Goal: Task Accomplishment & Management: Complete application form

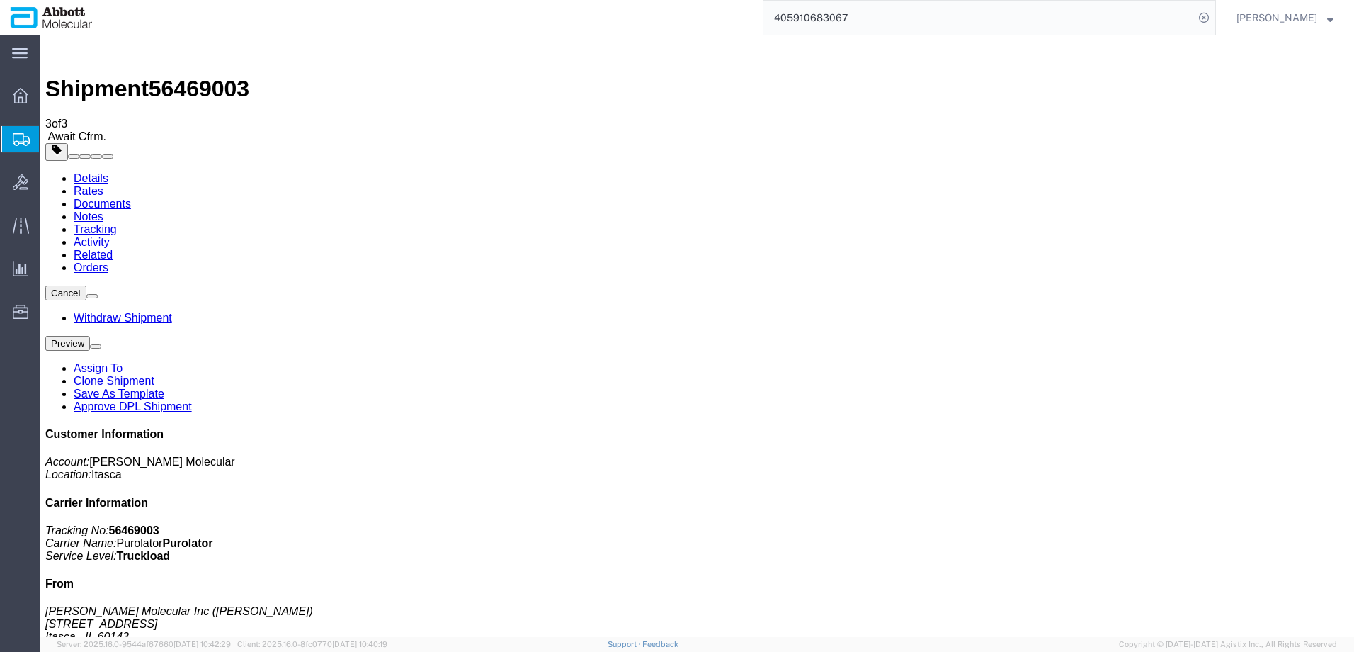
click at [0, 0] on span "Create from Template" at bounding box center [0, 0] width 0 height 0
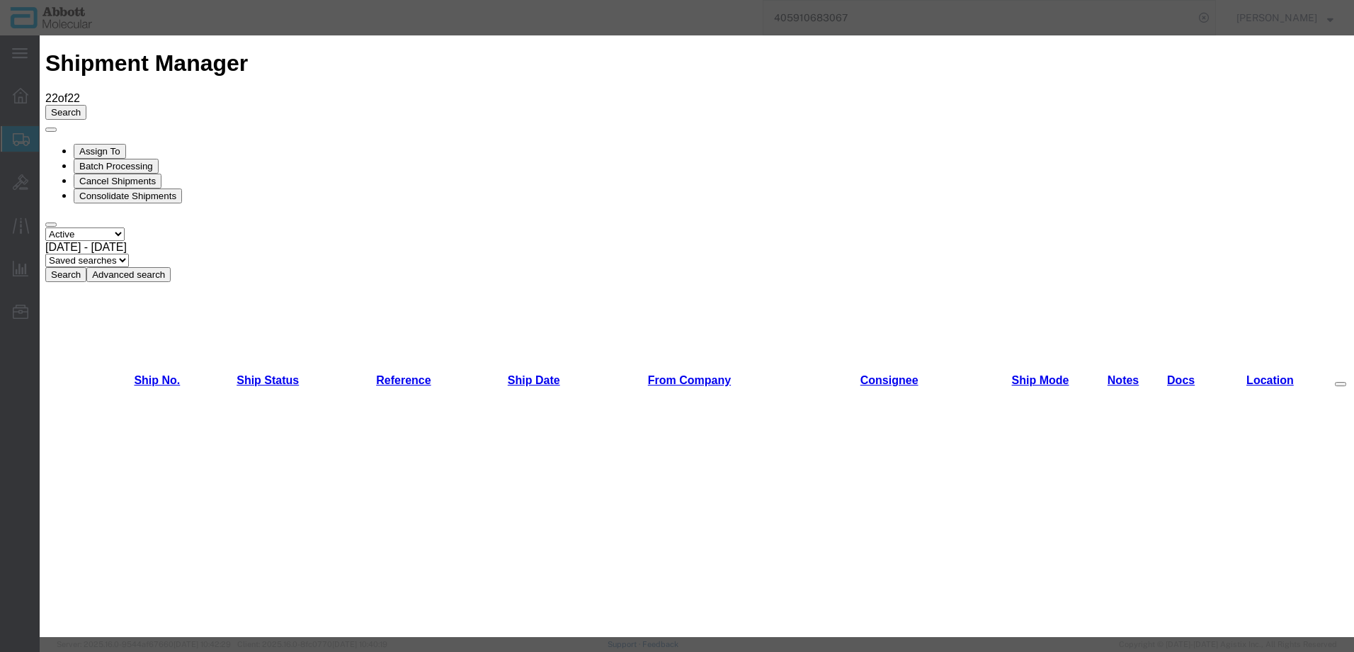
scroll to position [354, 0]
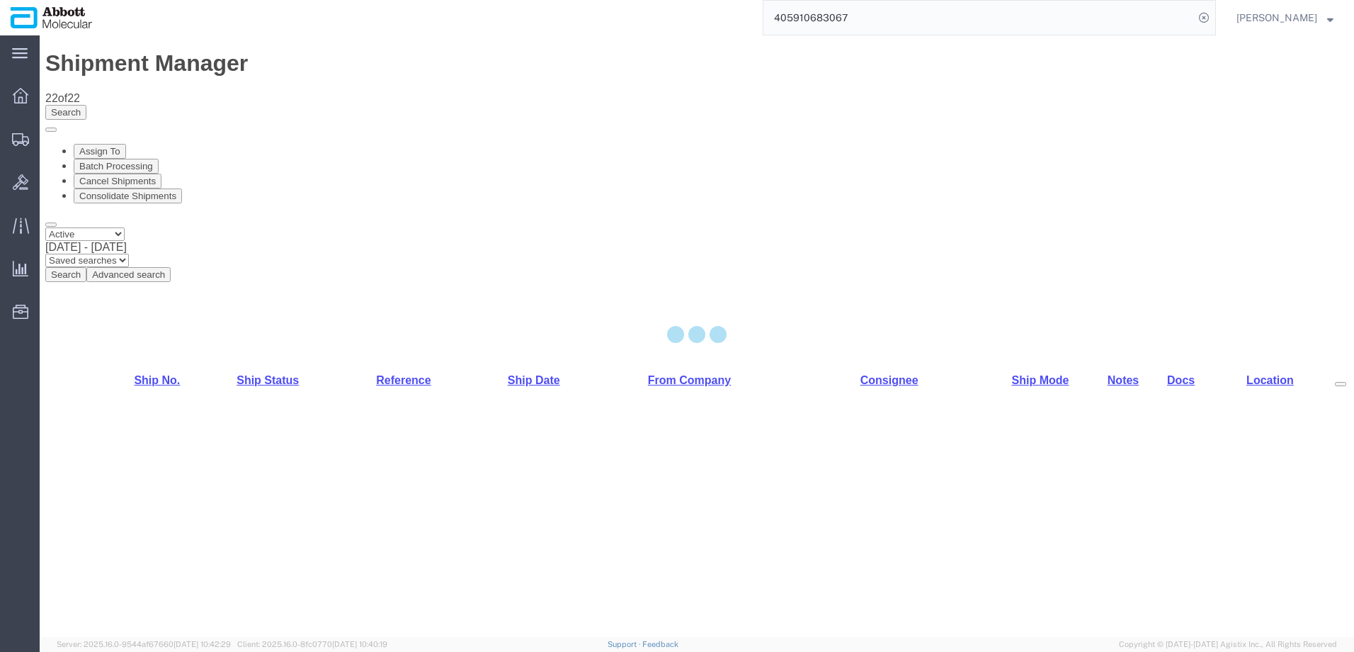
select select "48454"
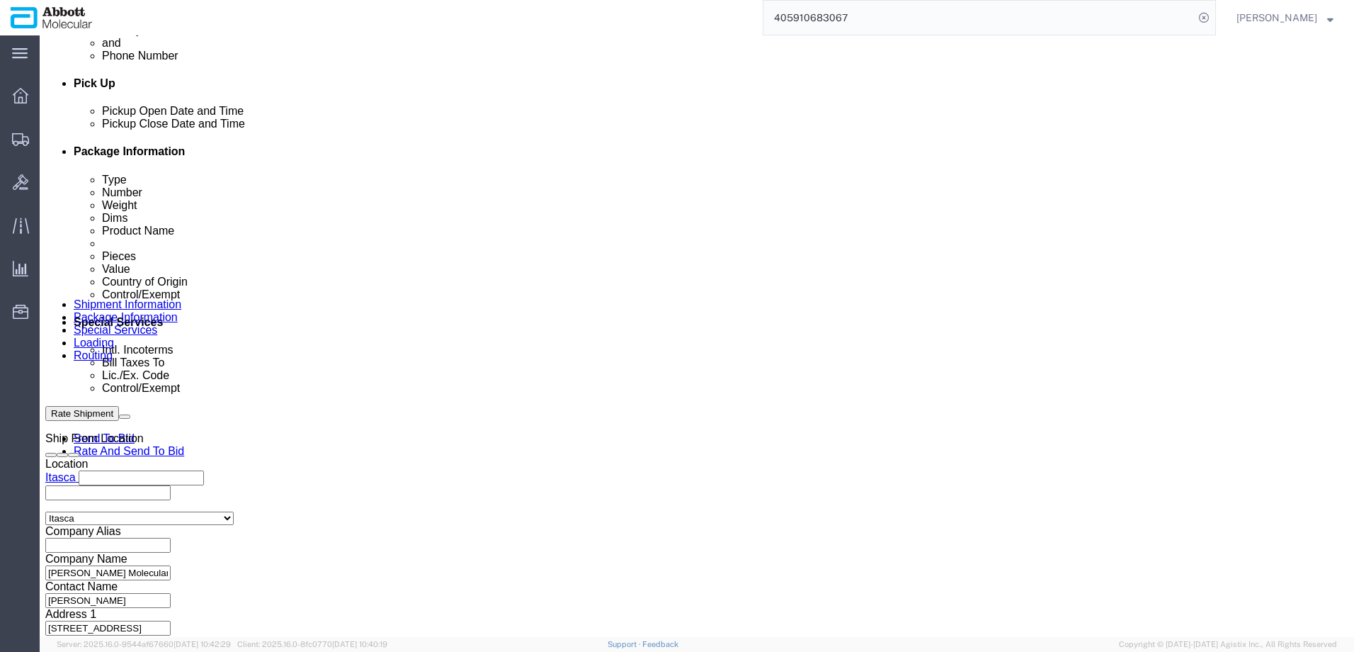
scroll to position [637, 0]
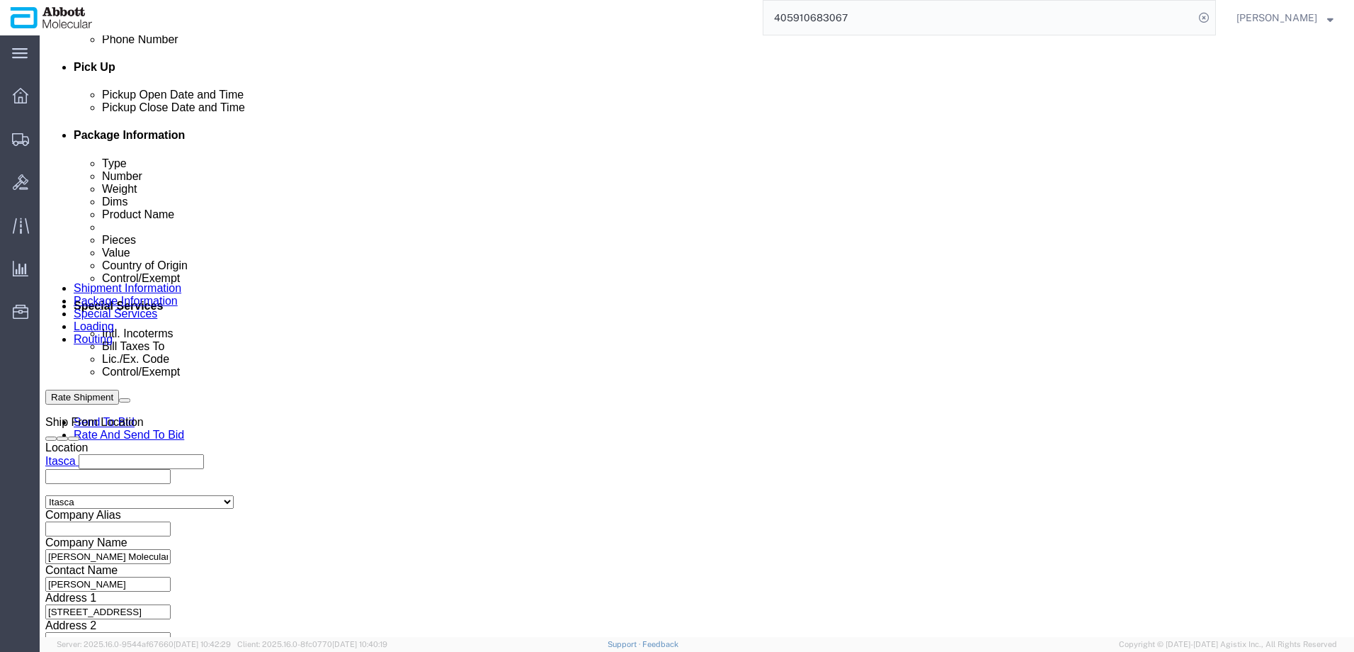
click input "text"
paste input "917960351"
type input "917960351"
select select "INVOICE"
paste input "917966276"
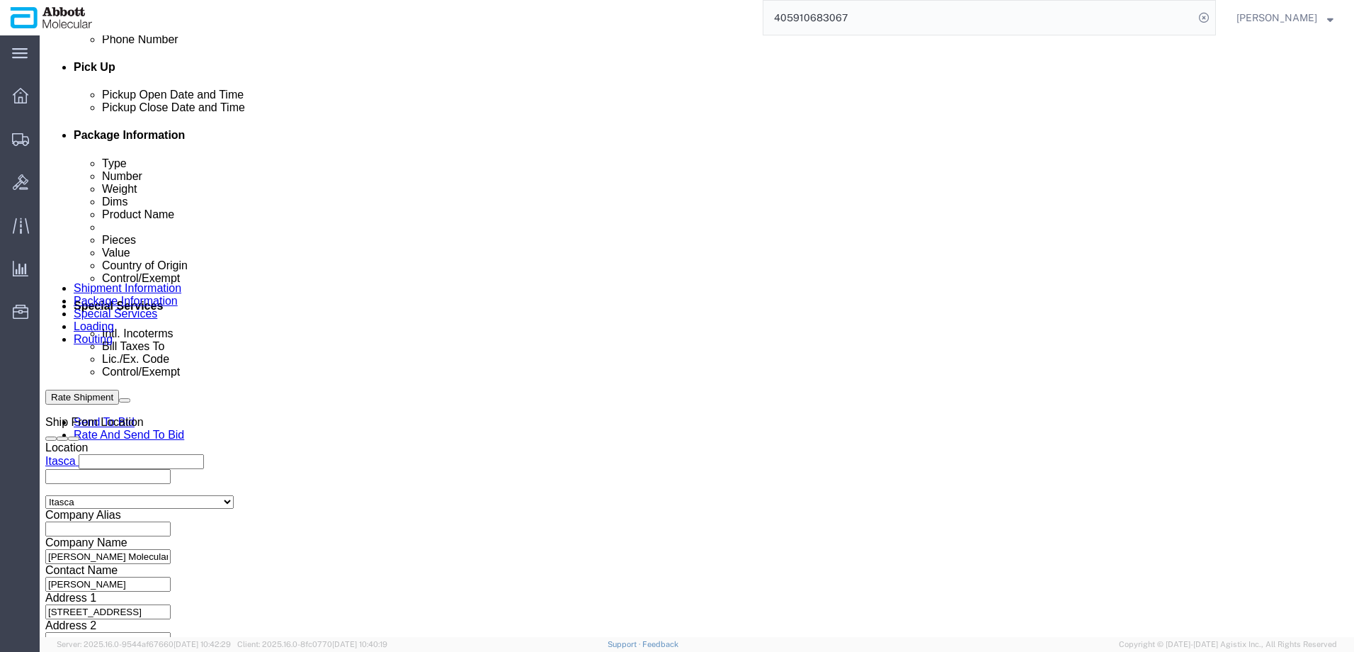
type input "917966276"
select select "INVOICE"
paste input "917966276"
type input "917966277"
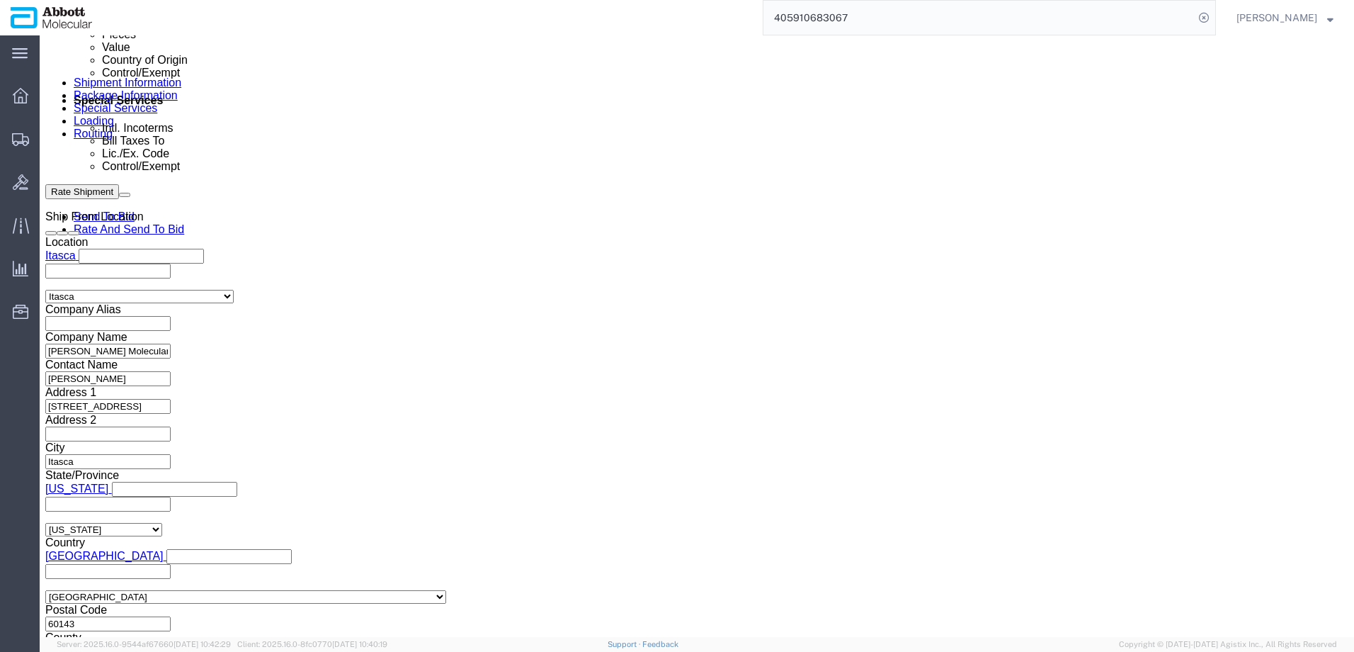
scroll to position [852, 0]
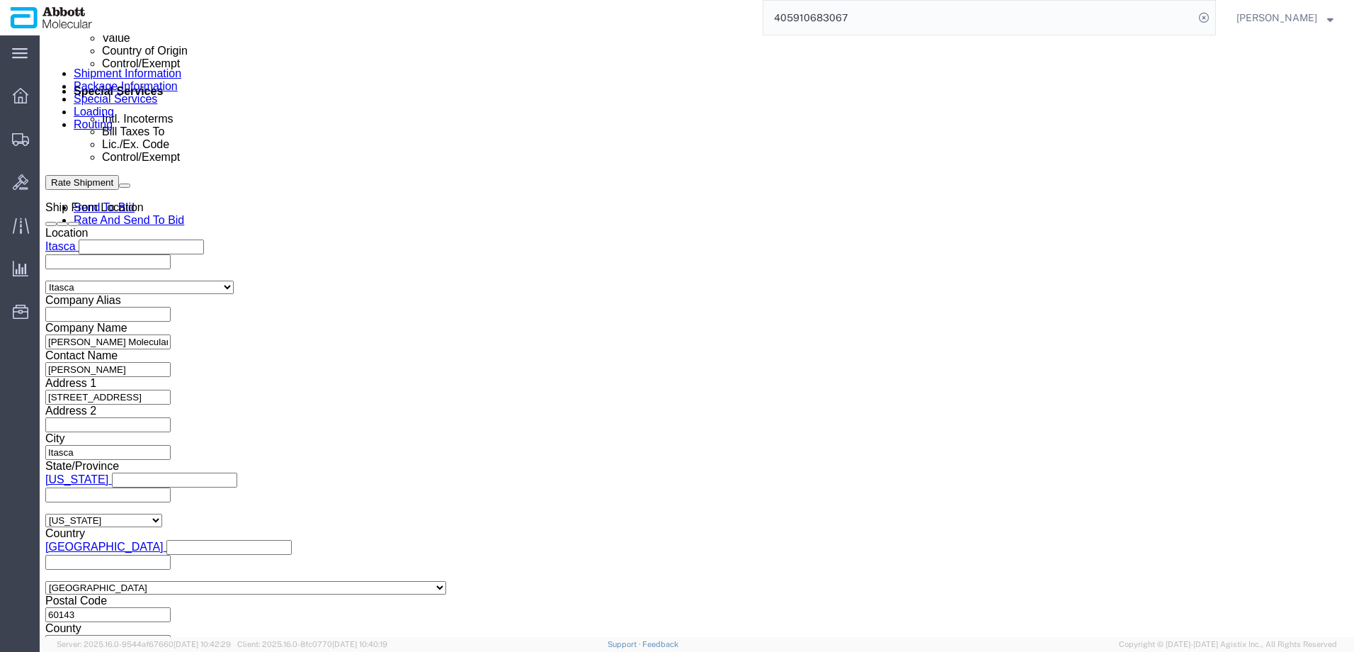
click button "Continue"
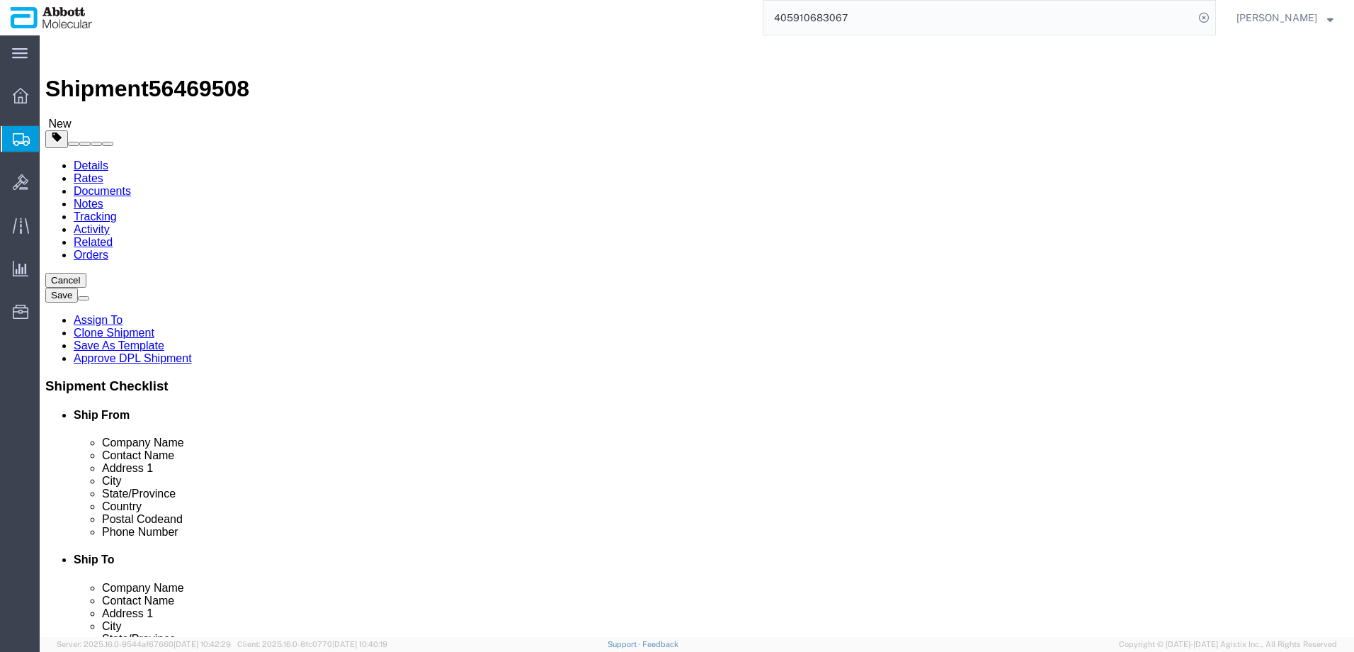
click select "Select Box (B) Box (C) Box (D) Cardboard Box(es) Crate (Instrument) Crate(s) En…"
select select "PSST"
click select "Select Box (B) Box (C) Box (D) Cardboard Box(es) Crate (Instrument) Crate(s) En…"
type input "5"
type input "48"
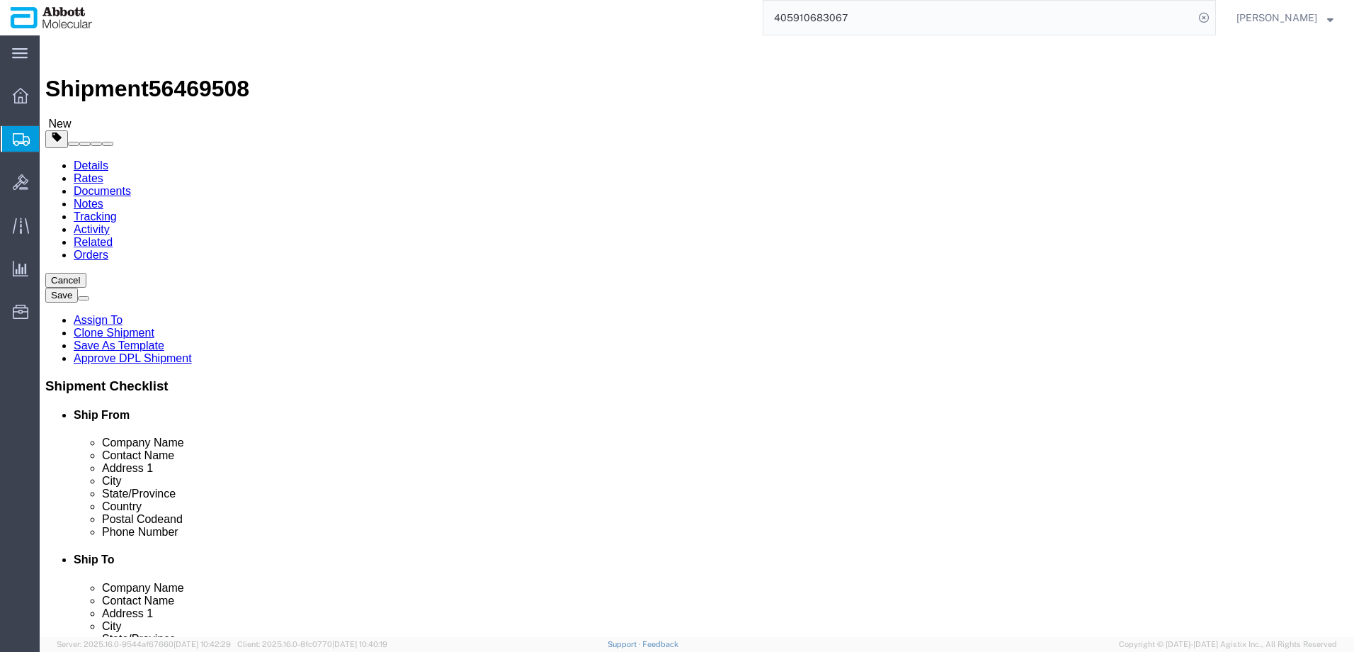
type input "40"
type input "43"
type input "600"
click input "checkbox"
checkbox input "true"
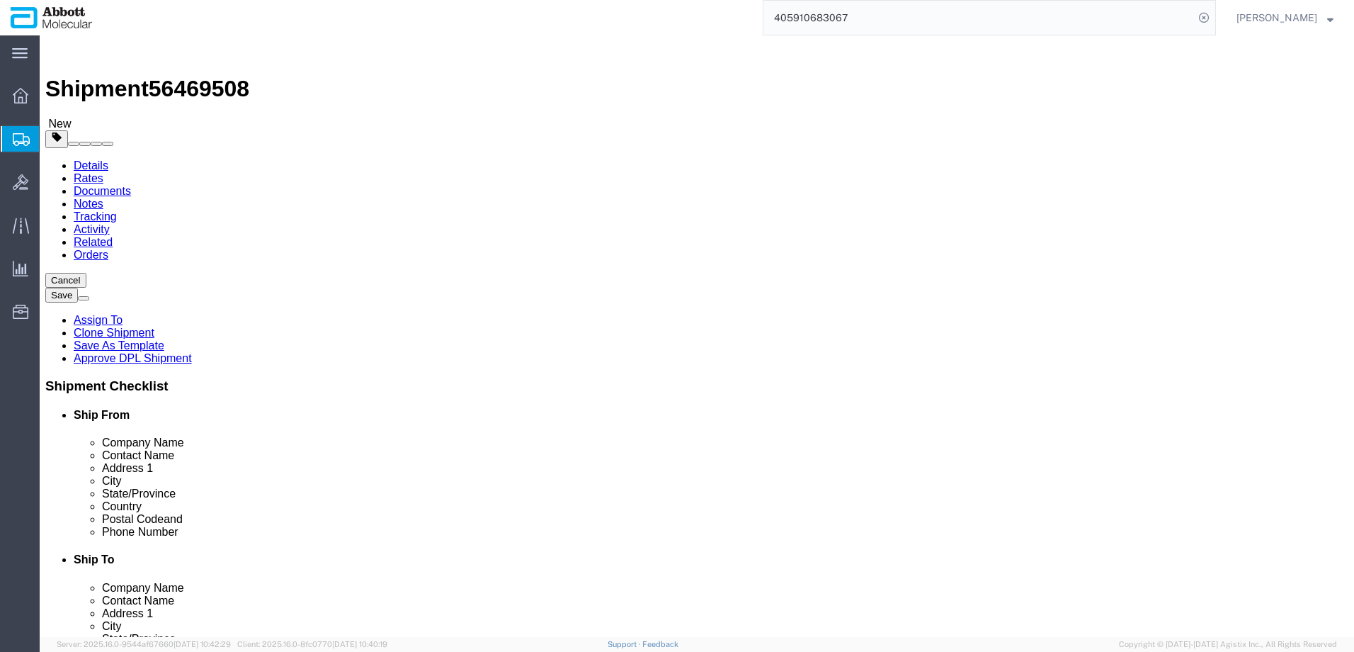
type input "AMBIENT"
click link "Add Content"
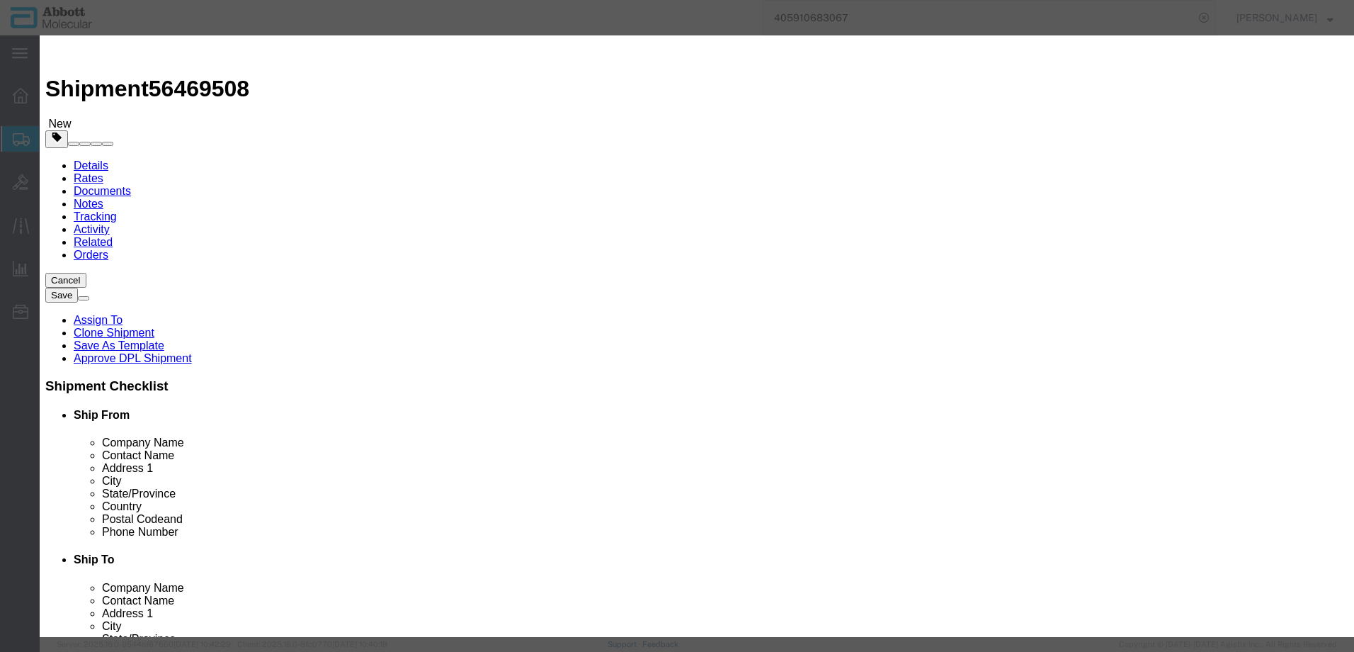
click input "text"
type input "09N2004"
click strong "09N2004"
select select
checkbox input "false"
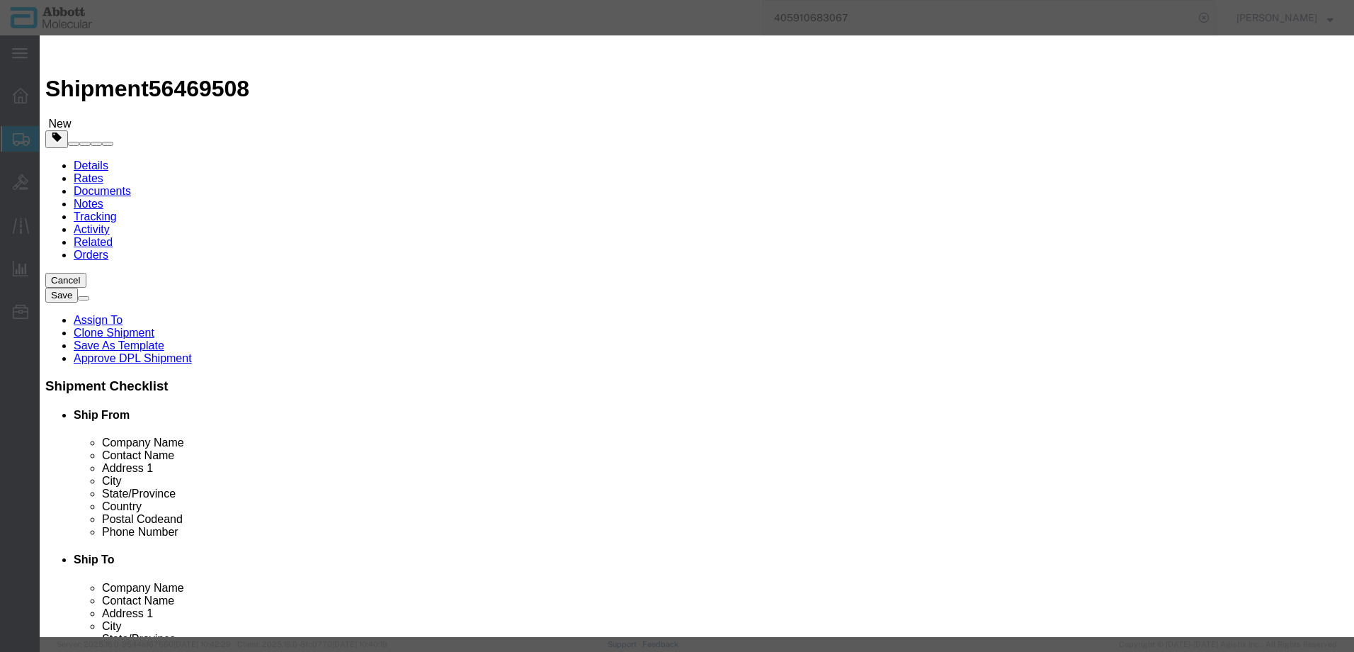
select select "US"
type input "AMBIENT"
type input "2710194540"
select select "BIS"
checkbox input "false"
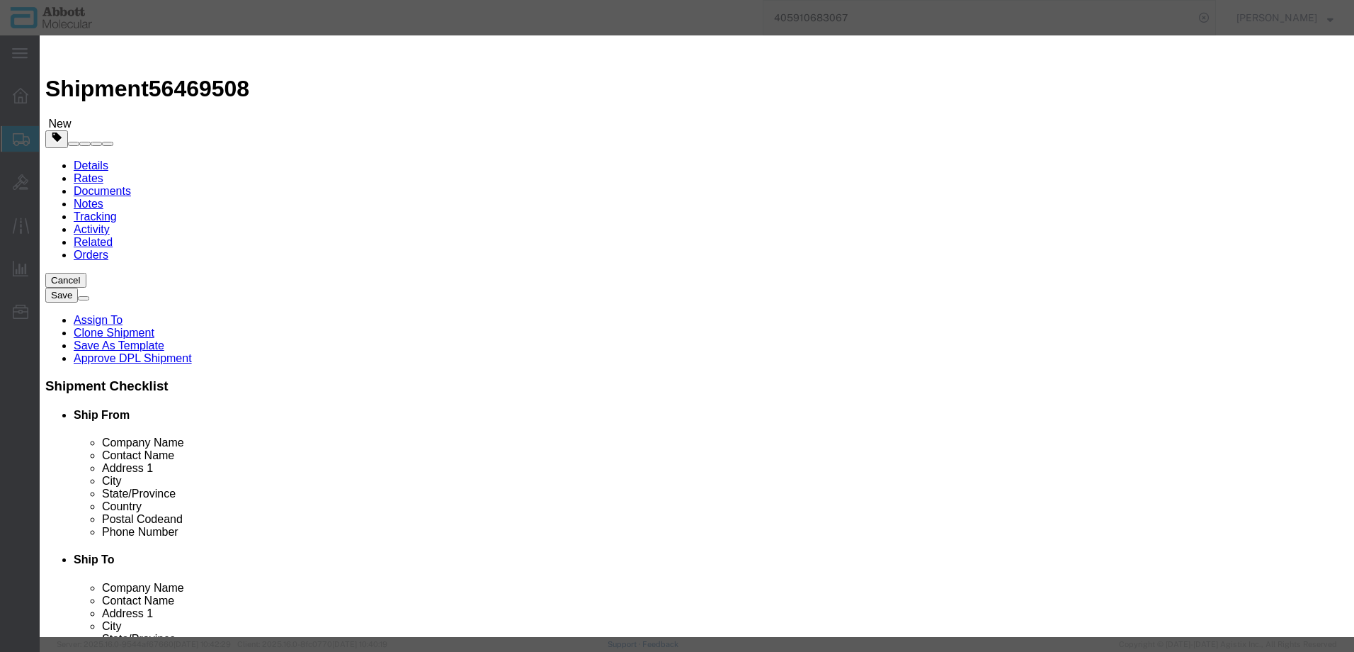
checkbox input "false"
type input "09N2004"
type textarea "Alinity m Vapor Barrier Solution"
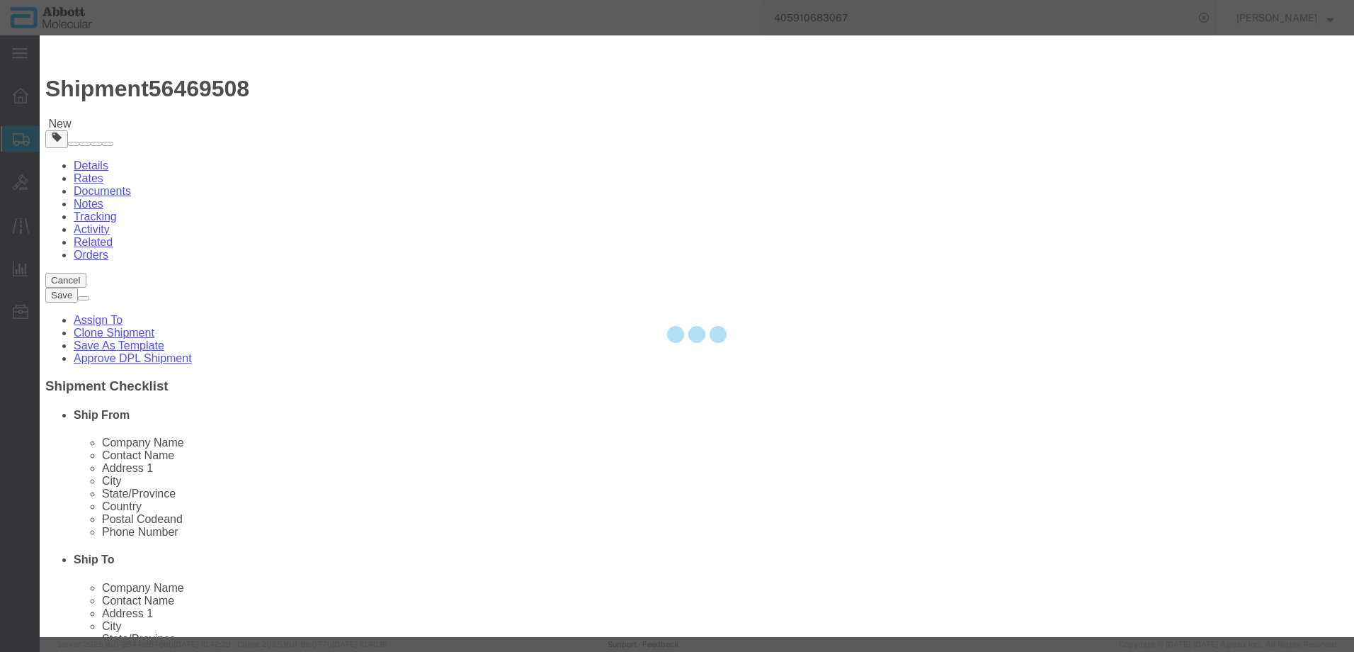
select select "NLR"
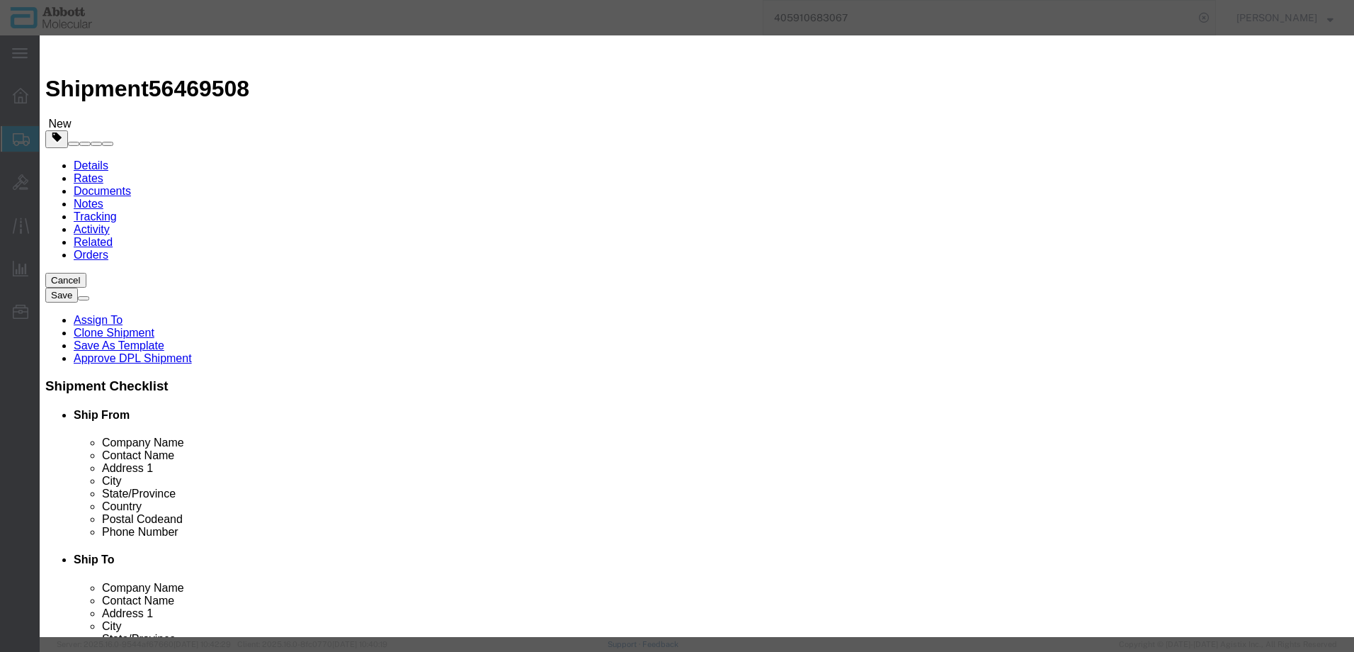
type input "09N2004"
type input "15"
type input "1"
select select "70"
click select "Select Account Type Activity ID Airline Appointment Number ASN Batch Number Bil…"
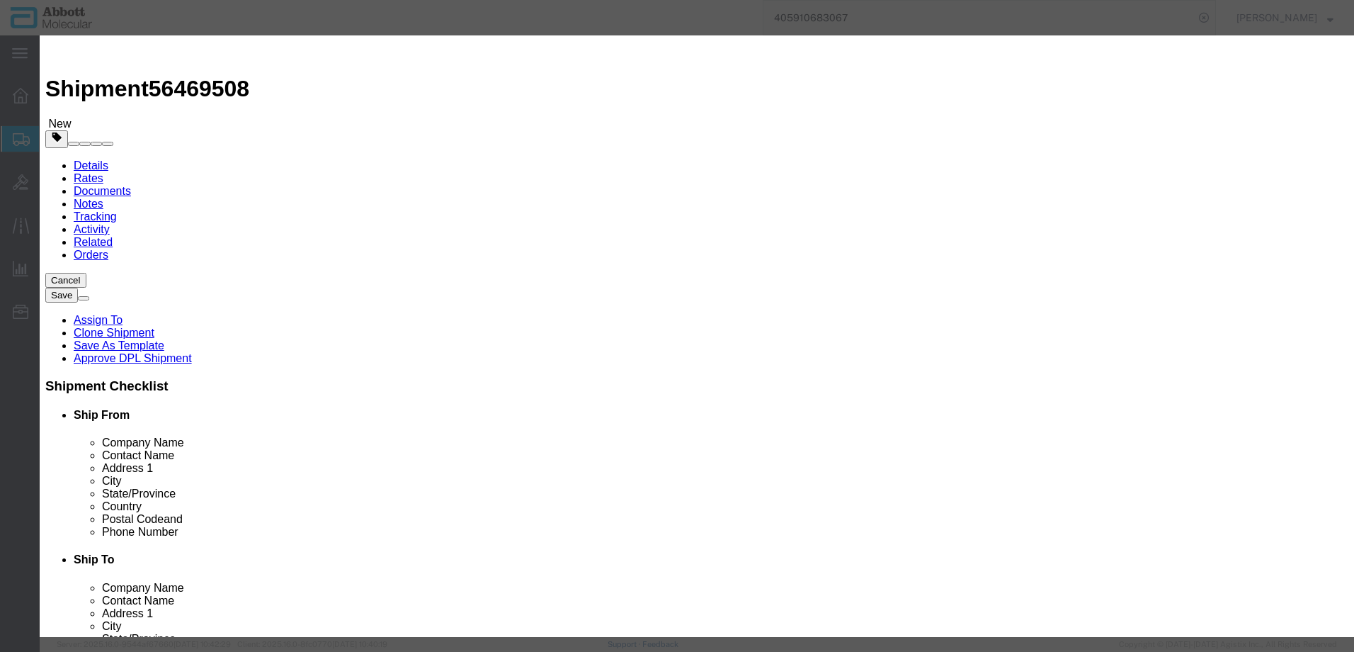
select select "BATCH_NUMBER"
click select "Select Account Type Activity ID Airline Appointment Number ASN Batch Number Bil…"
type input "3200057"
click button "Save & Add Another"
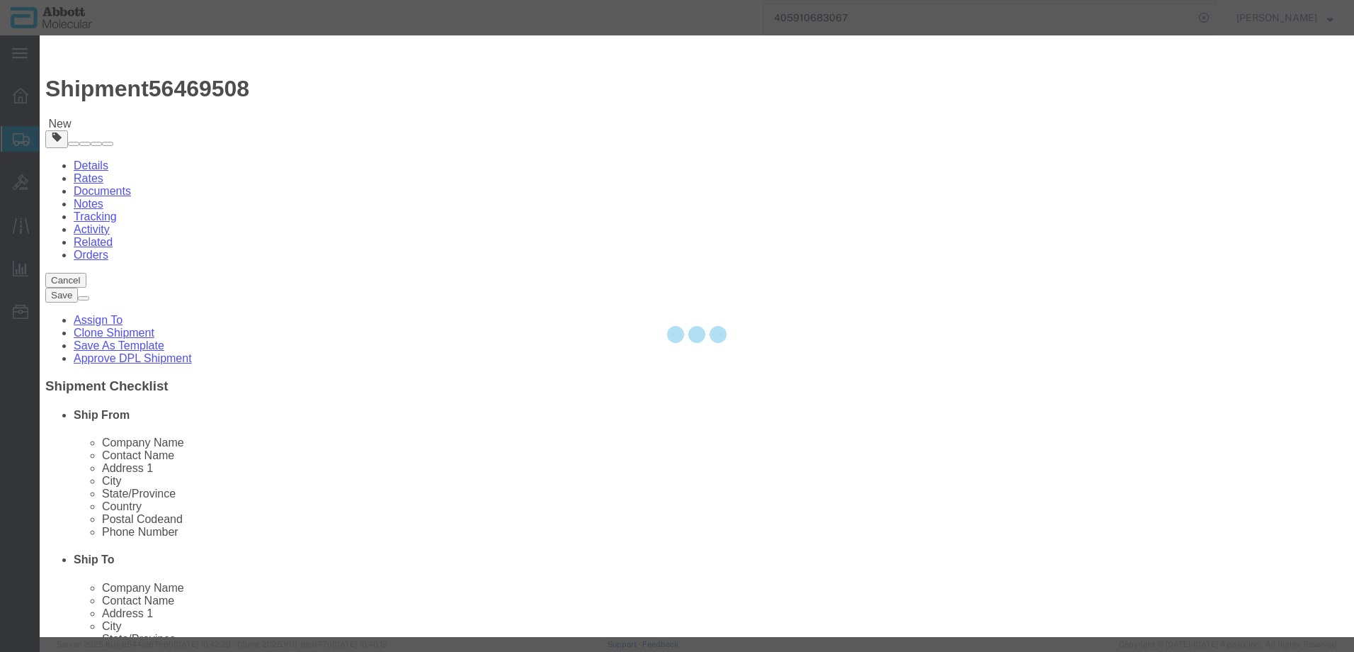
select select "EA"
select select
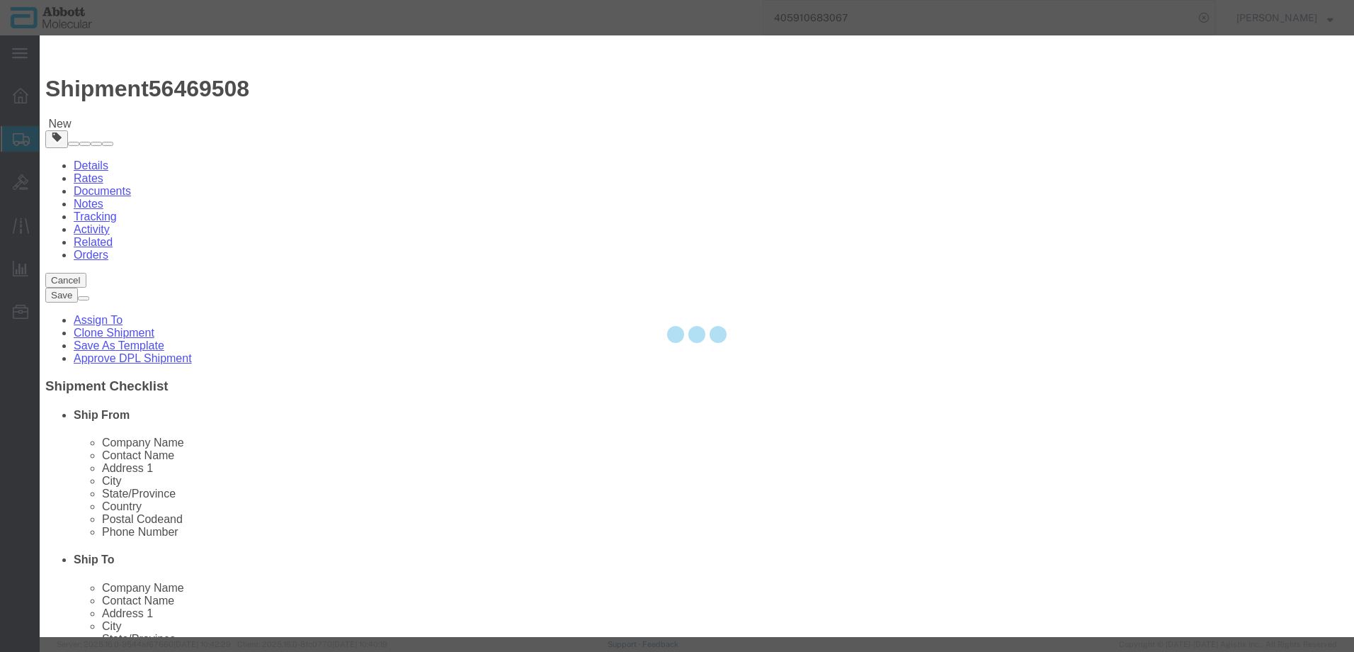
select select
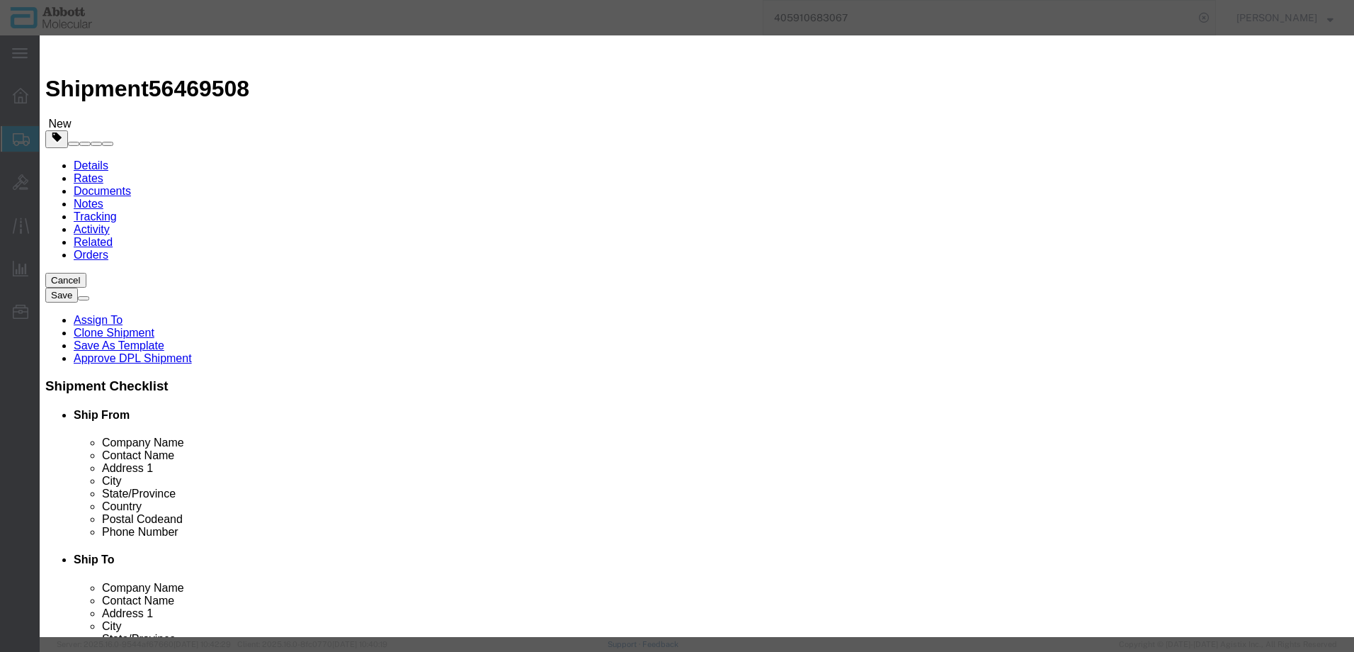
scroll to position [0, 0]
click input "text"
type input "09N2612"
click td "Model: 09N2612"
select select
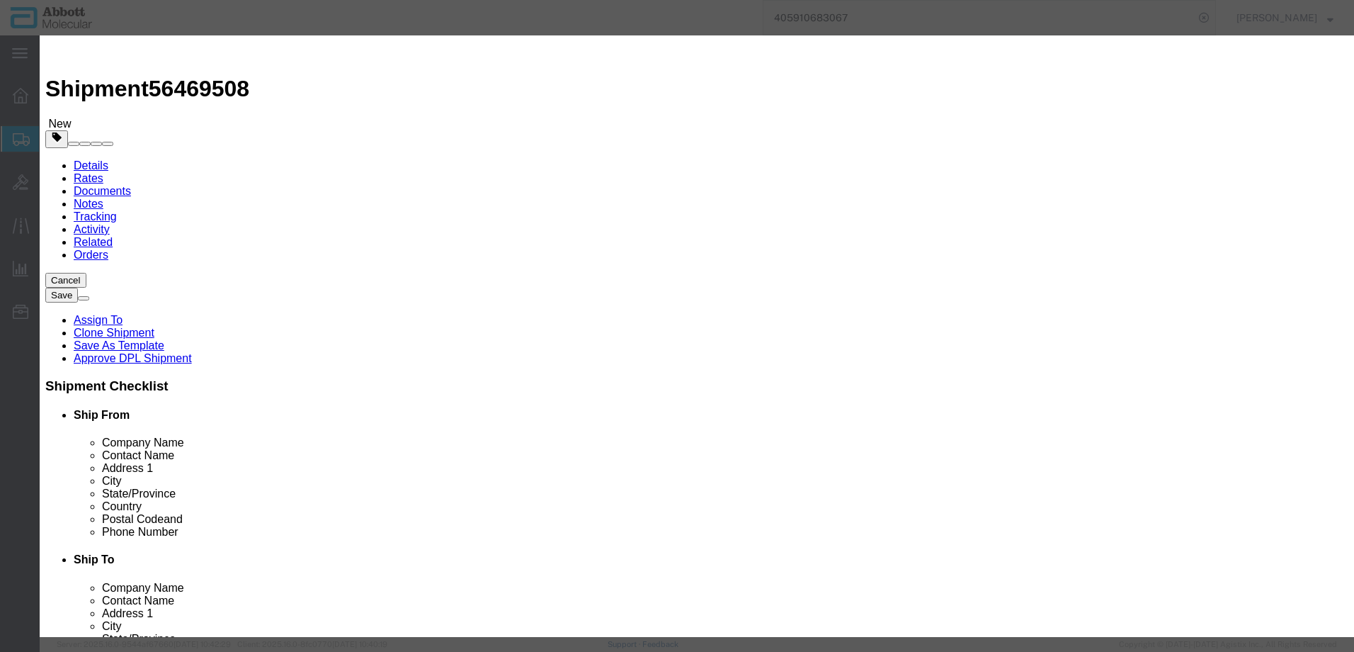
checkbox input "false"
select select "US"
type input "AMBIENT"
type input "3926909985"
select select "BIS"
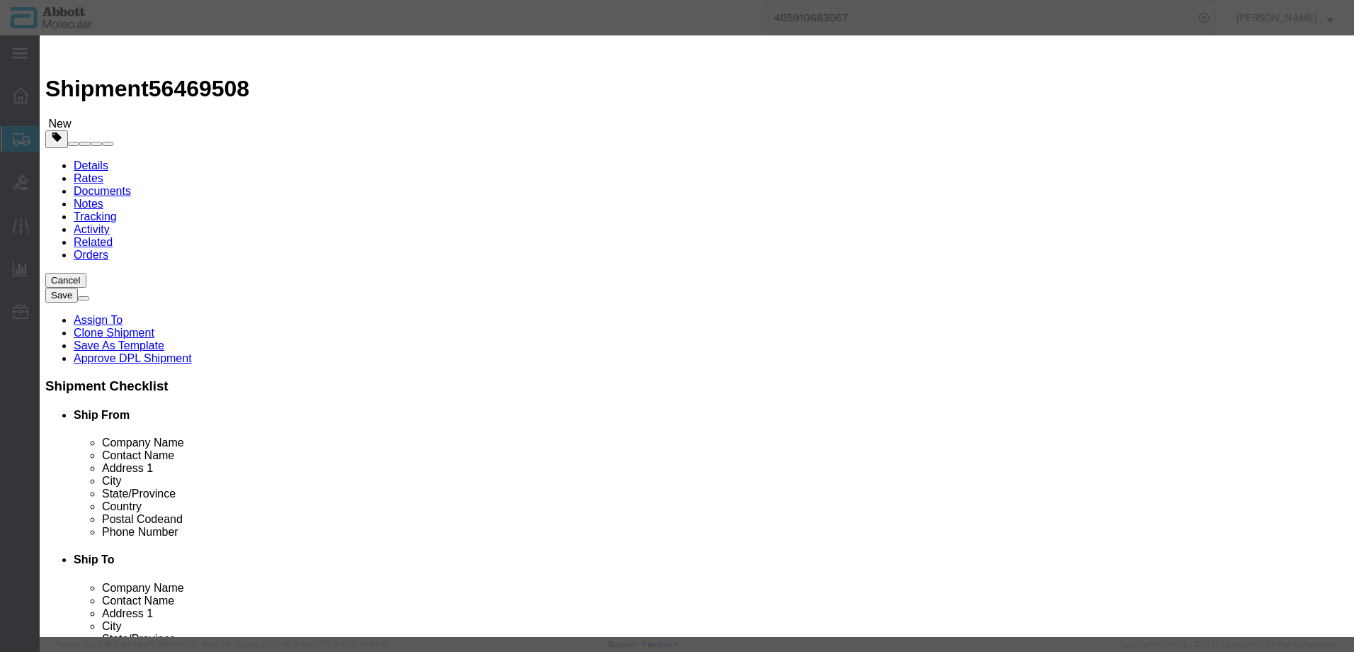
checkbox input "false"
type input "09N2612"
type textarea "Alinity m Waste Box"
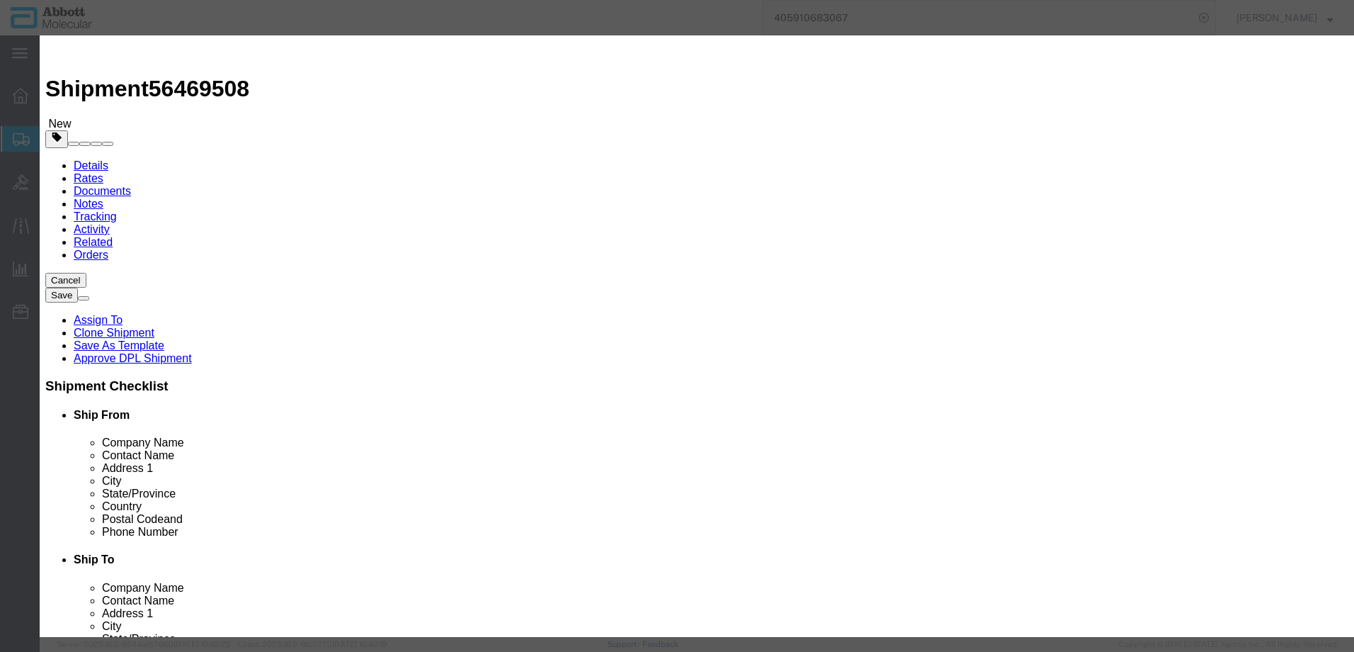
type input "09N2612"
select select "NLR"
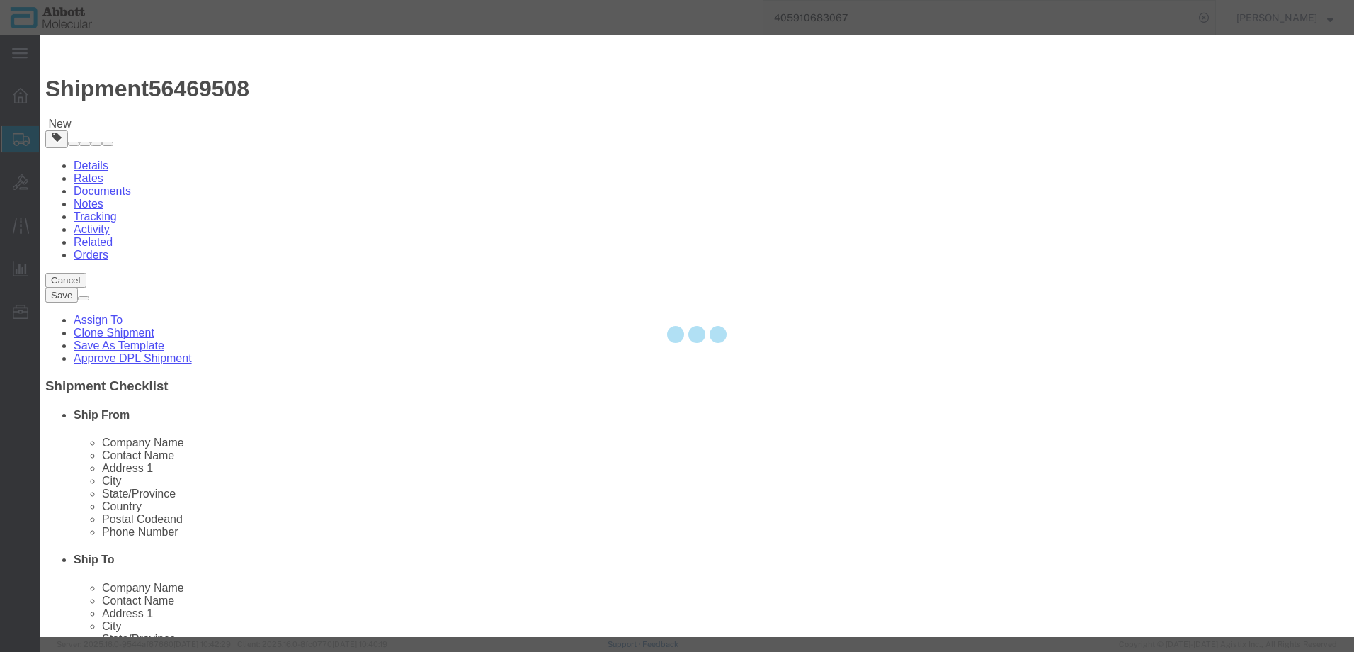
type input "10"
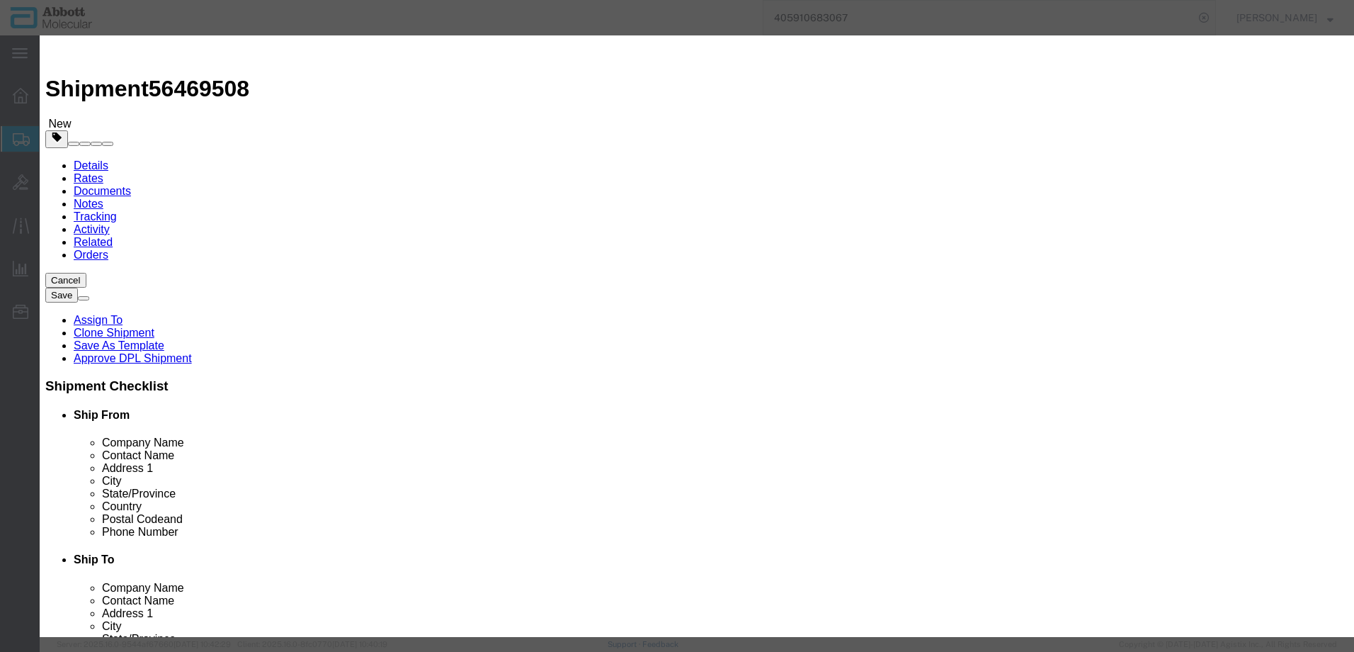
type input "1"
select select "70"
drag, startPoint x: 843, startPoint y: 227, endPoint x: 838, endPoint y: 240, distance: 14.3
click select "Select Account Type Activity ID Airline Appointment Number ASN Batch Number Bil…"
select select "BATCH_NUMBER"
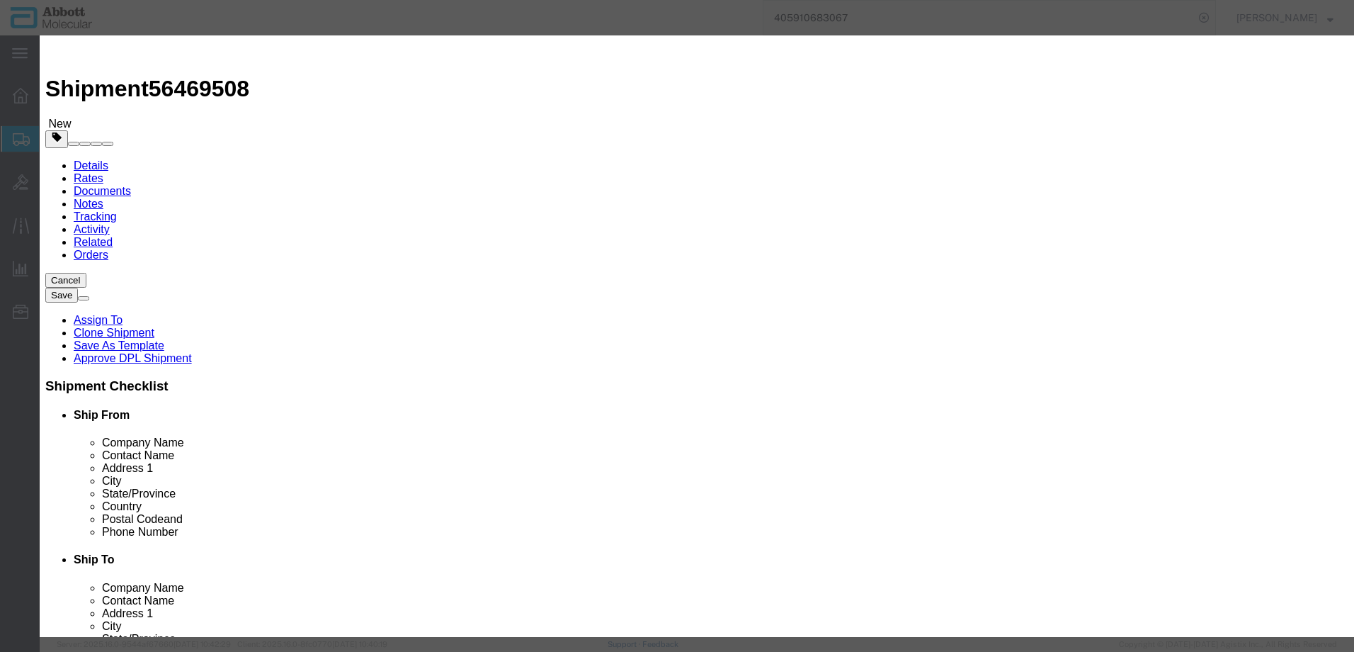
click select "Select Account Type Activity ID Airline Appointment Number ASN Batch Number Bil…"
type input "44515"
click button "Save & Add Another"
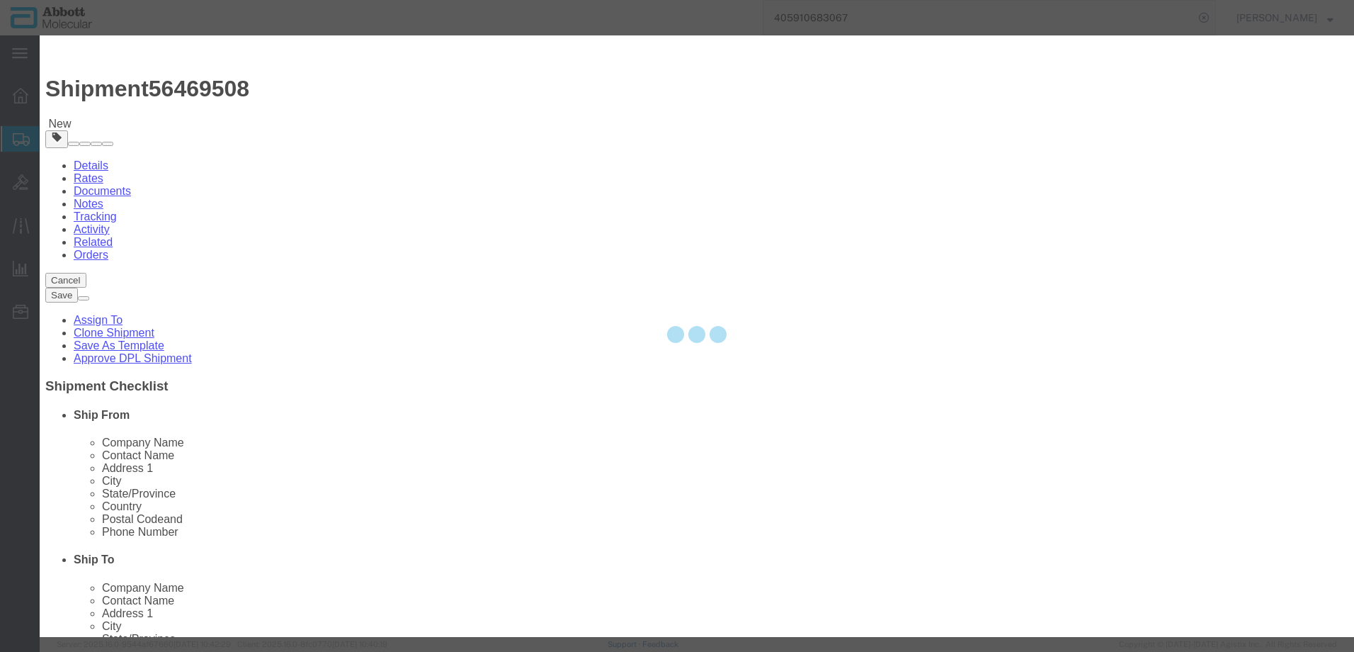
select select "EA"
select select
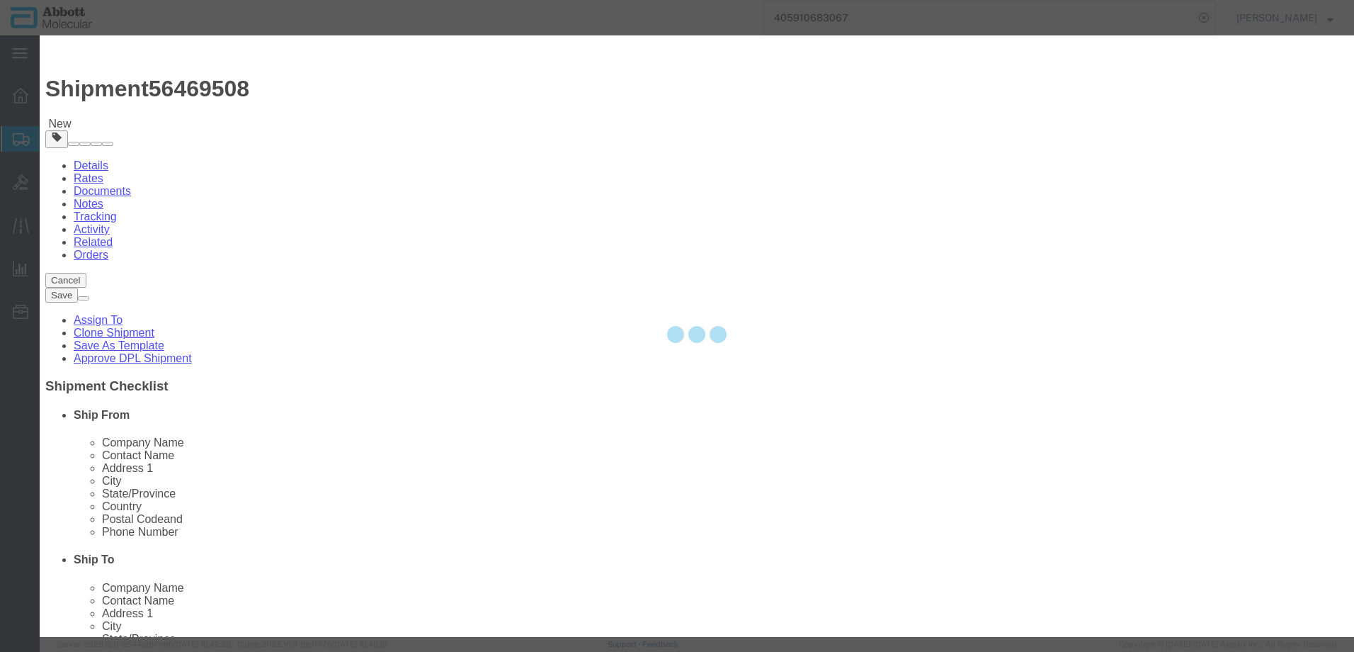
select select
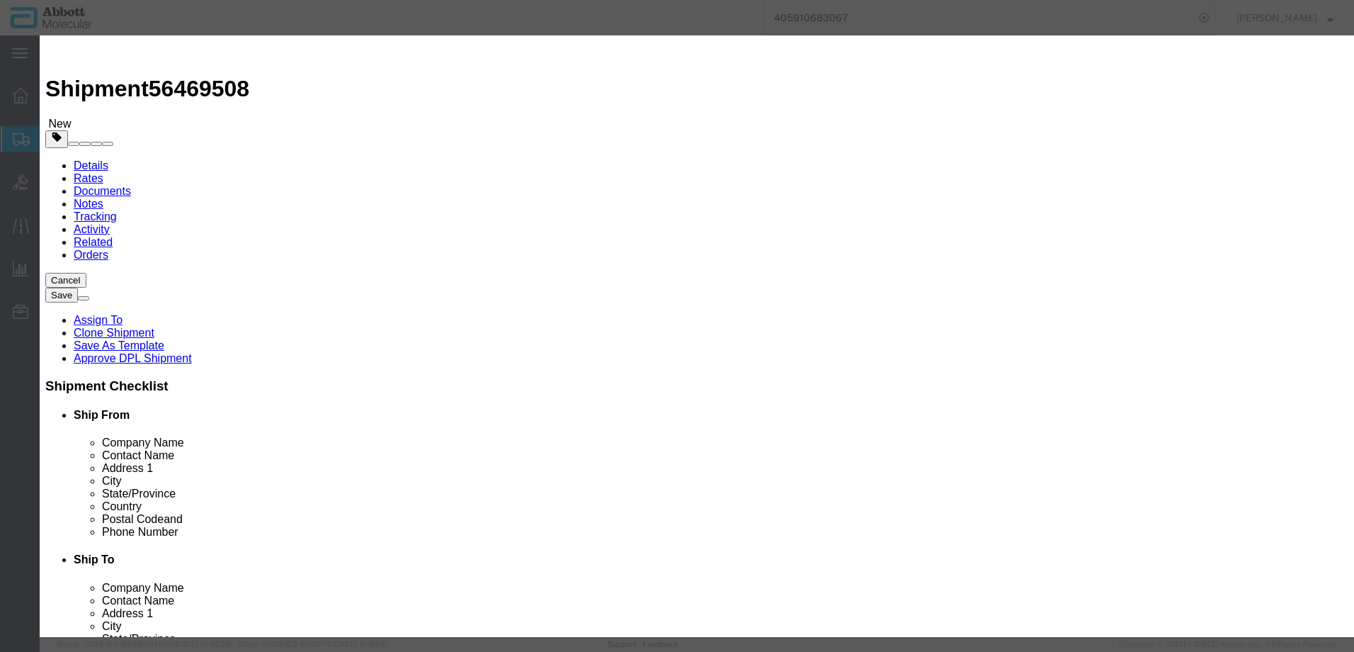
click input "text"
type input "09N2620"
click strong "09N2620"
select select
checkbox input "false"
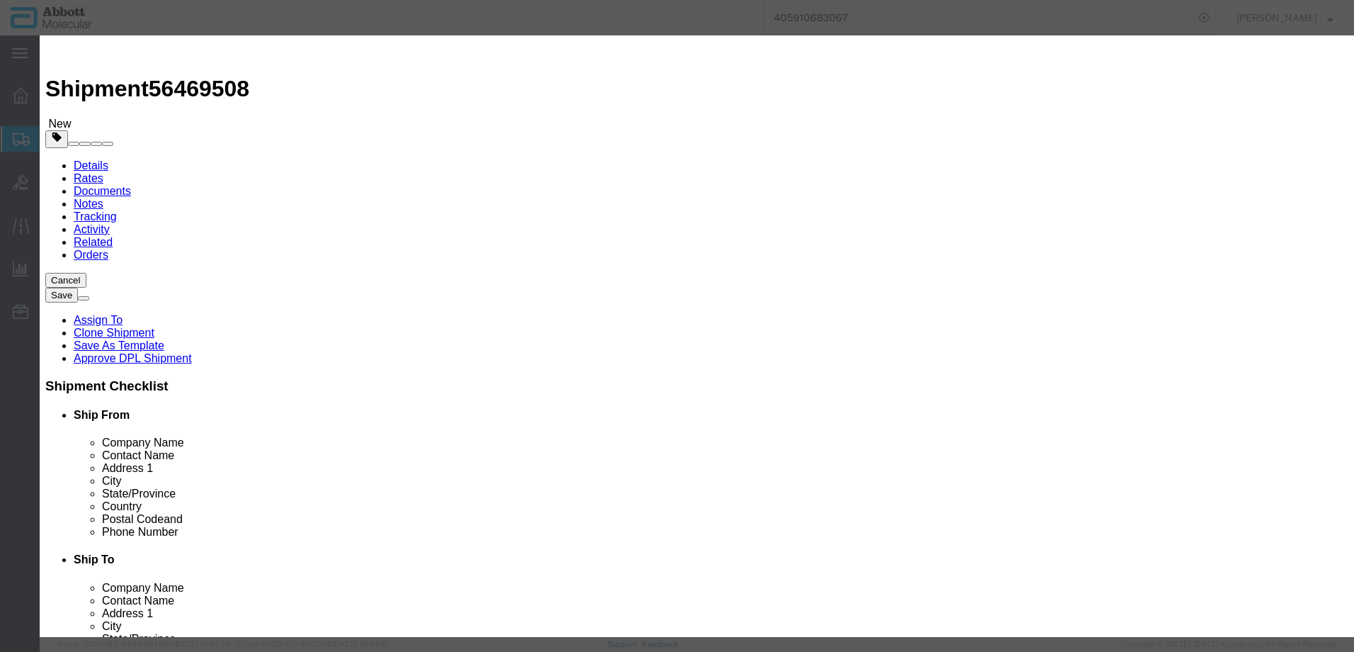
select select "US"
type input "AMBIENT"
type input "3926909985"
select select "BIS"
checkbox input "false"
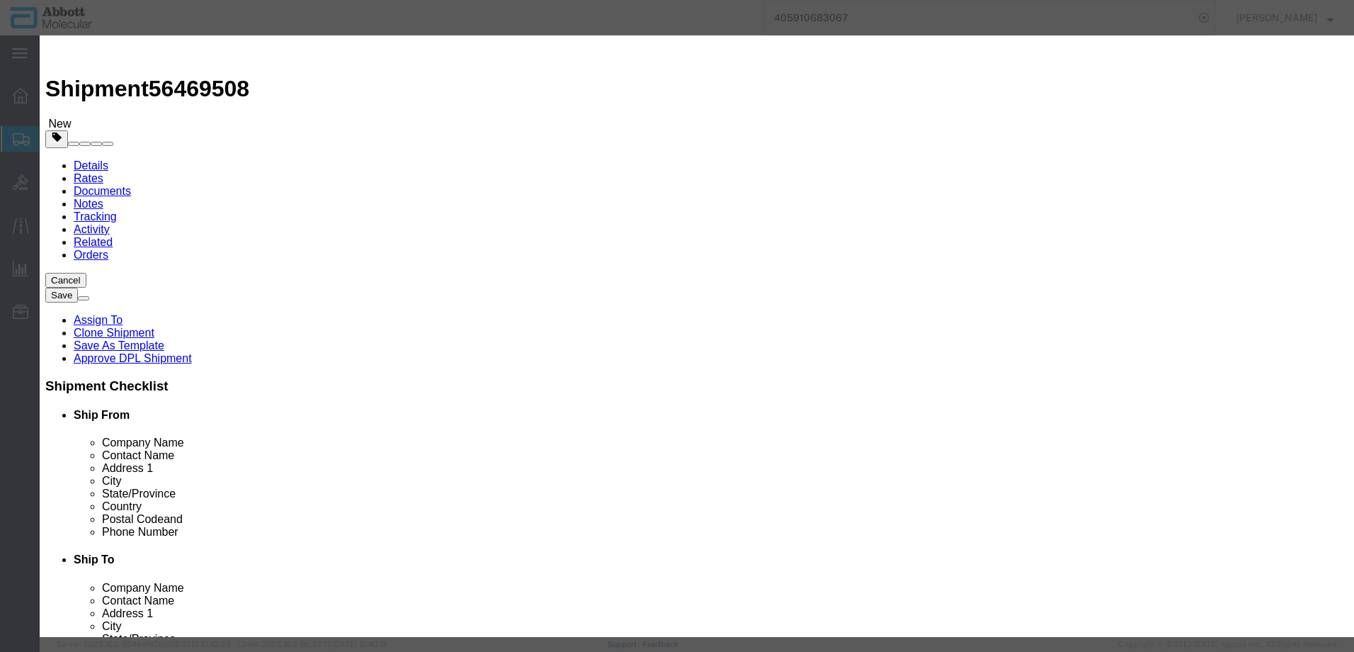
checkbox input "false"
type input "09N2620"
type textarea "Alinity m IRU Waste Container"
type input "09N2620"
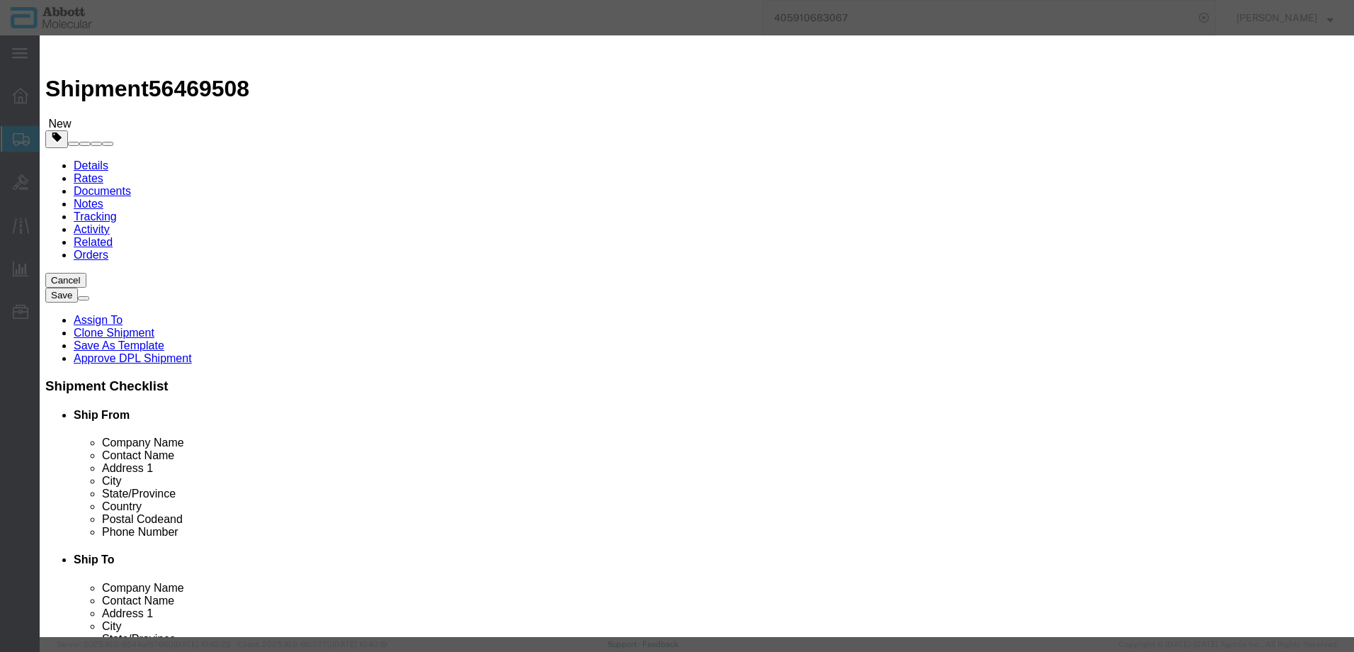
select select "NLR"
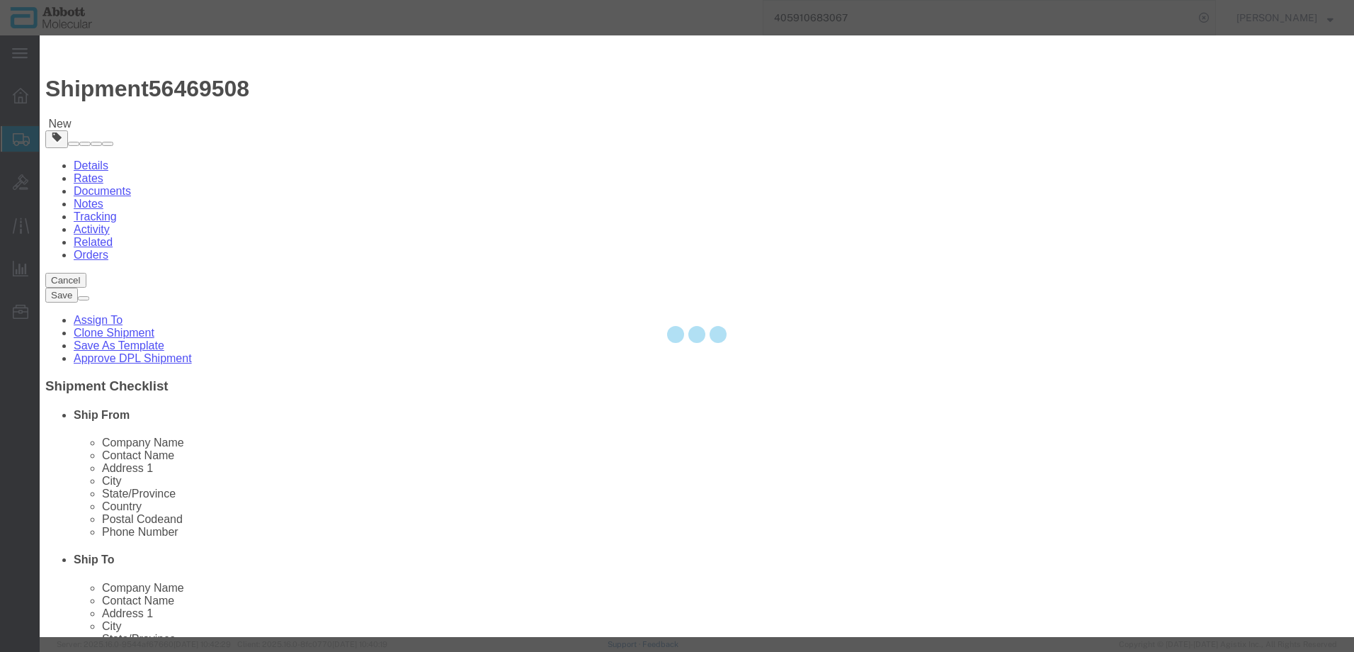
type input "4"
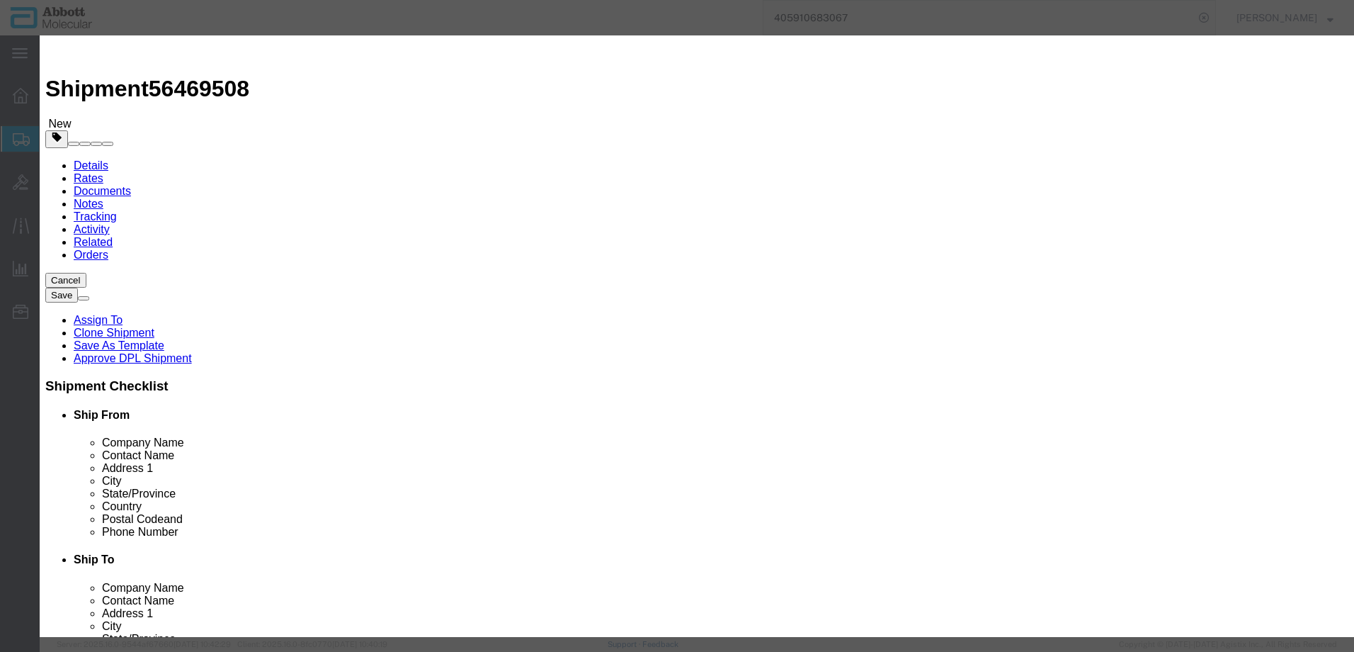
type input "1"
select select "70"
drag, startPoint x: 880, startPoint y: 229, endPoint x: 870, endPoint y: 241, distance: 16.1
click select "Select Account Type Activity ID Airline Appointment Number ASN Batch Number Bil…"
select select "BATCH_NUMBER"
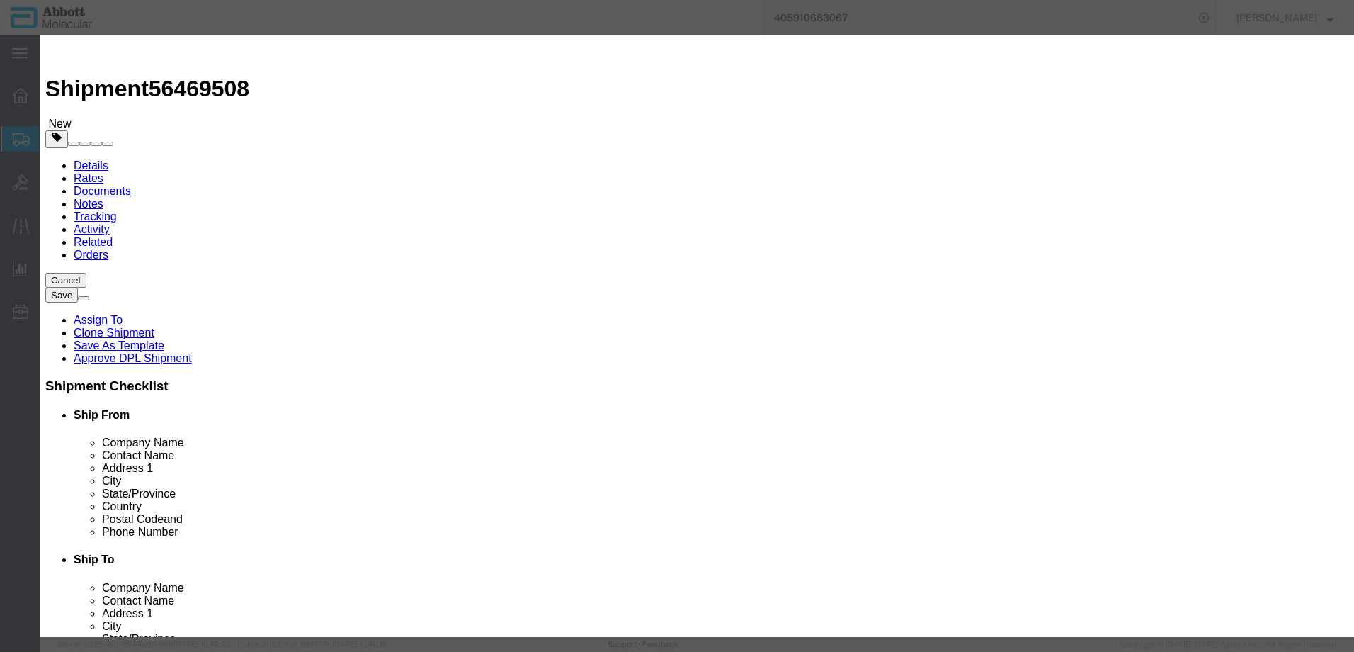
click select "Select Account Type Activity ID Airline Appointment Number ASN Batch Number Bil…"
type input "10076055"
click button "Save & Add Another"
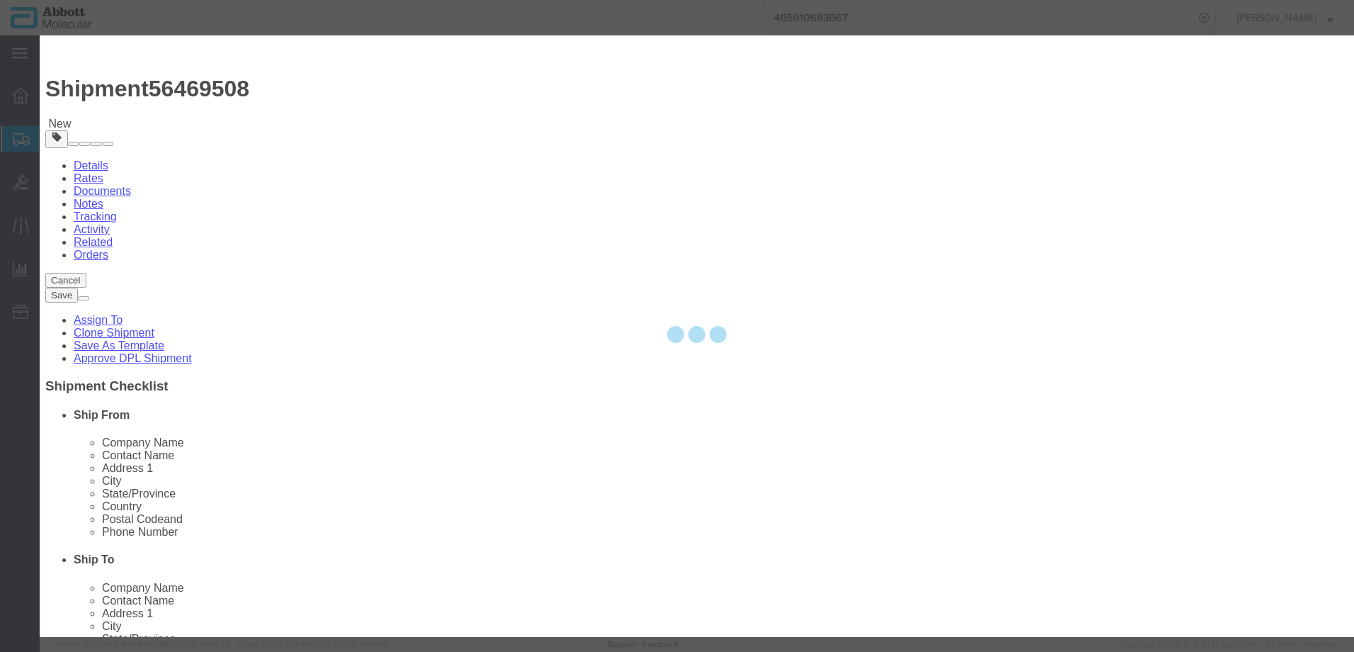
select select "EA"
select select
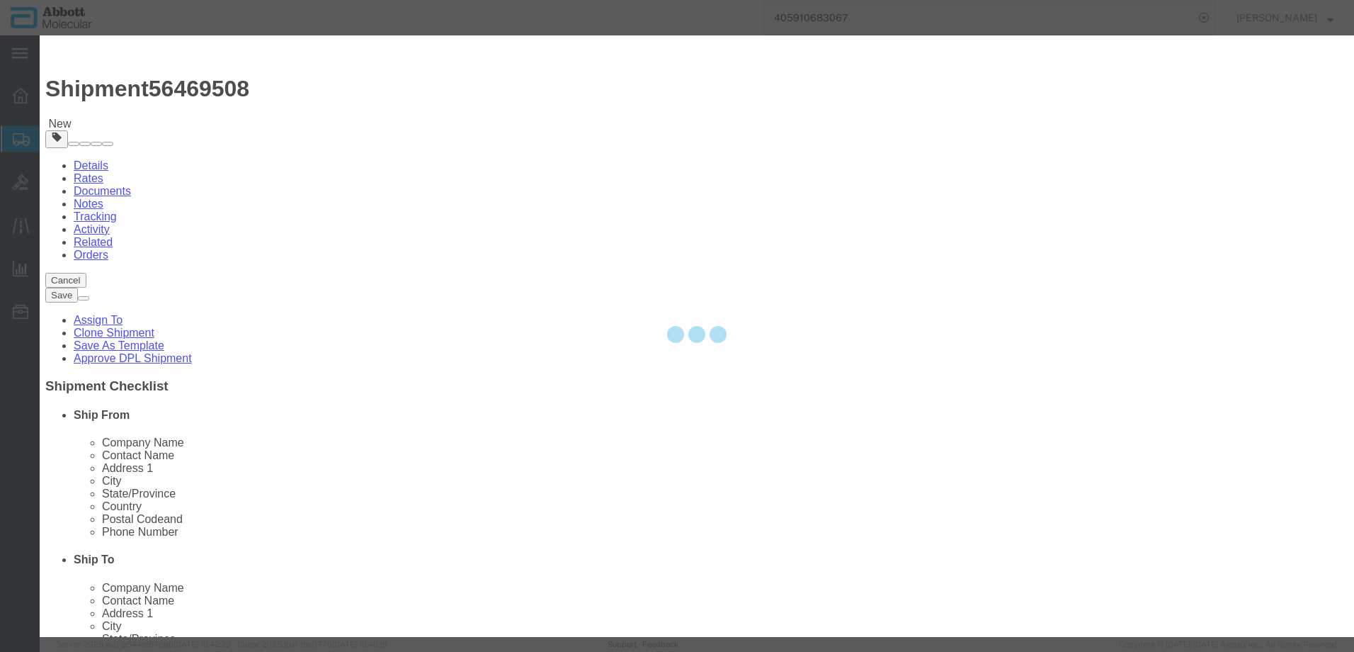
select select
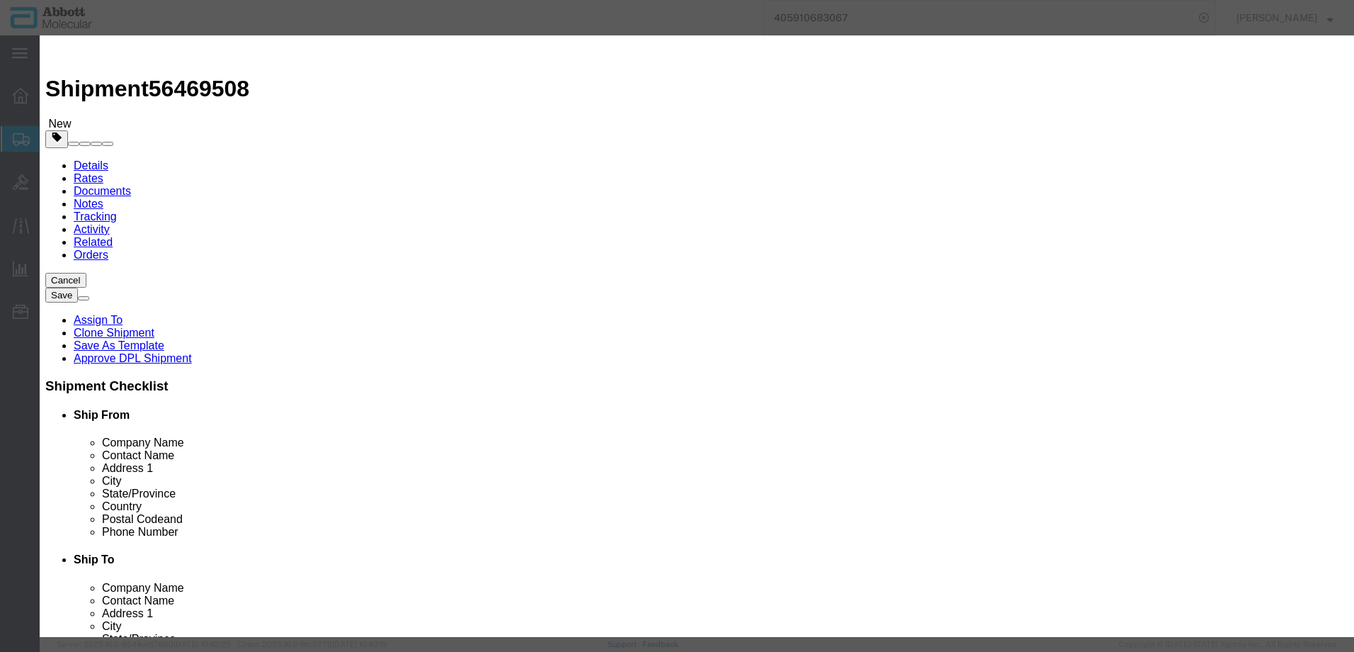
click input "text"
type input "09N1901"
click strong "09N1901"
select select
checkbox input "false"
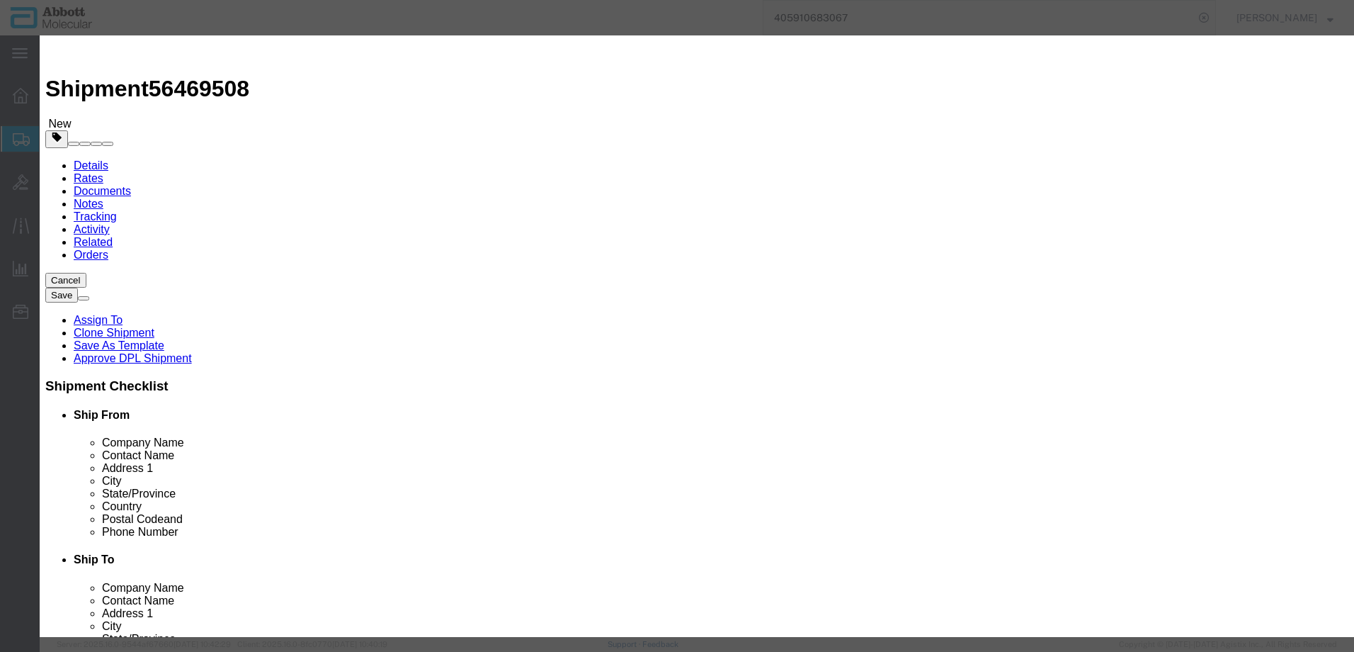
select select "US"
type input "AMBIENT"
type input "3926909910"
select select "BIS"
checkbox input "false"
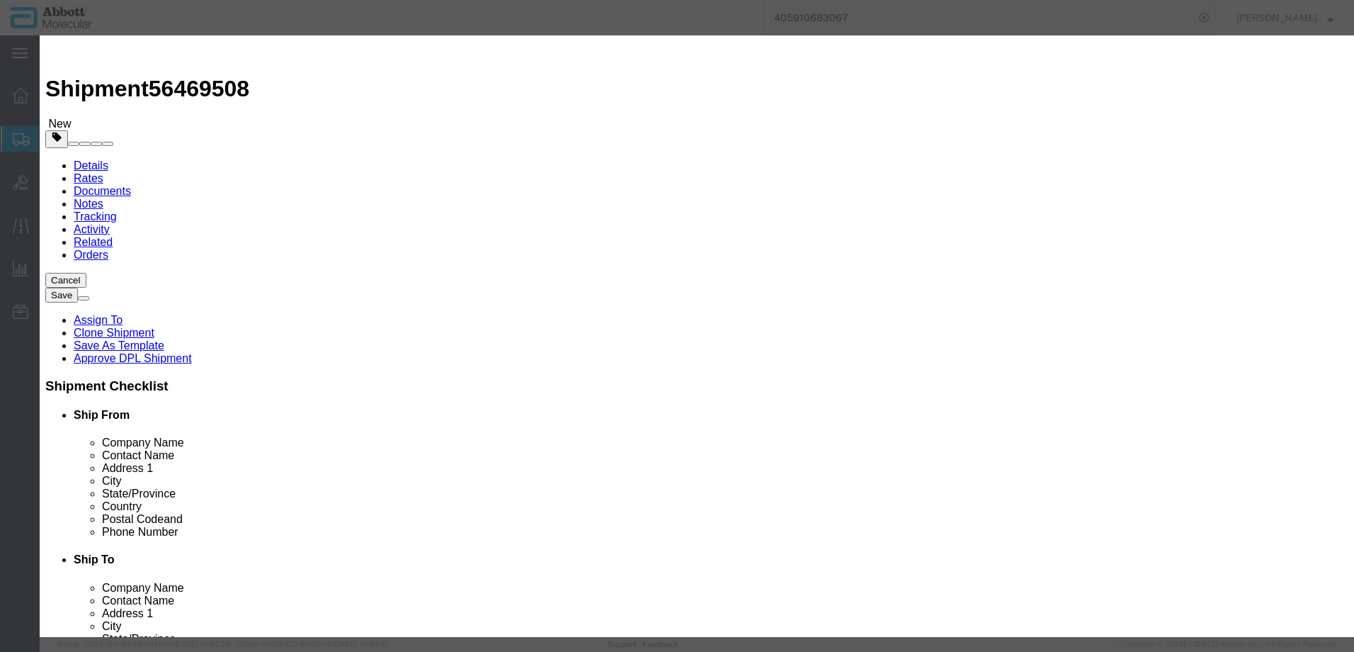
checkbox input "false"
type input "09N1901"
type textarea "Alinity m multi-Collect Specimen Collection Kit"
select select "NLR"
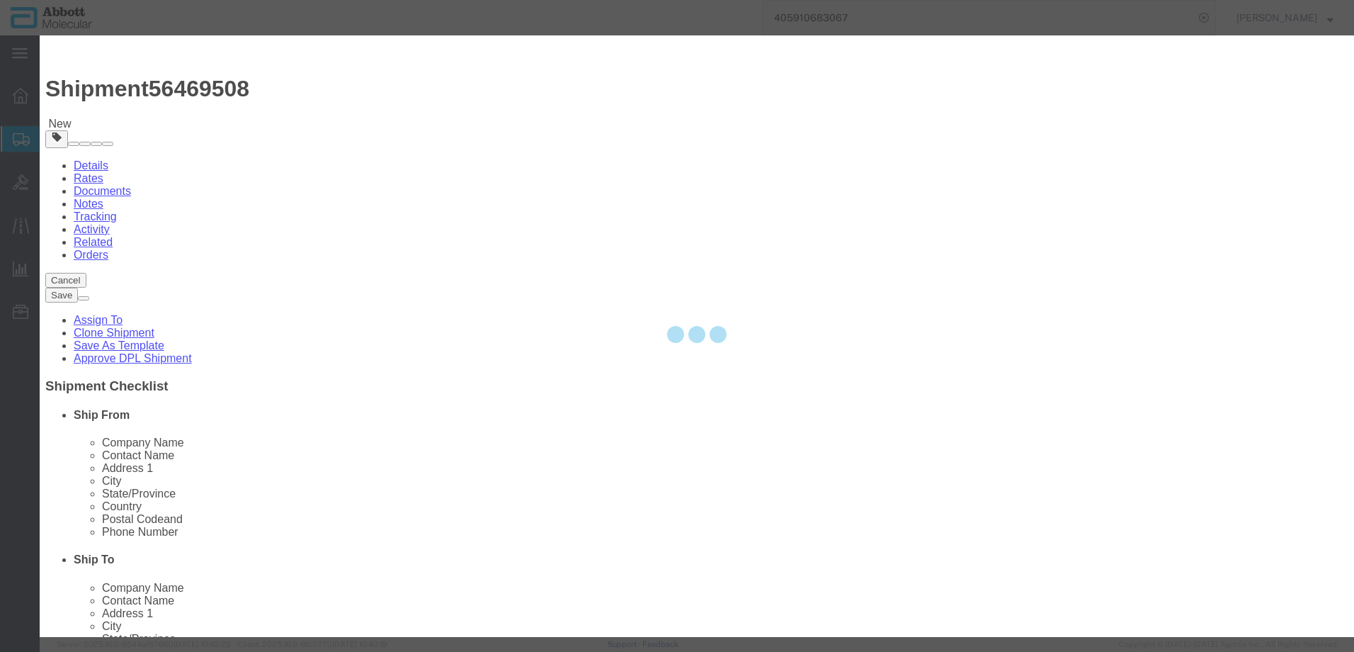
type input "09N1901"
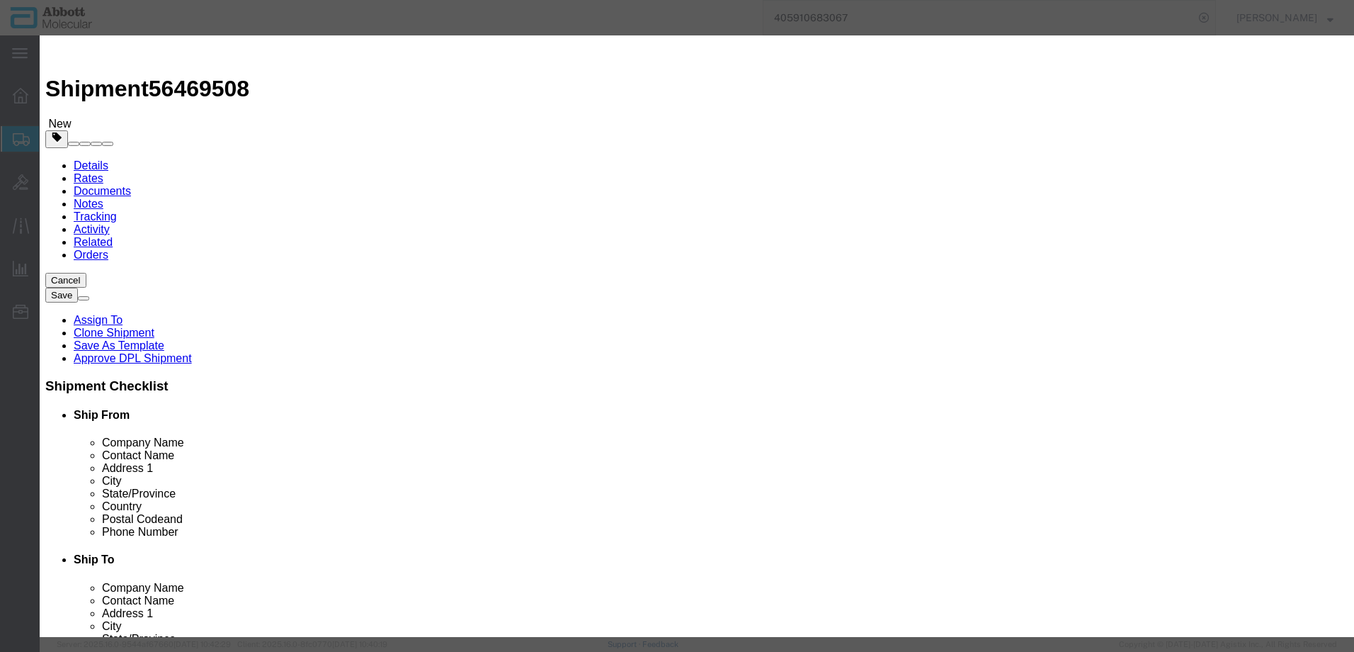
type input "25"
type input "1"
select select "70"
click select "Select Account Type Activity ID Airline Appointment Number ASN Batch Number Bil…"
select select "BATCH_NUMBER"
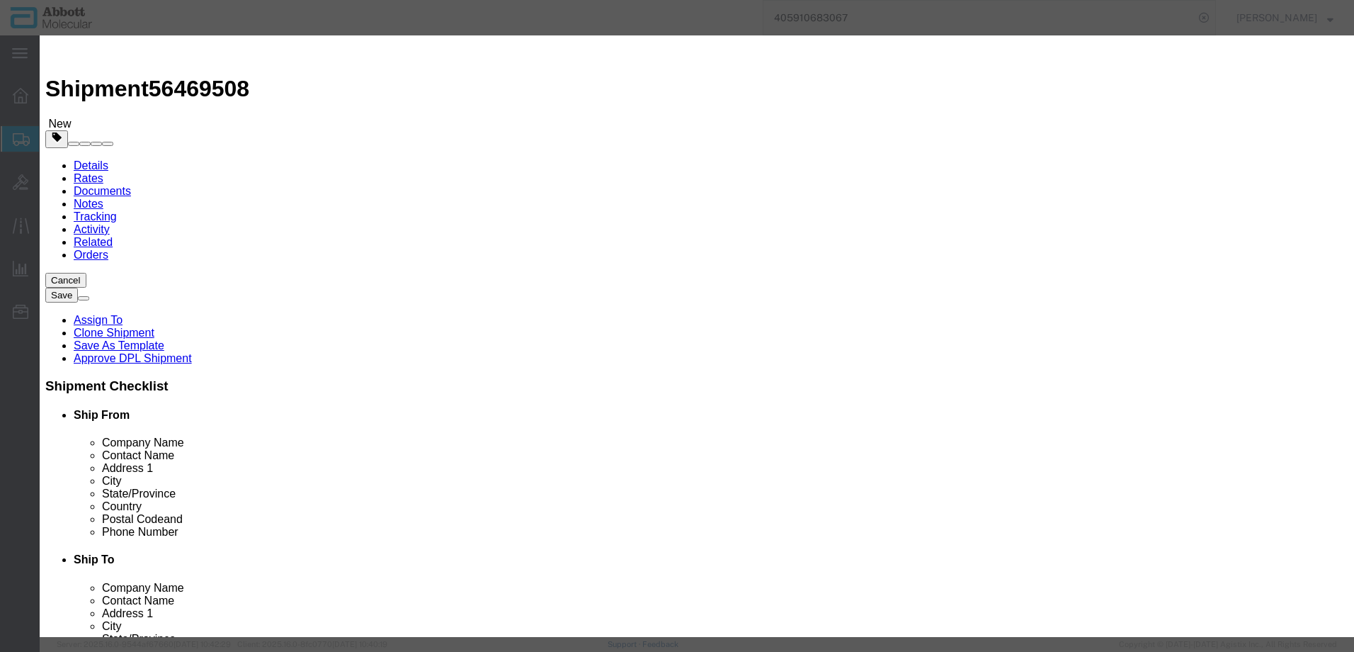
click select "Select Account Type Activity ID Airline Appointment Number ASN Batch Number Bil…"
type input "AMQ124"
click button "Save & Add Another"
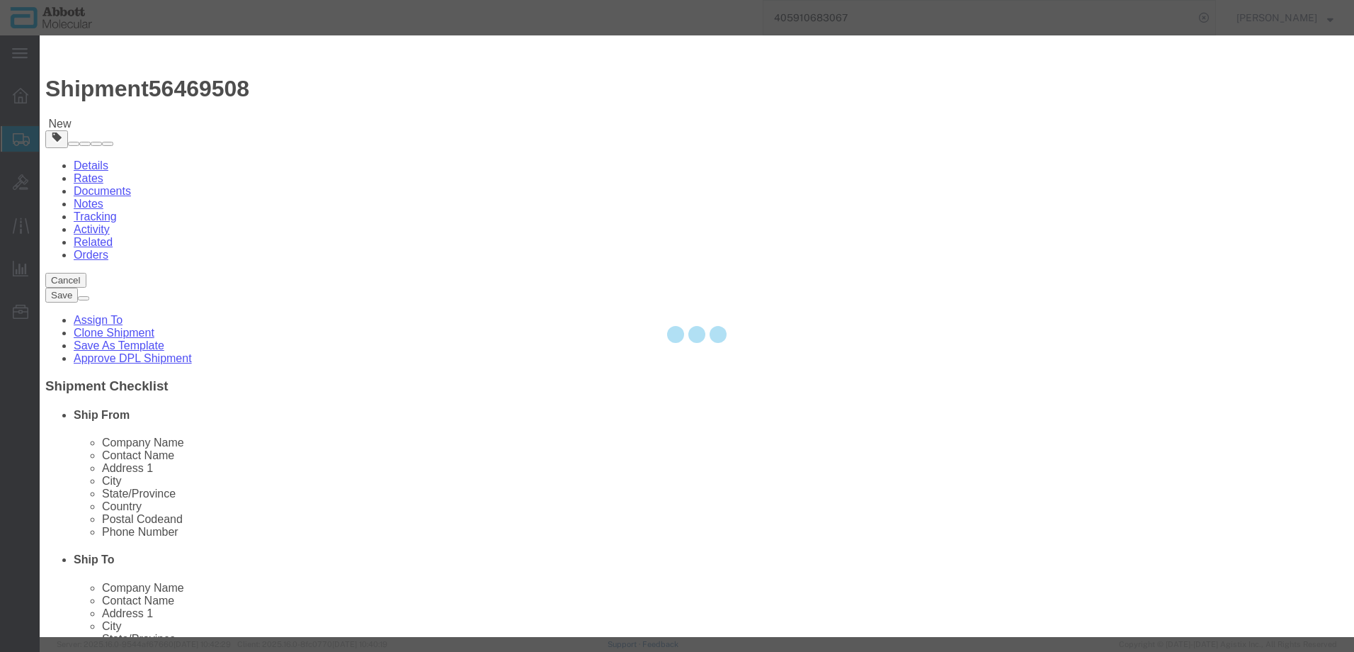
select select "EA"
select select
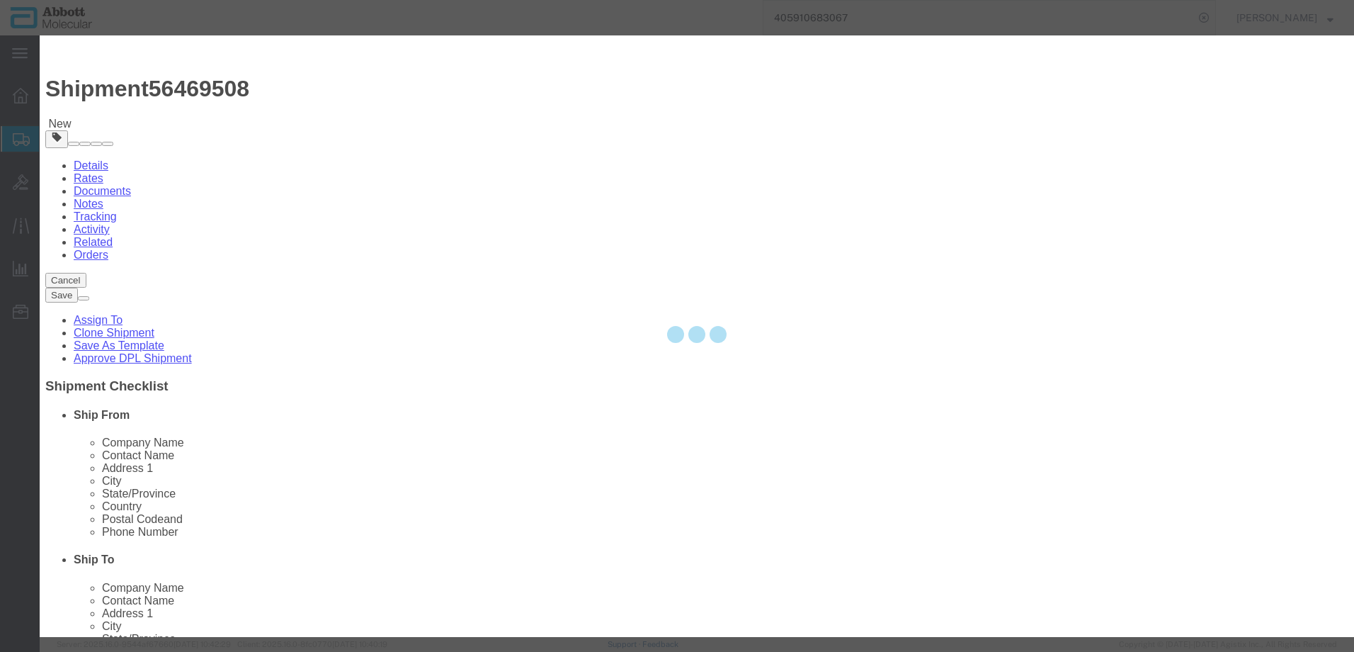
select select
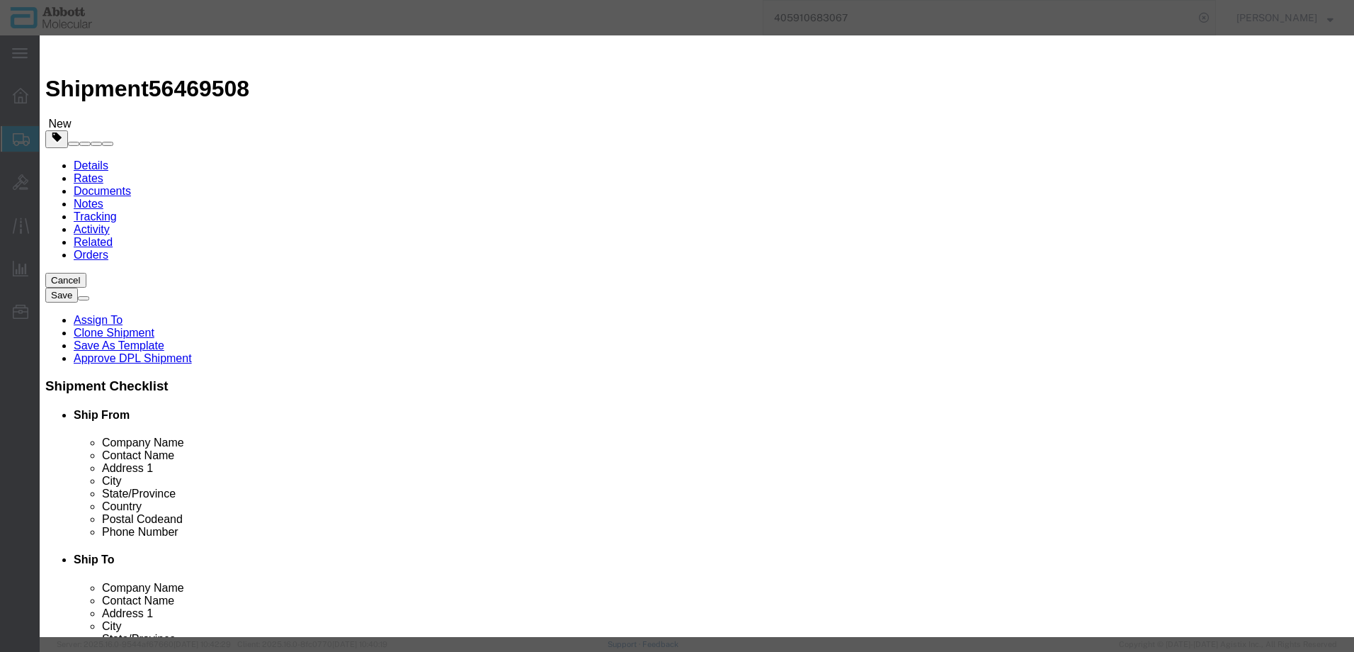
click input "text"
type input "09N2602"
click strong "09N2602"
select select
checkbox input "false"
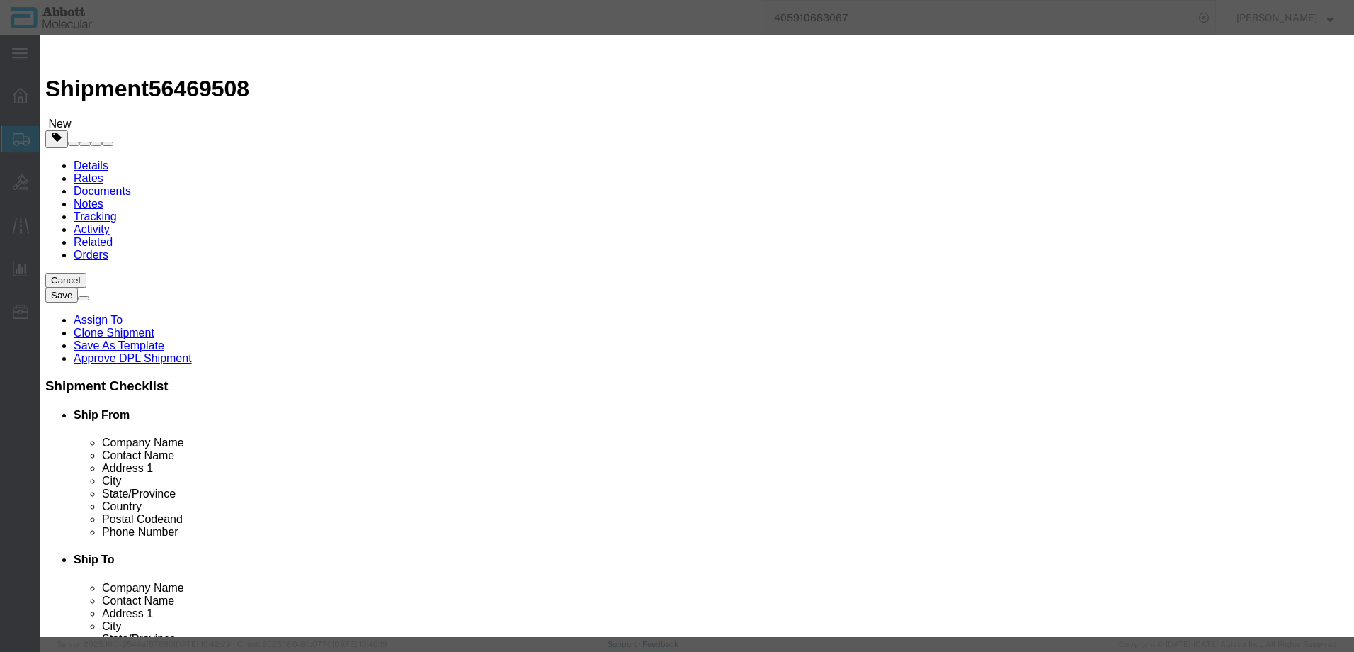
select select "US"
type input "AMBIENT"
type input "8479909596"
select select "BIS"
checkbox input "false"
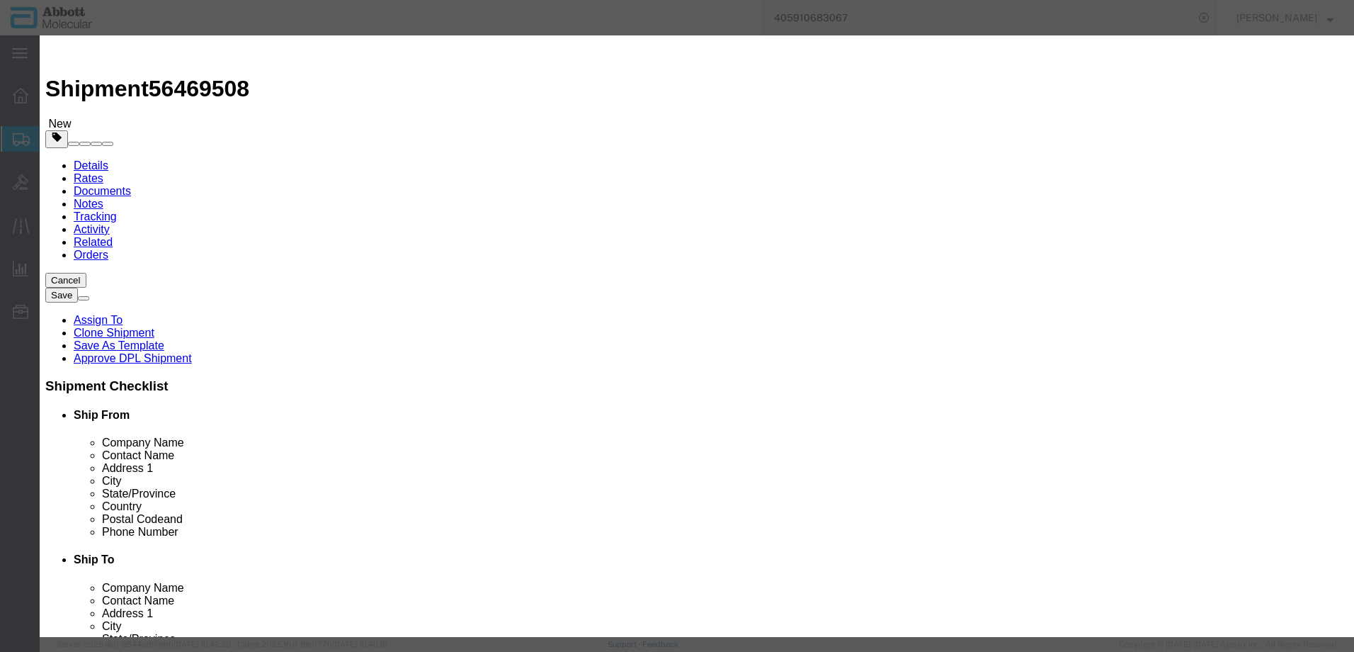
checkbox input "false"
type input "09N2602"
type textarea "Alinity m Pipette Tips; 1000uL"
select select "NLR"
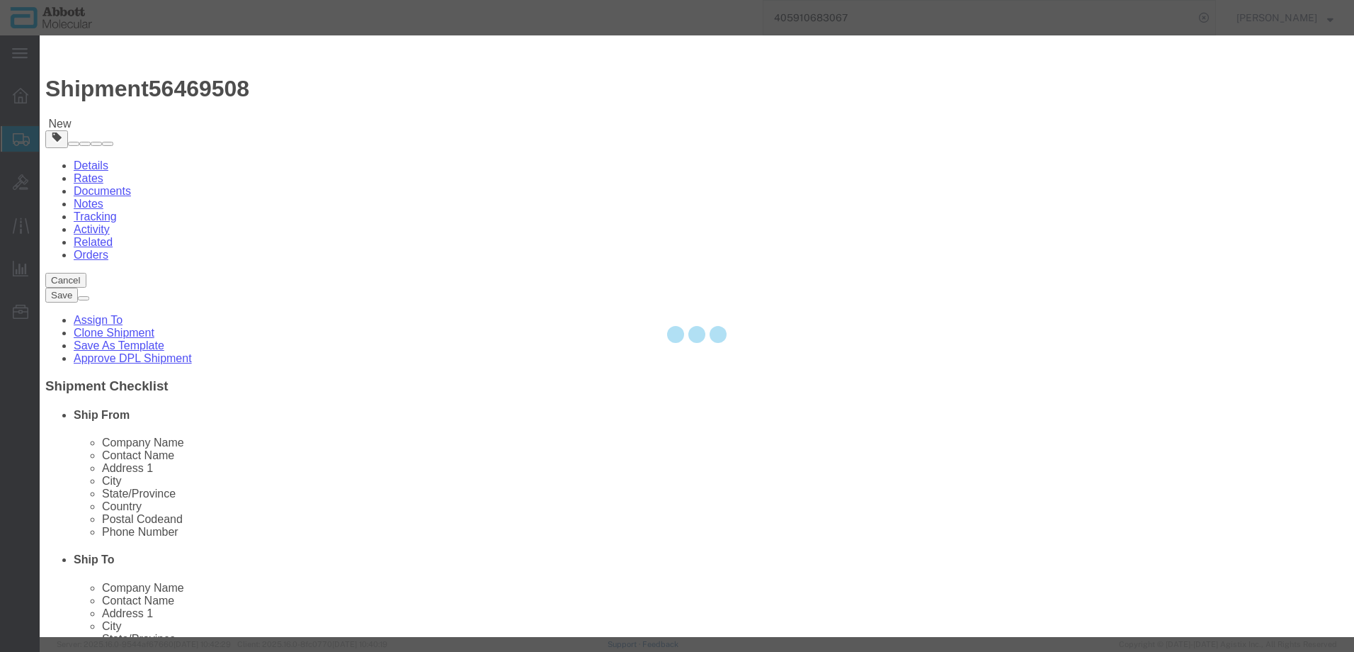
type input "09N2602"
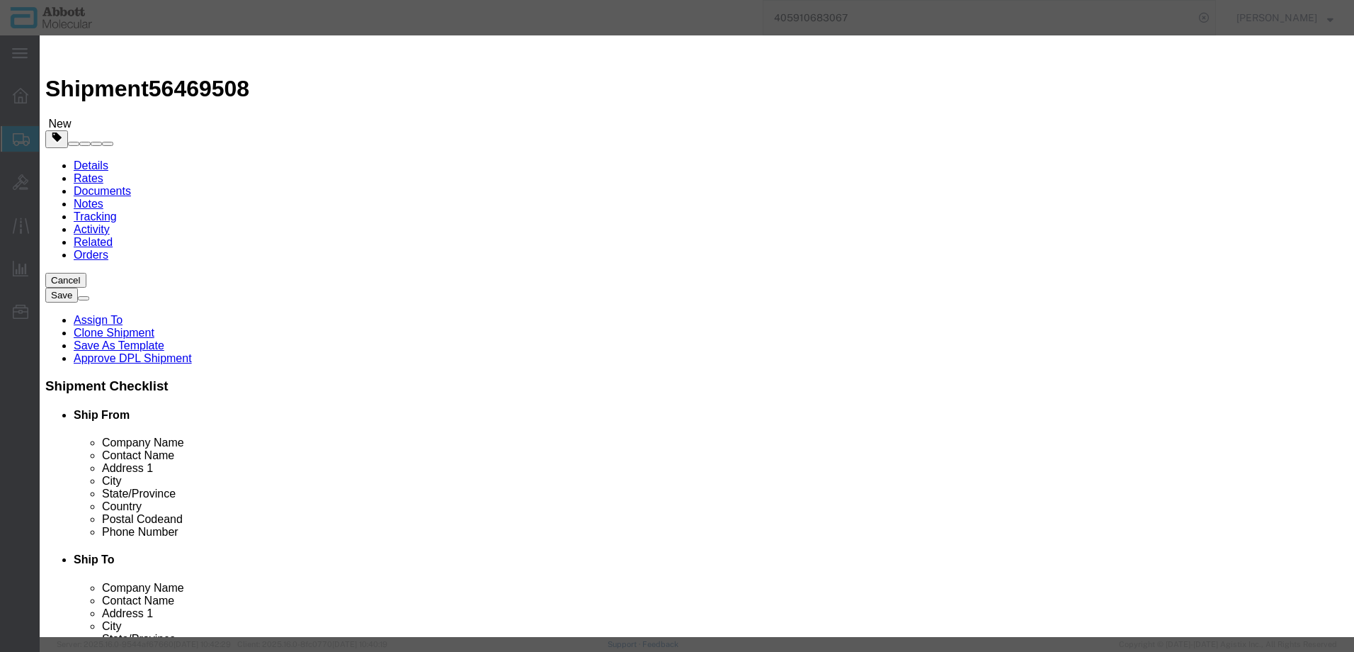
type input "20"
type input "1"
select select "70"
click select "Select Account Type Activity ID Airline Appointment Number ASN Batch Number Bil…"
select select "BATCH_NUMBER"
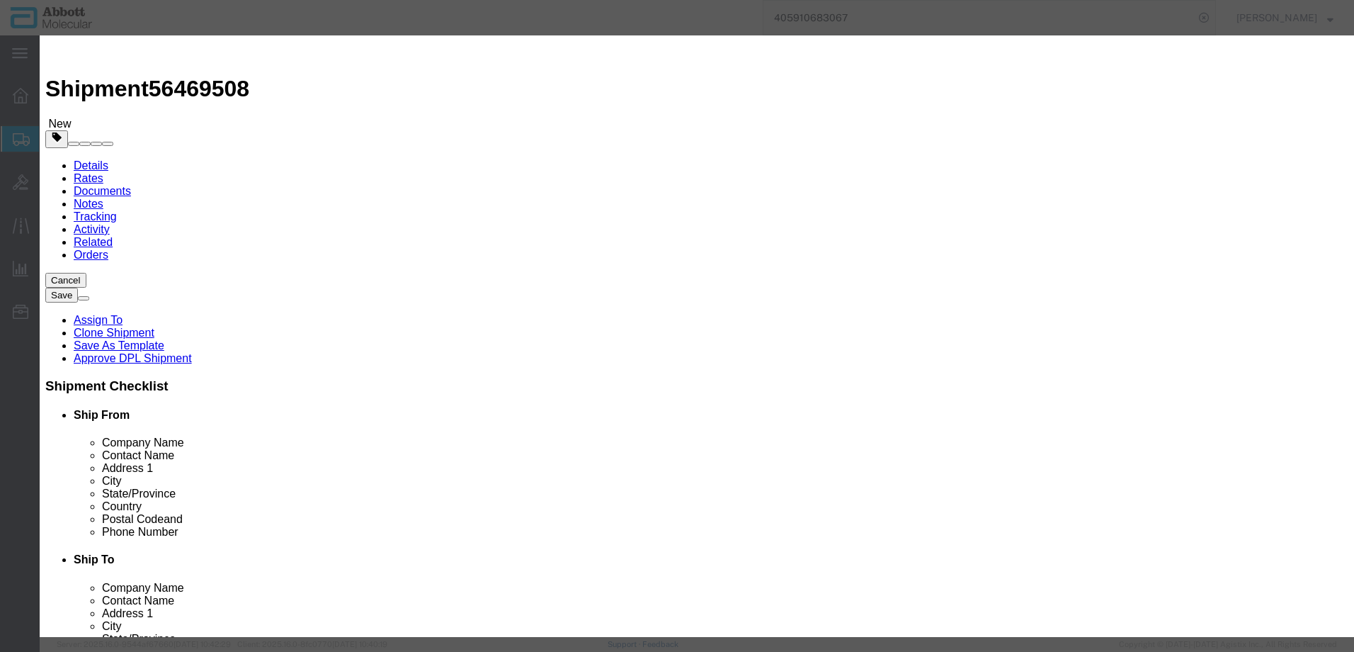
click select "Select Account Type Activity ID Airline Appointment Number ASN Batch Number Bil…"
type input "1175689"
click button "Save & Close"
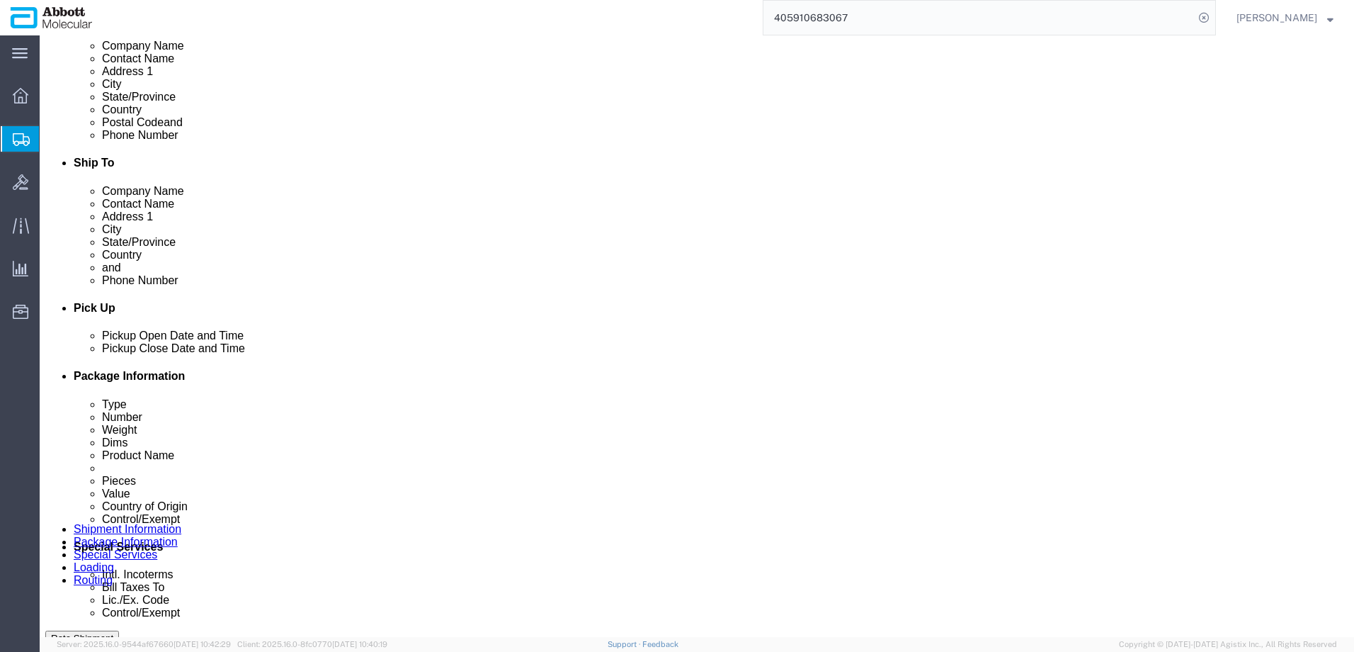
scroll to position [469, 0]
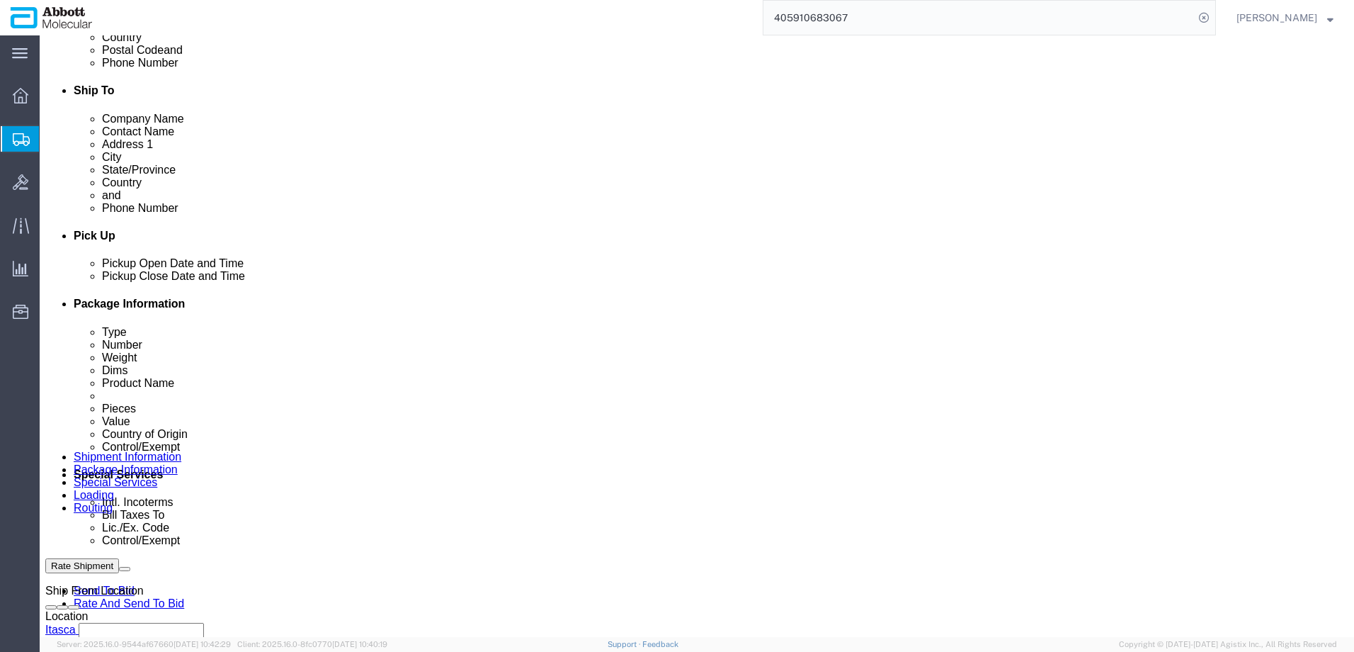
click button "Continue"
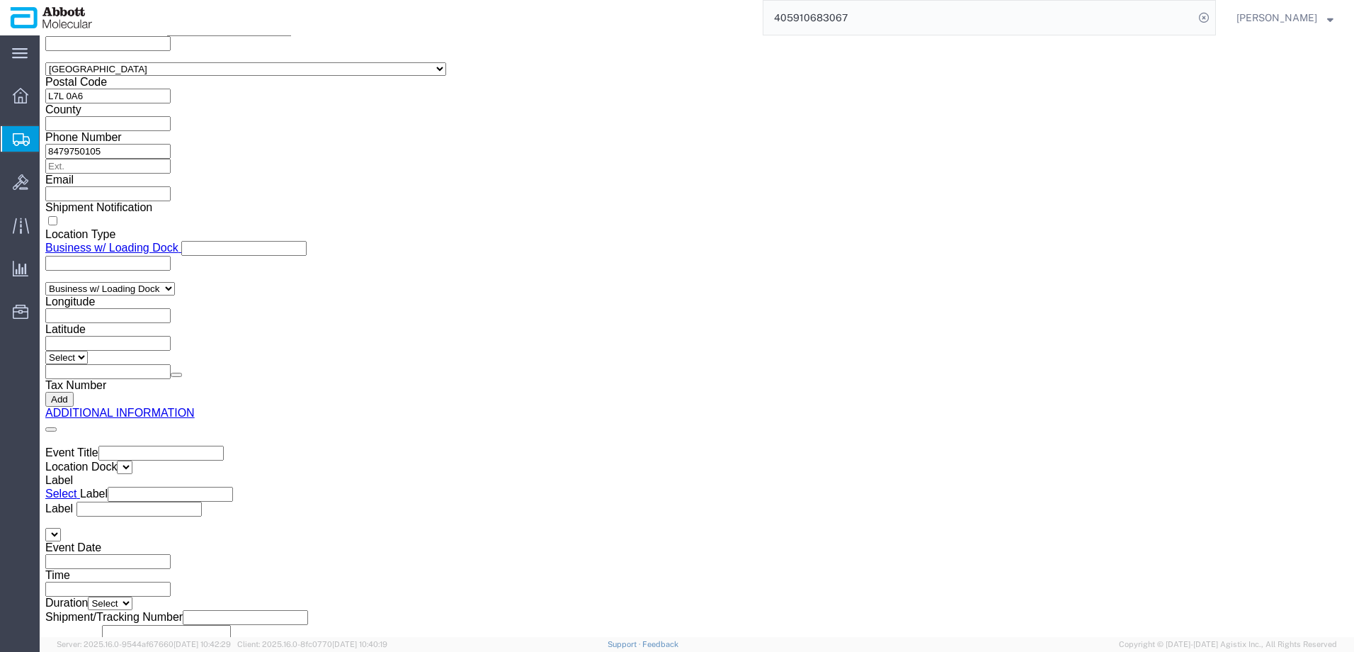
click button "Upload"
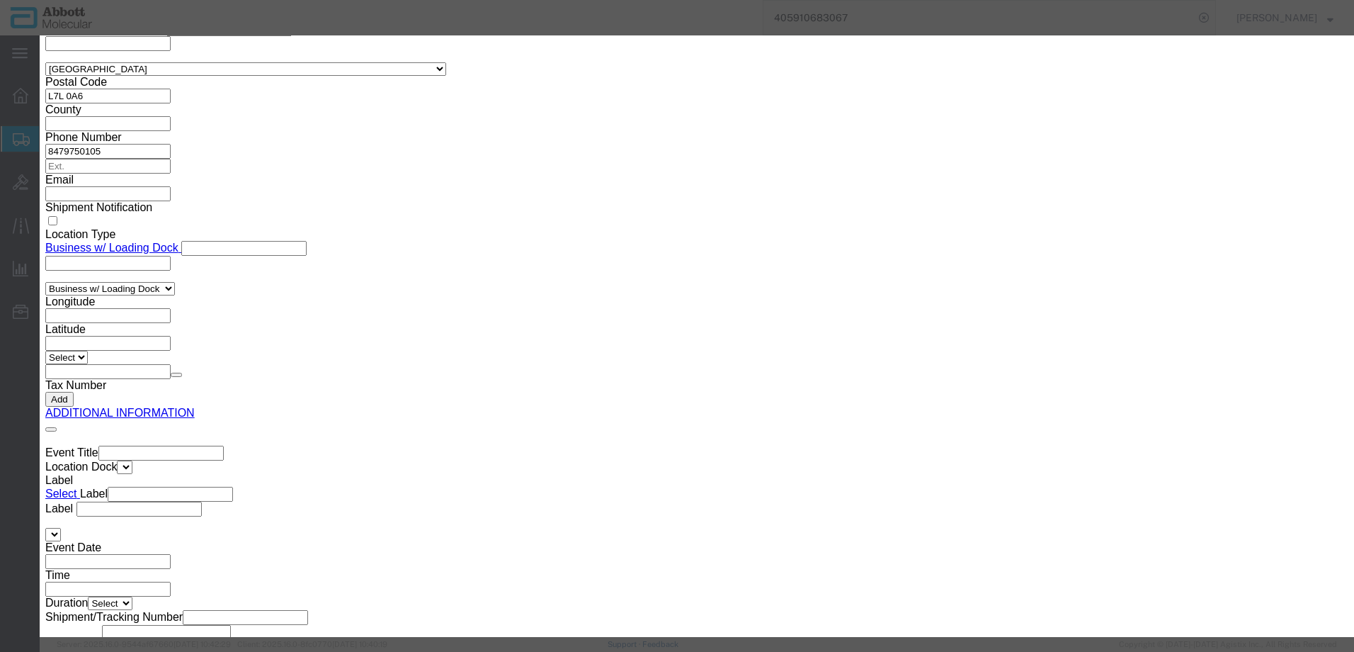
click button "Browse"
type input "C:\fakepath\917960351 SLI PURO.pdf"
click button "Upload"
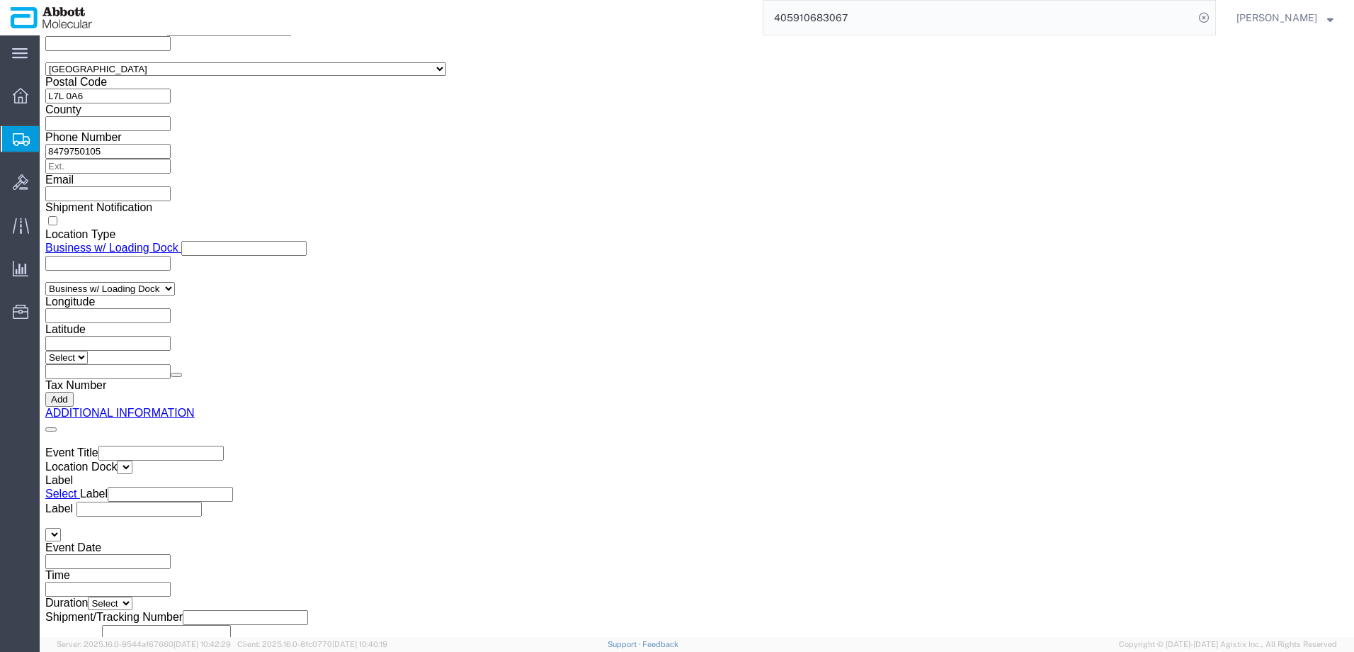
drag, startPoint x: 38, startPoint y: 16, endPoint x: 191, endPoint y: 24, distance: 152.5
click h1 "Shipment 56469508"
copy h1 "Shipment 56469508"
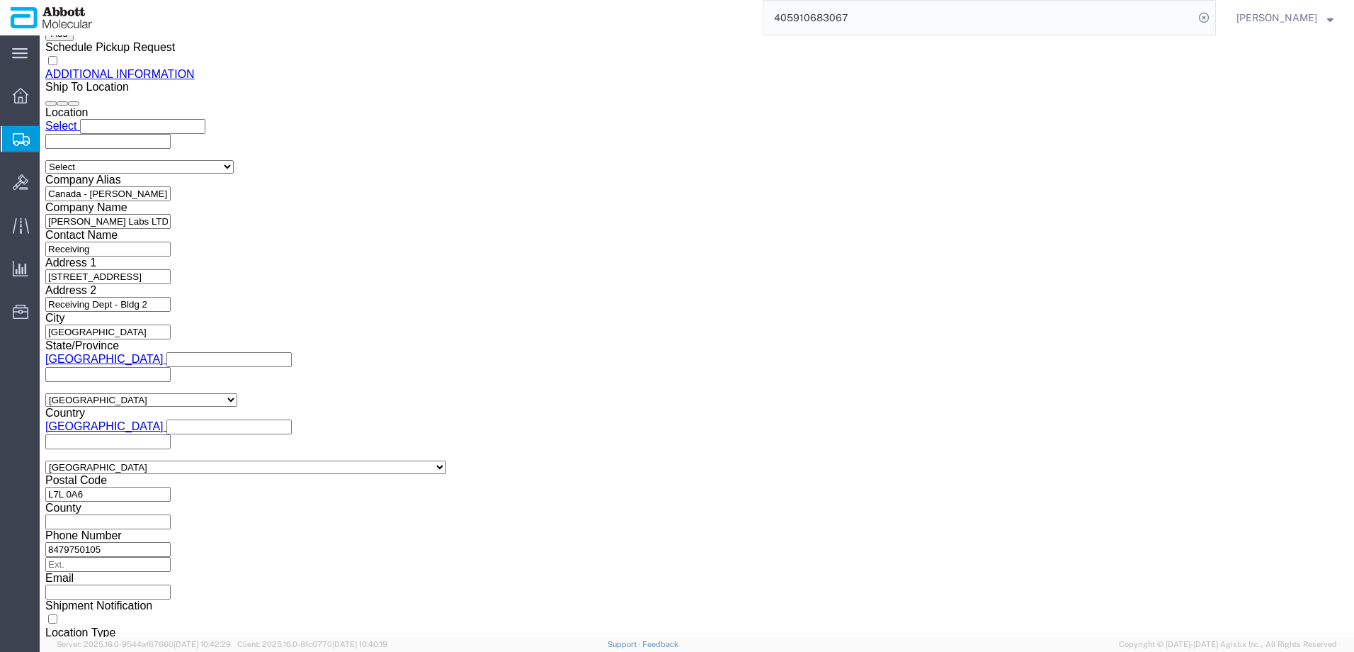
scroll to position [717, 0]
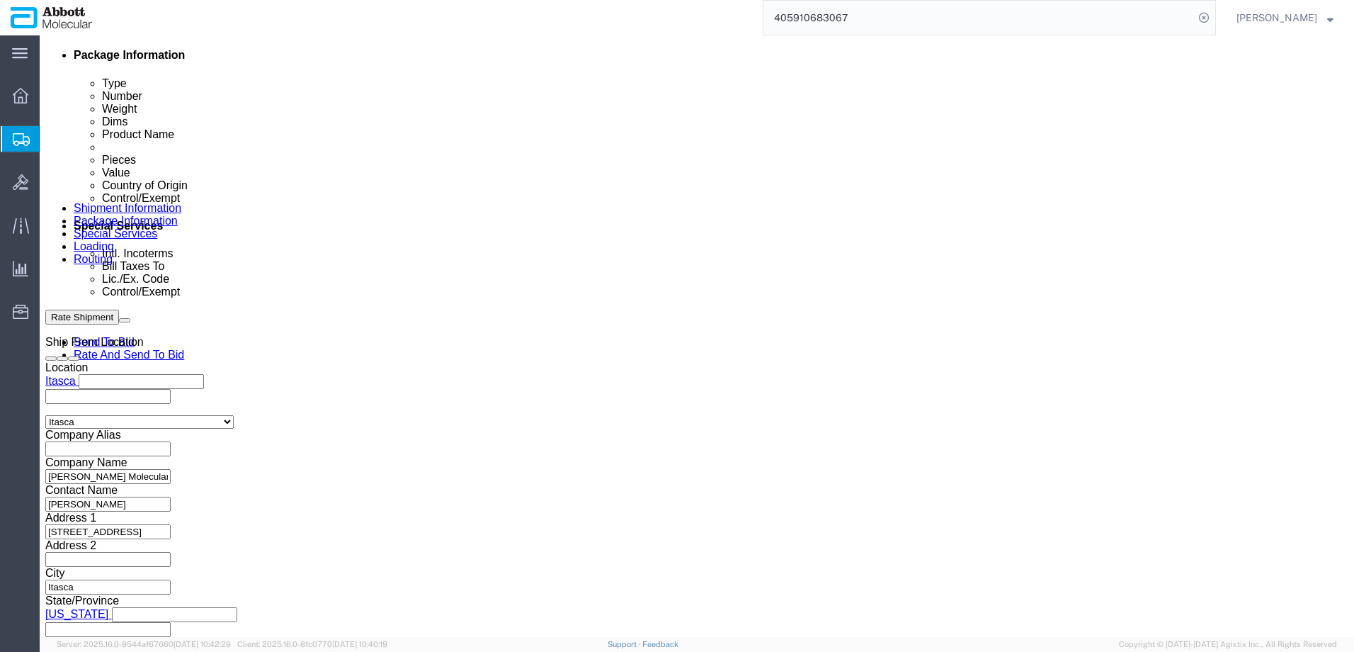
click button "Rate Shipment"
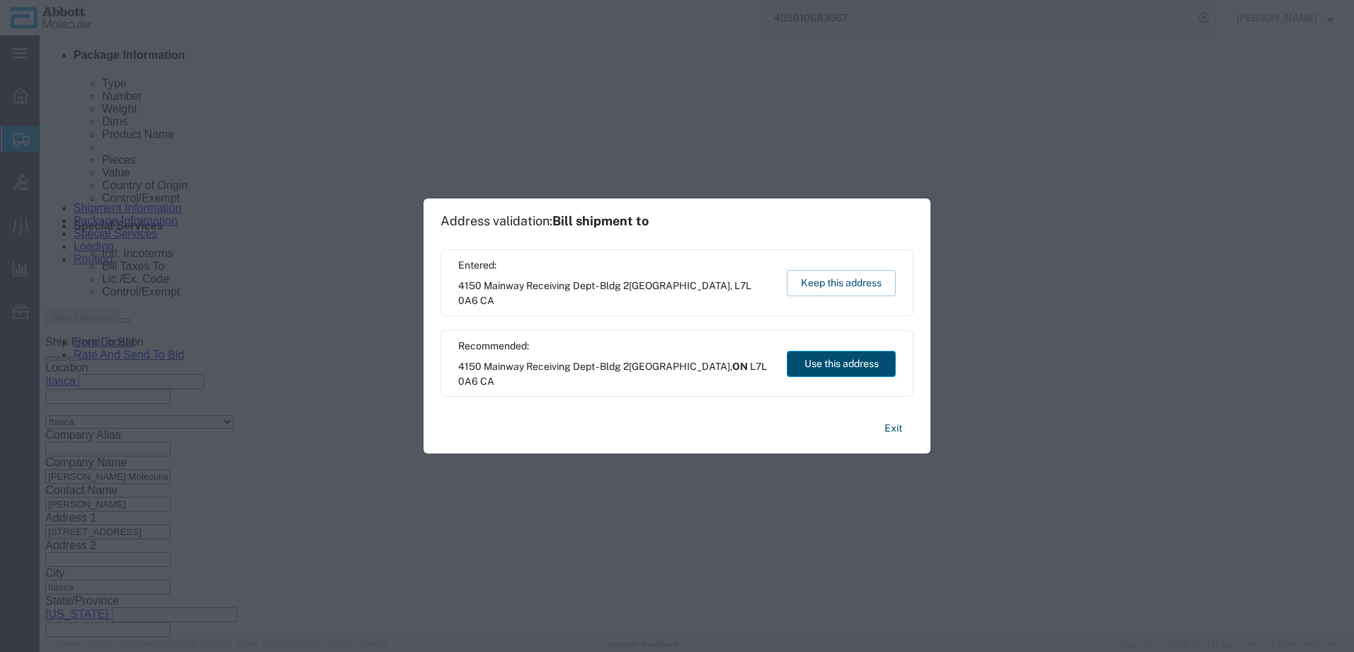
click at [828, 370] on button "Use this address" at bounding box center [841, 364] width 109 height 26
select select "ON"
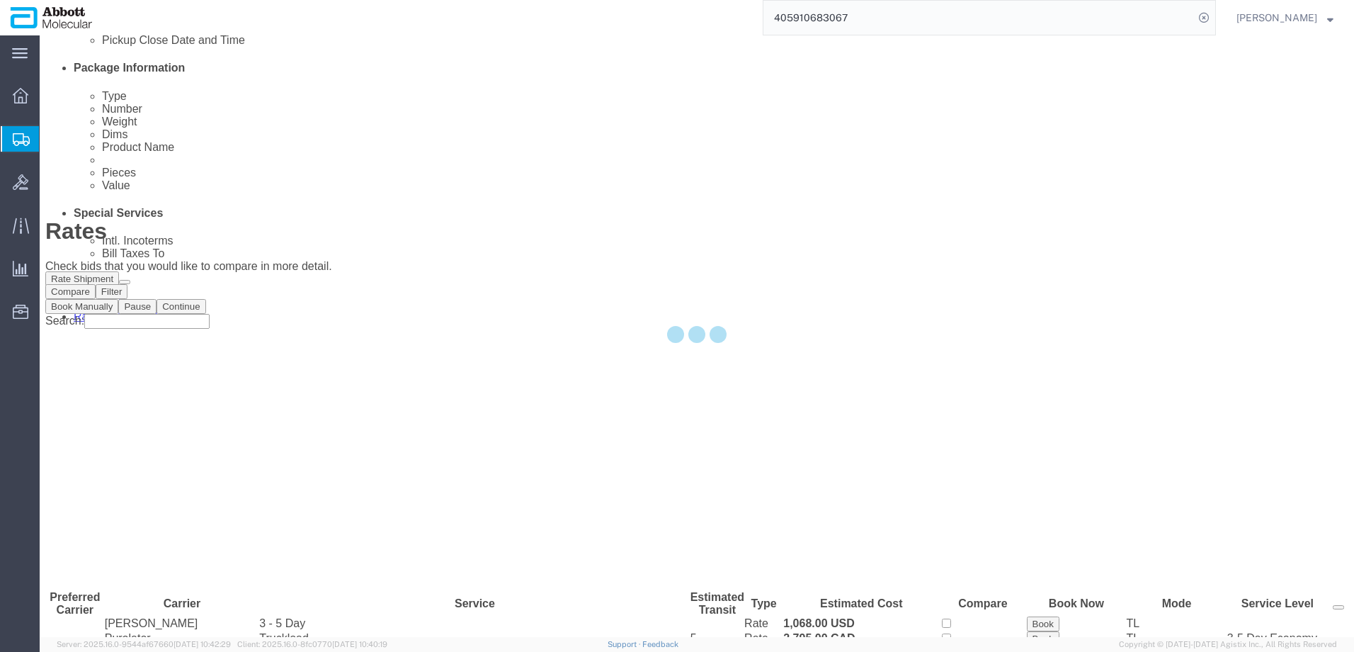
scroll to position [0, 0]
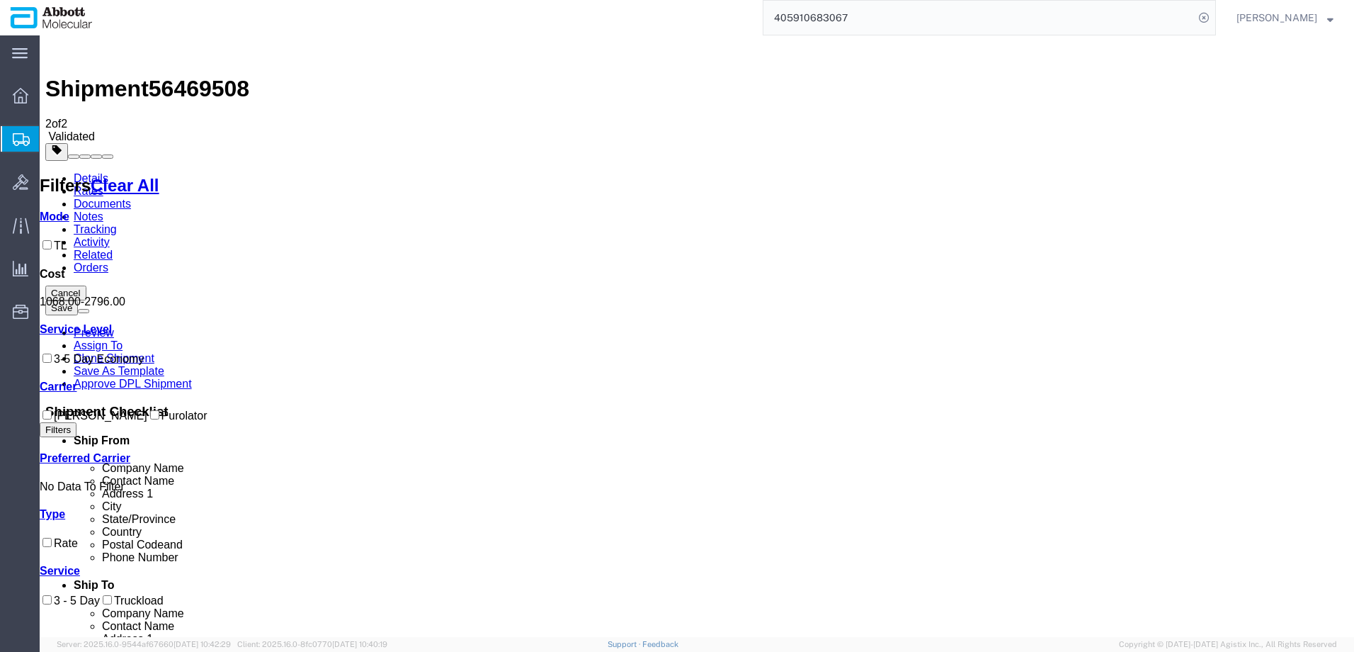
drag, startPoint x: 96, startPoint y: 426, endPoint x: 131, endPoint y: 411, distance: 38.0
click at [147, 421] on label "Purolator" at bounding box center [177, 415] width 60 height 12
click at [150, 419] on input "Purolator" at bounding box center [154, 414] width 9 height 9
checkbox input "true"
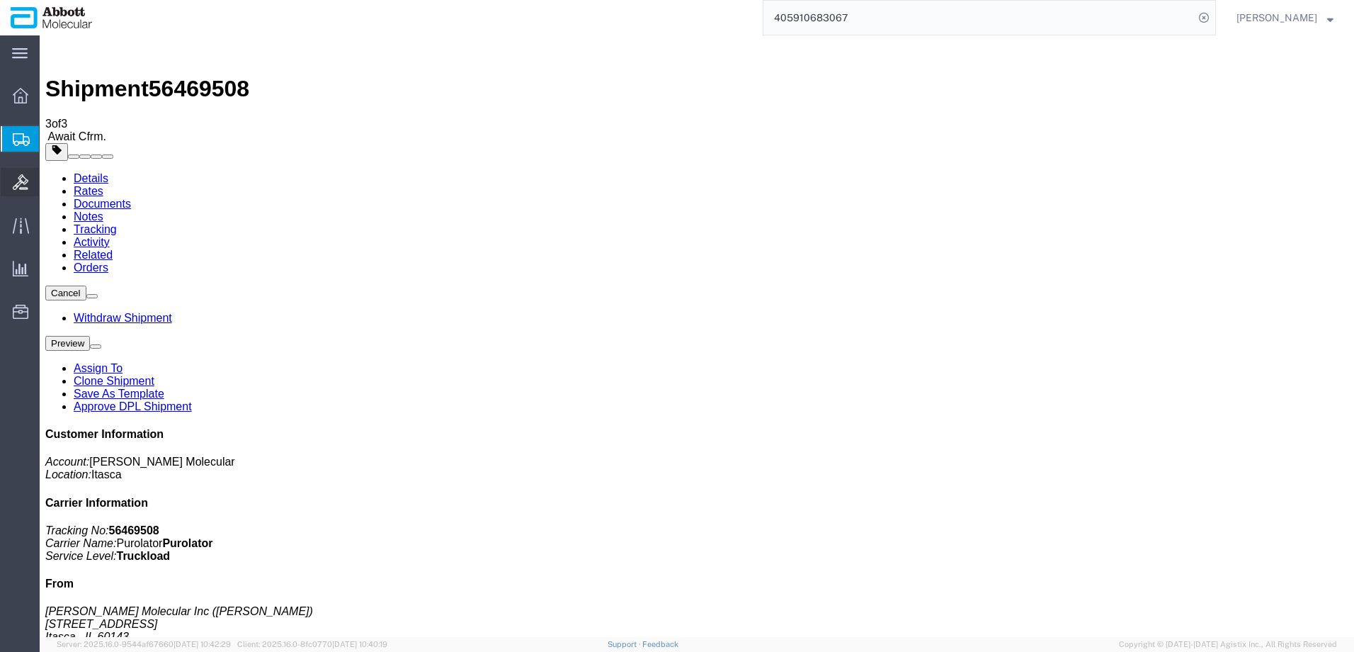
drag, startPoint x: 113, startPoint y: 208, endPoint x: 23, endPoint y: 185, distance: 93.6
click at [0, 0] on span "Create from Template" at bounding box center [0, 0] width 0 height 0
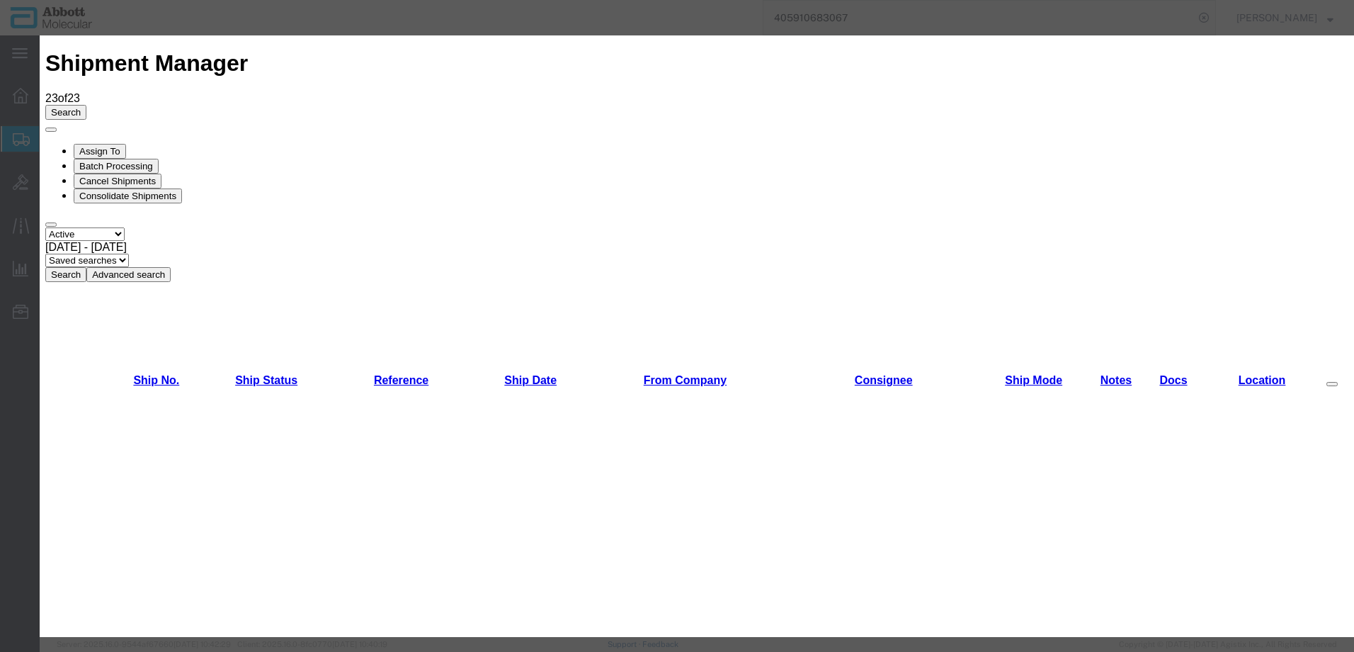
scroll to position [354, 0]
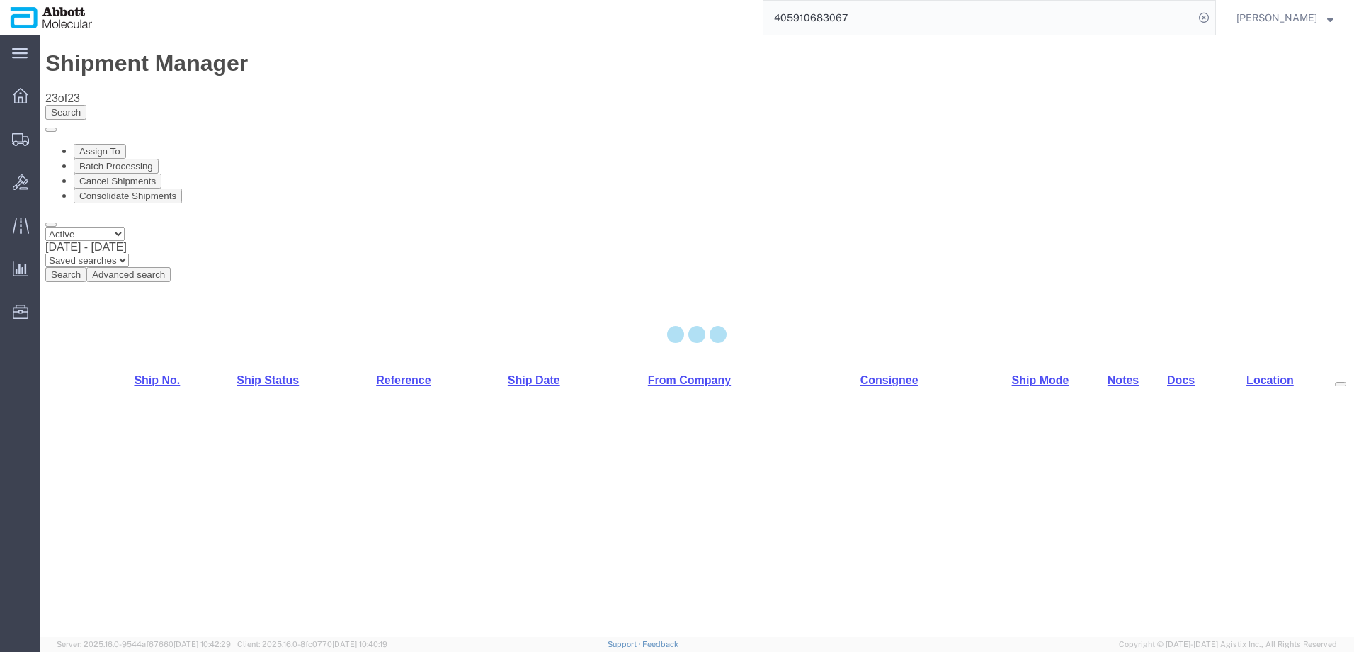
select select "48454"
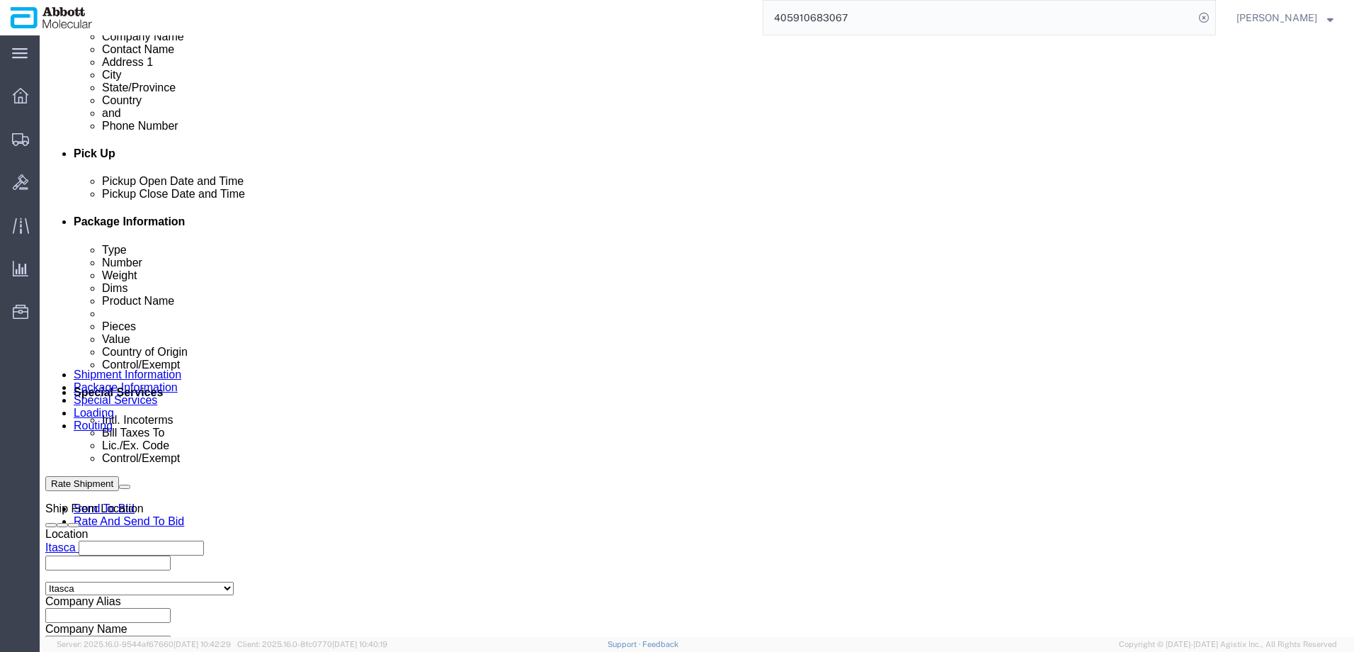
scroll to position [567, 0]
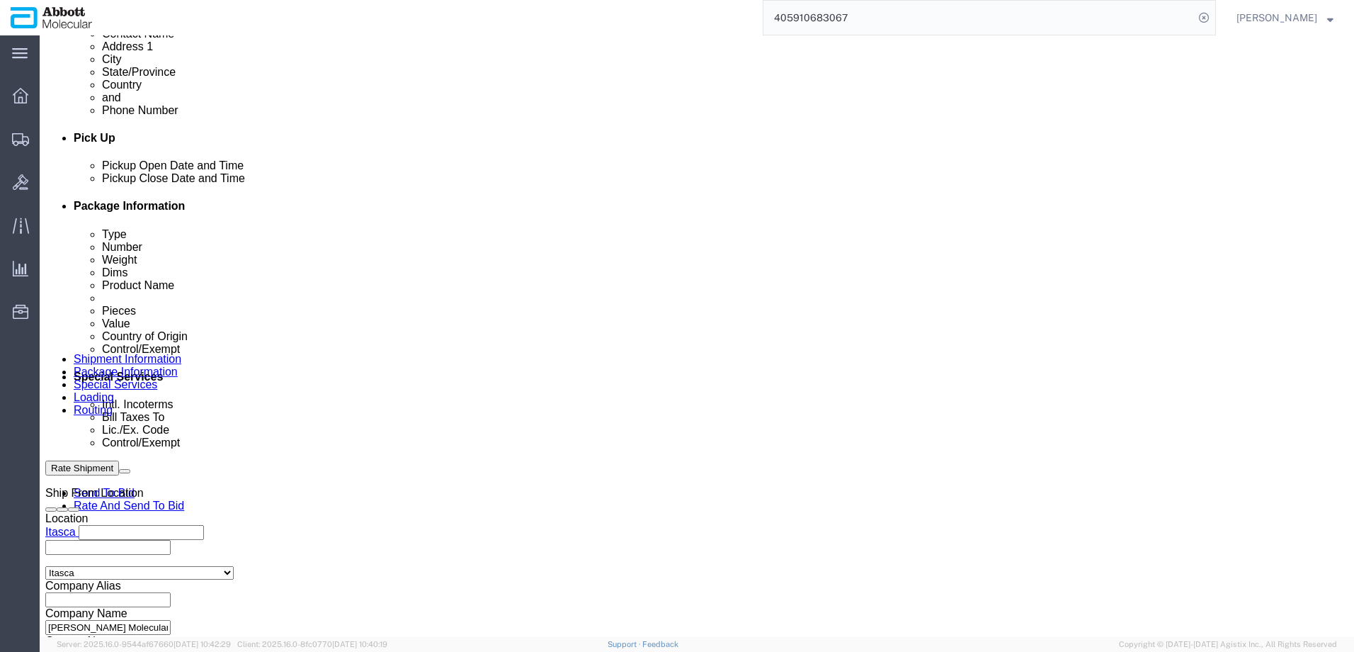
click input "text"
paste input "620565521"
type input "620565521"
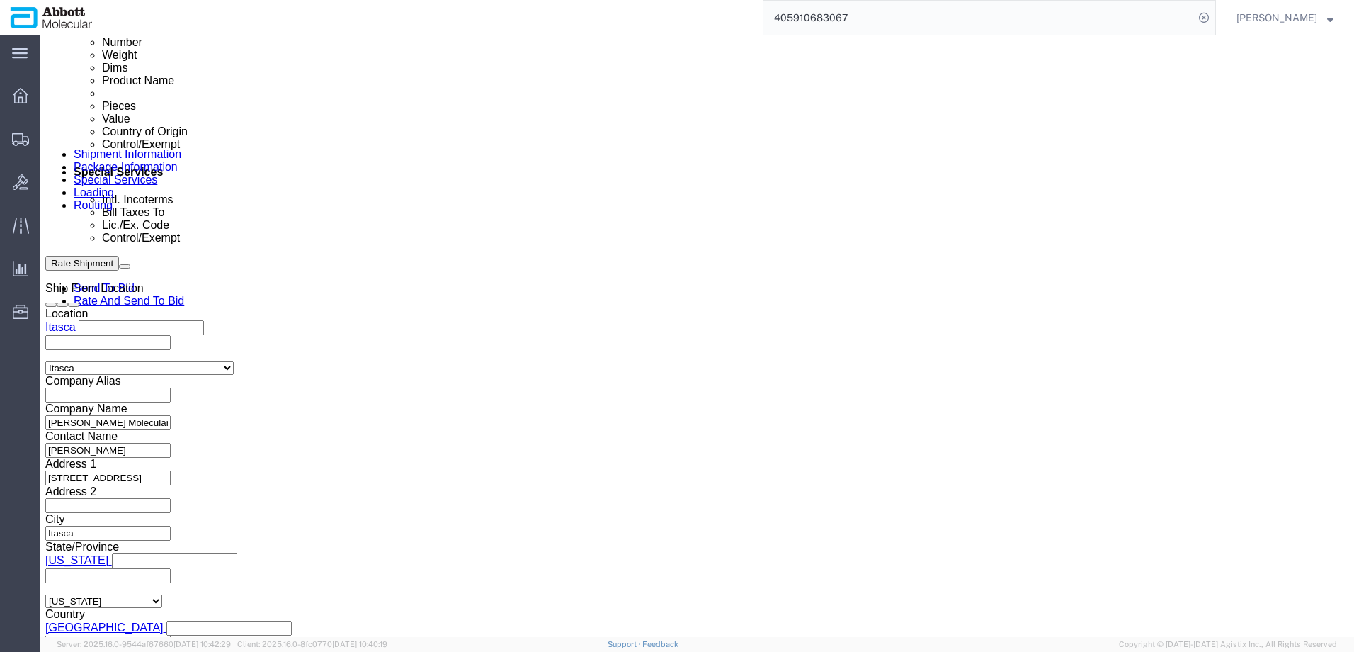
scroll to position [852, 0]
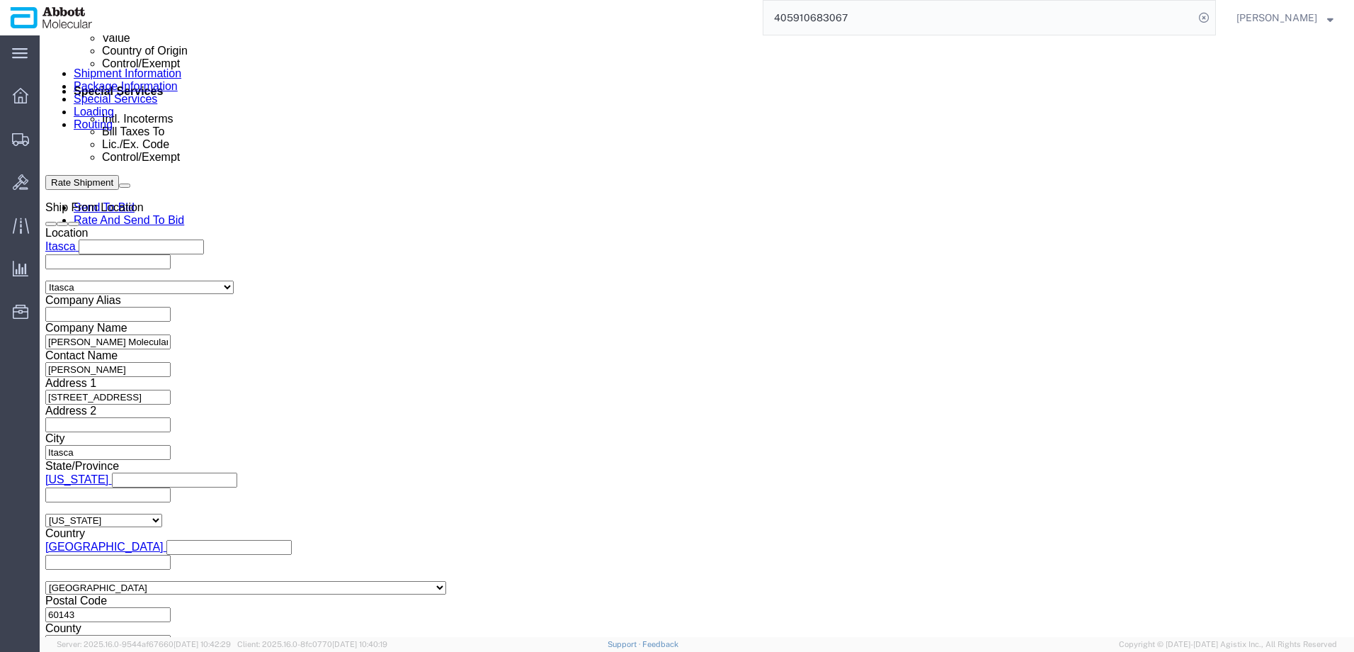
click button "Continue"
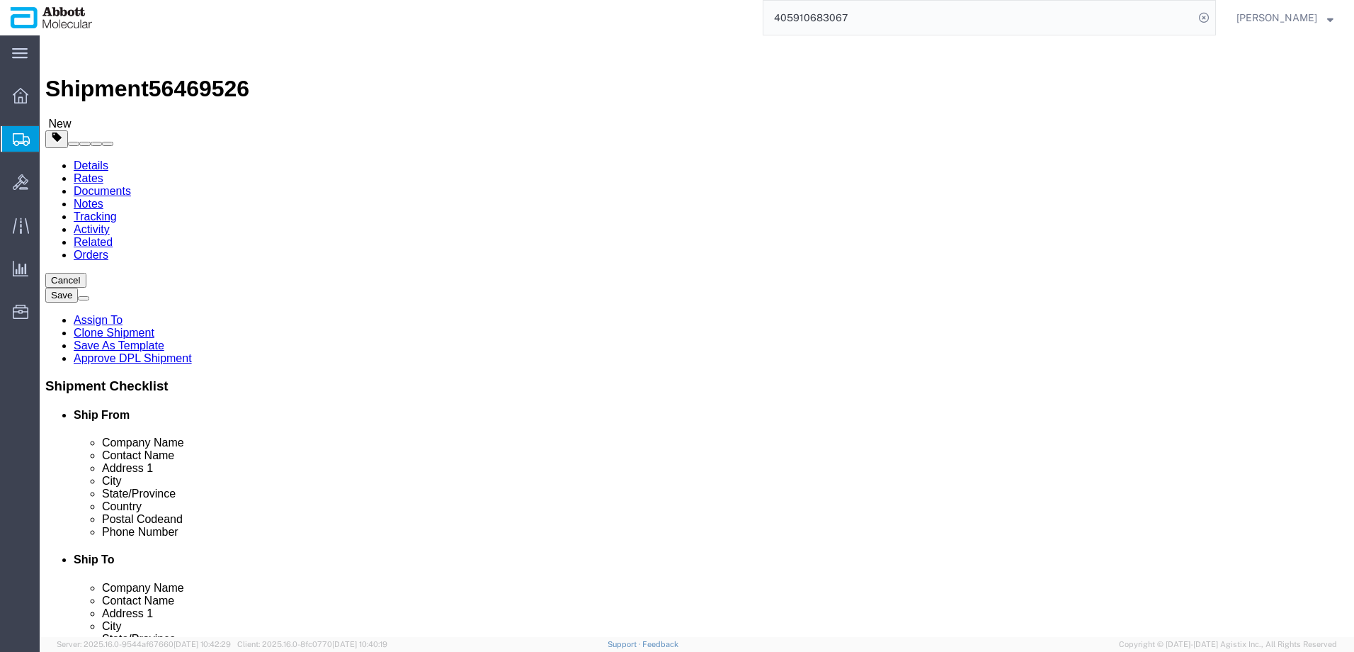
click select "Select Box (B) Box (C) Box (D) Cardboard Box(es) Crate (Instrument) Crate(s) En…"
type input "18"
type input "14"
type input "8"
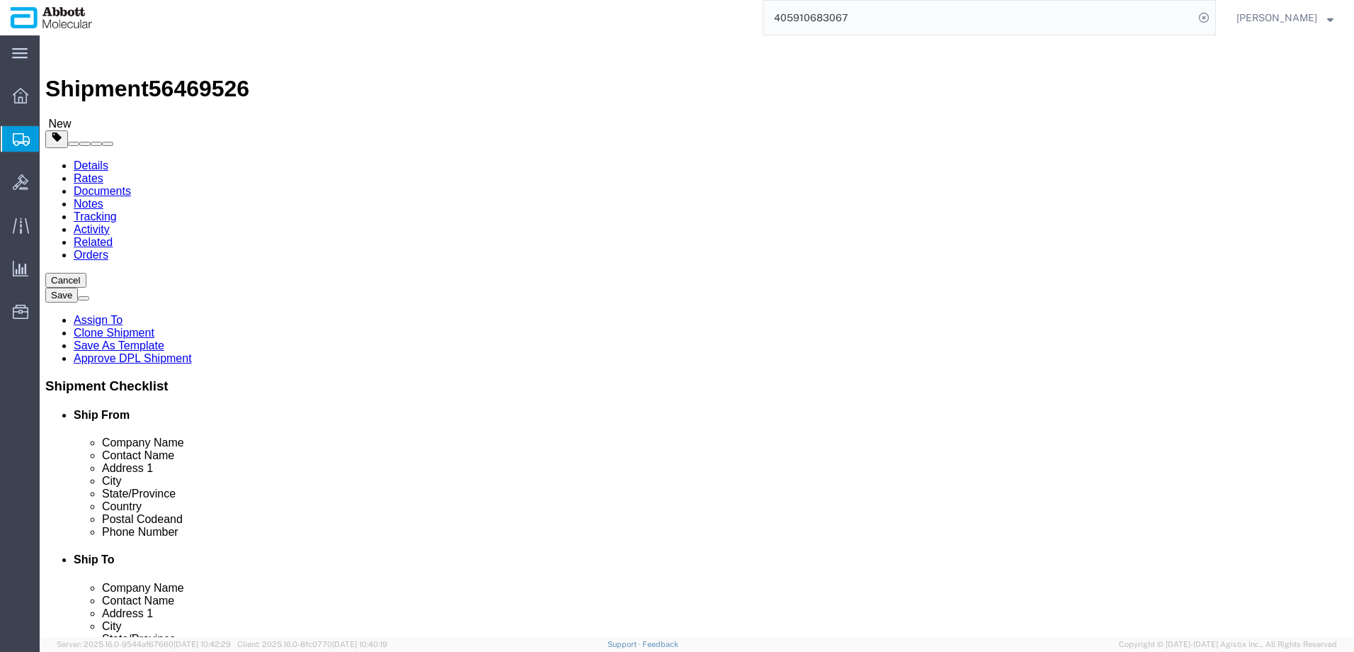
type input "2"
click input "checkbox"
checkbox input "true"
drag, startPoint x: 284, startPoint y: 348, endPoint x: 270, endPoint y: 364, distance: 21.6
type input "AMBIENT"
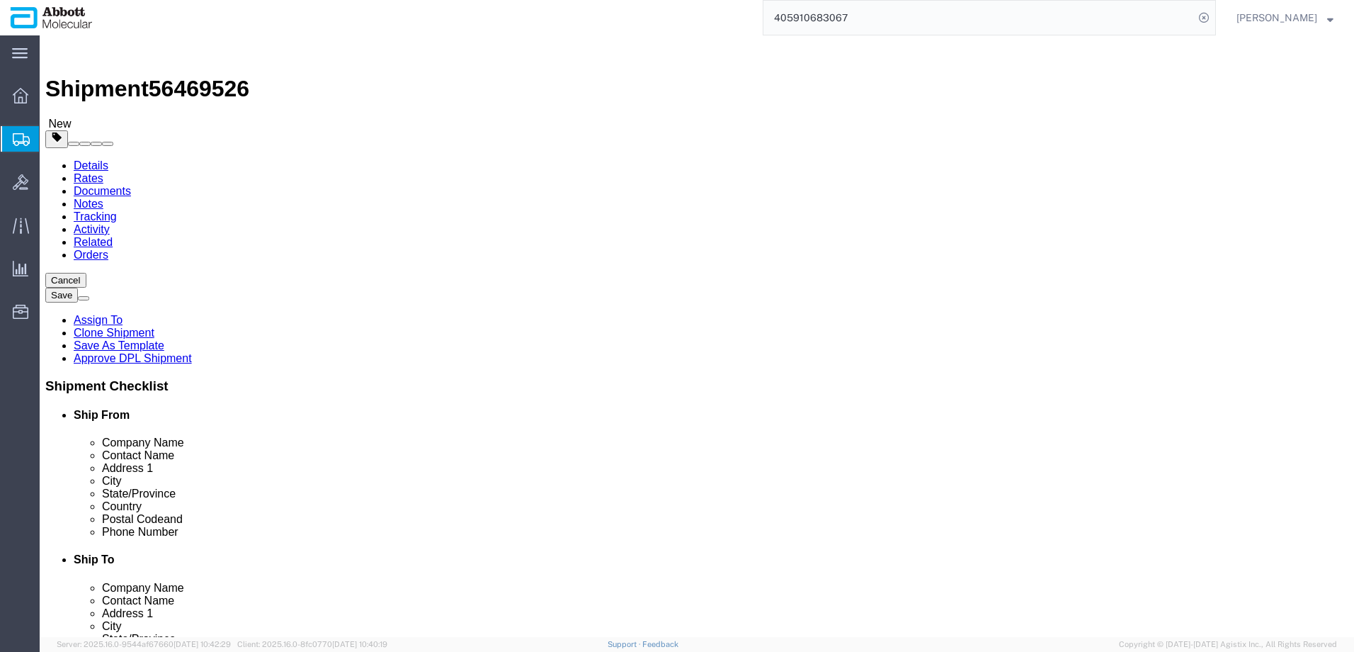
click link "Add Content"
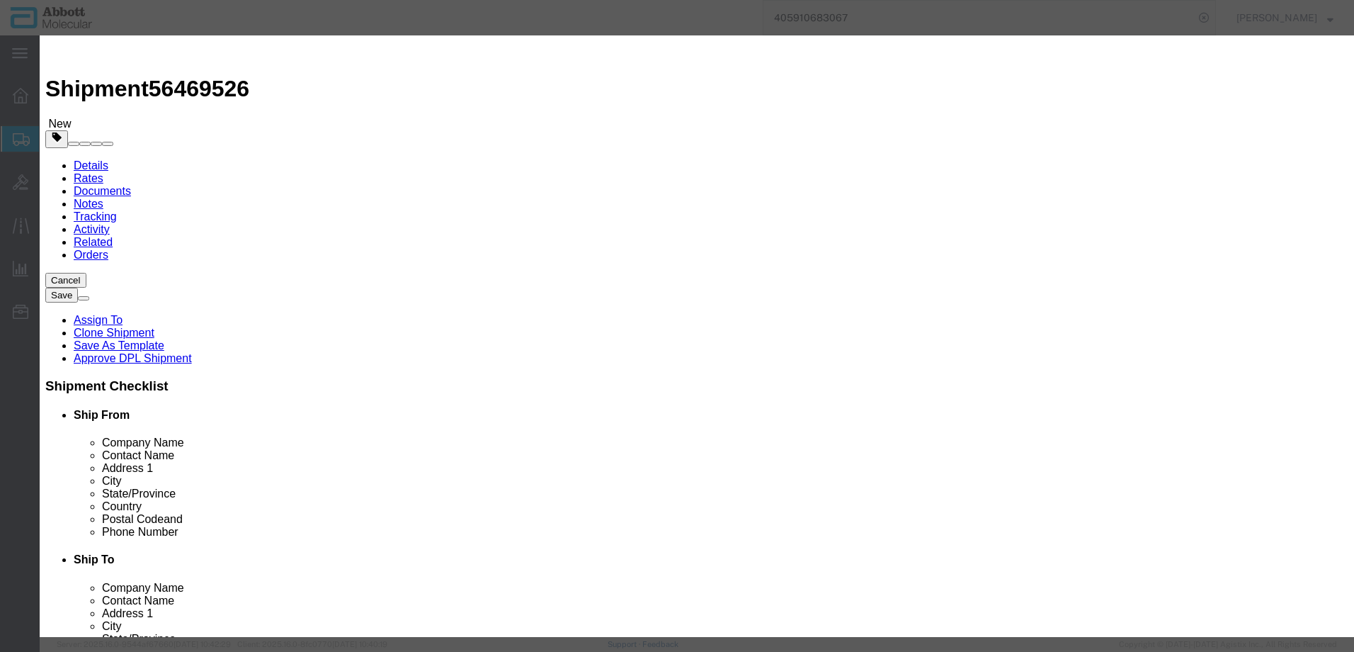
click input "text"
type input "56-160021"
click div "Name: 56-160021 Sku: 56-160021 Model: 56-160021 Description: Motor; Y-Axis; Sam…"
select select
checkbox input "false"
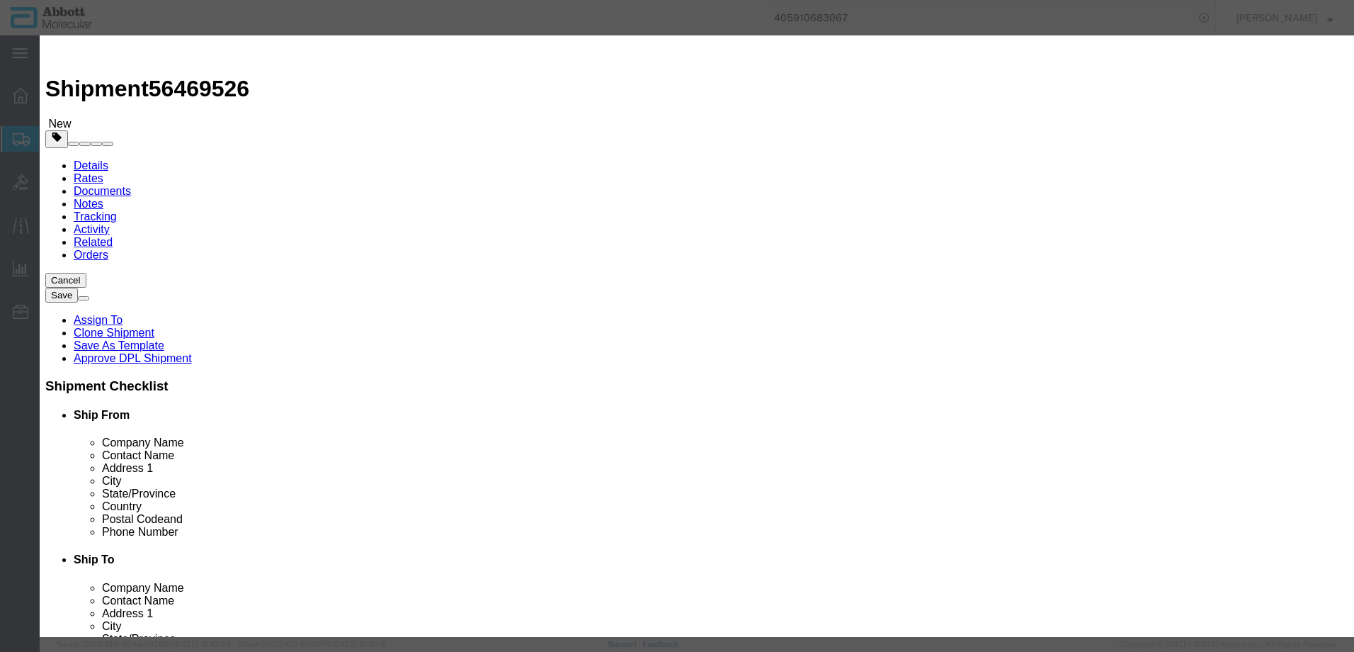
select select "US"
type input "AMBIENT"
type input "8501202000"
select select "BIS"
checkbox input "false"
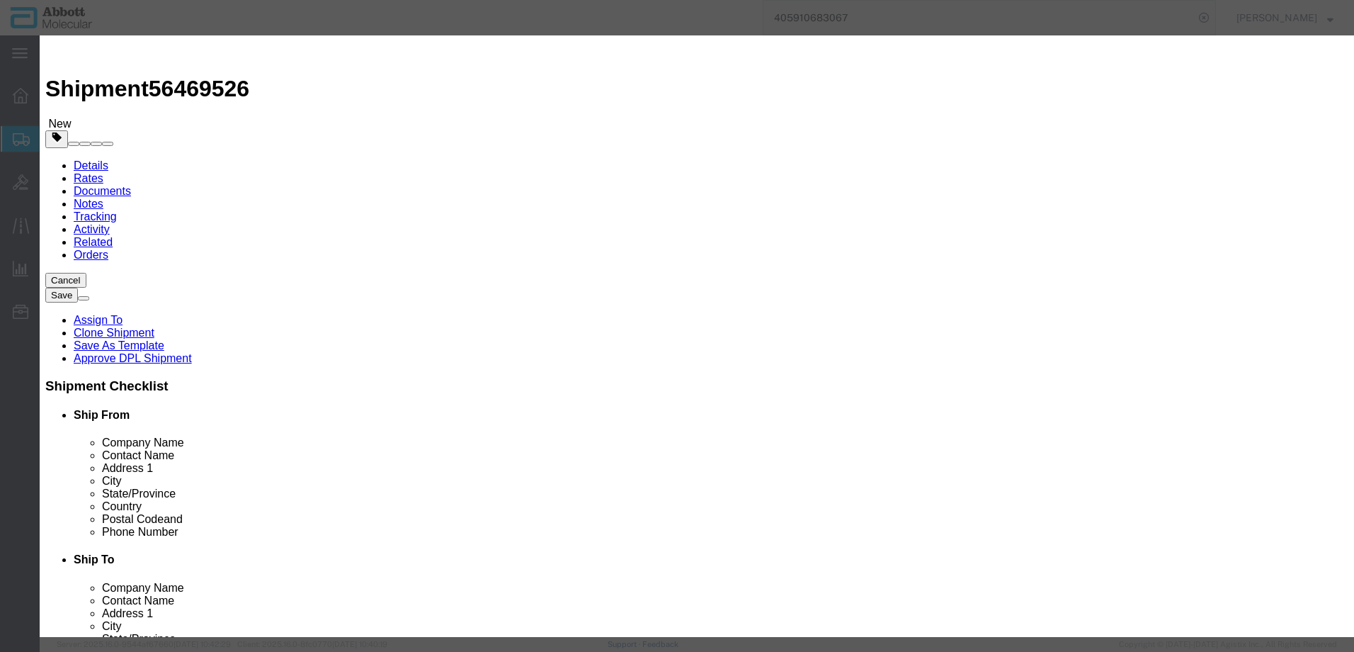
checkbox input "false"
type input "56-160021"
type textarea "Motor; Y-Axis; Sample Input"
type input "56-160021"
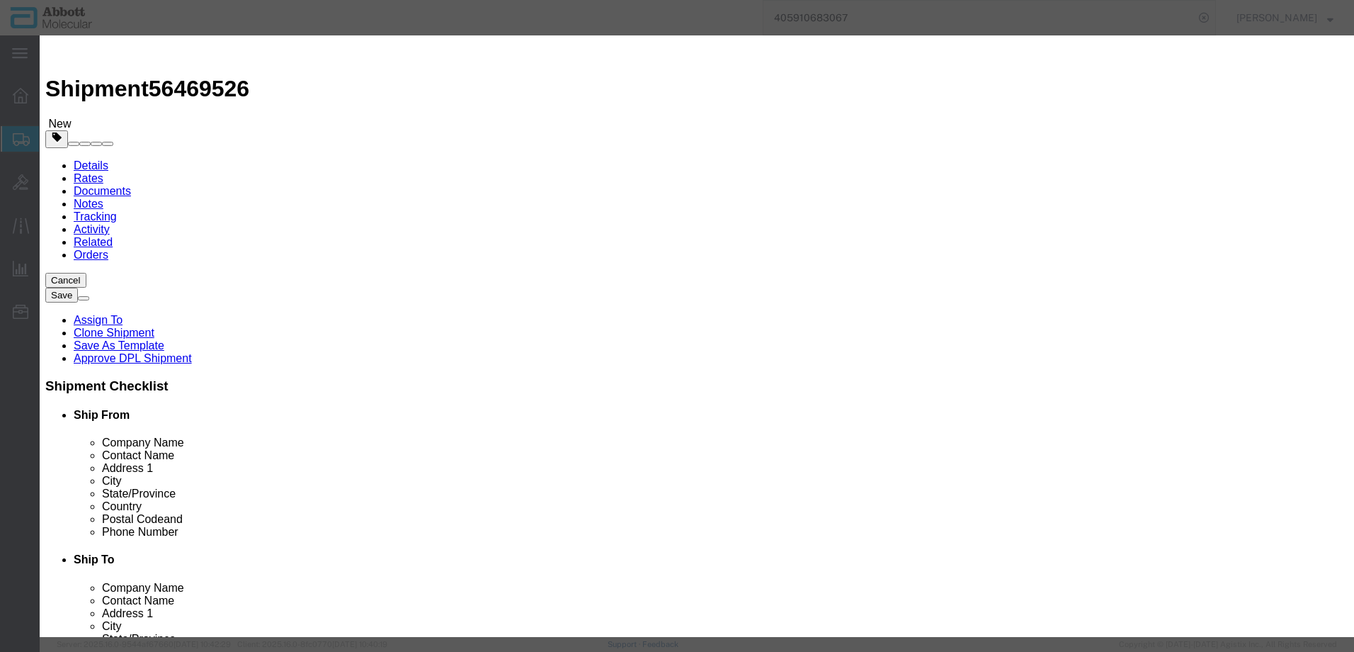
select select "NLR"
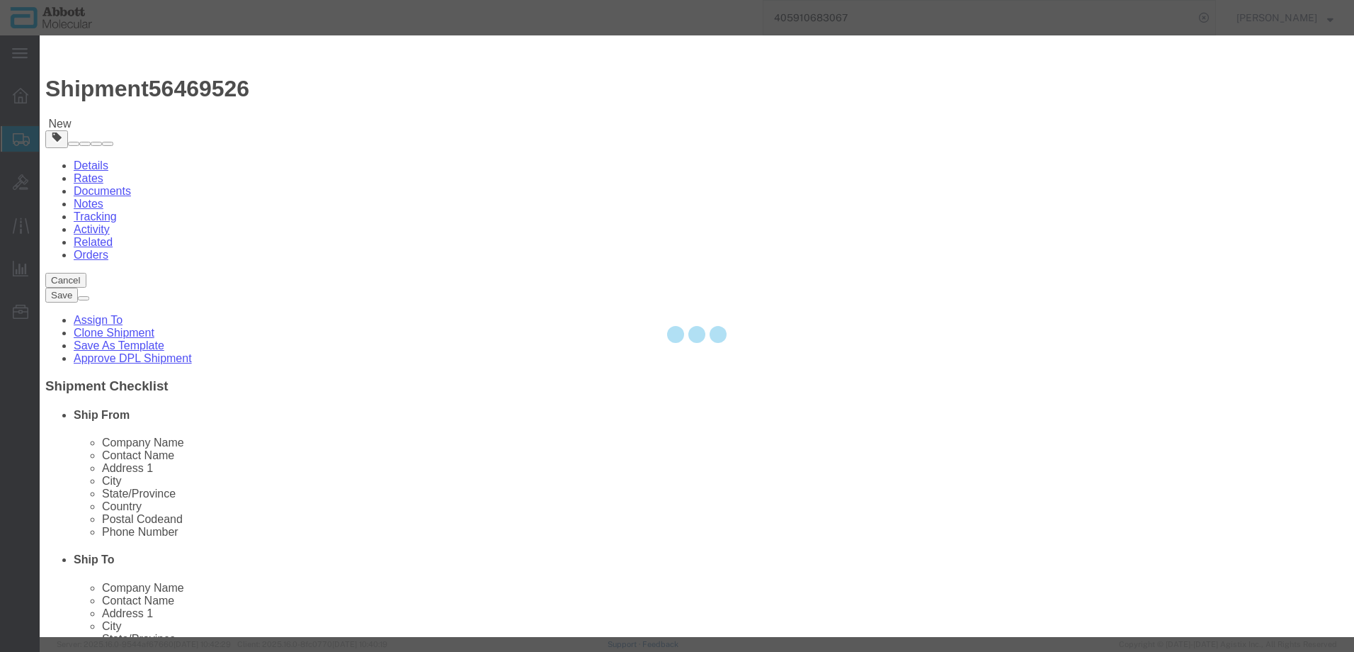
type input "1"
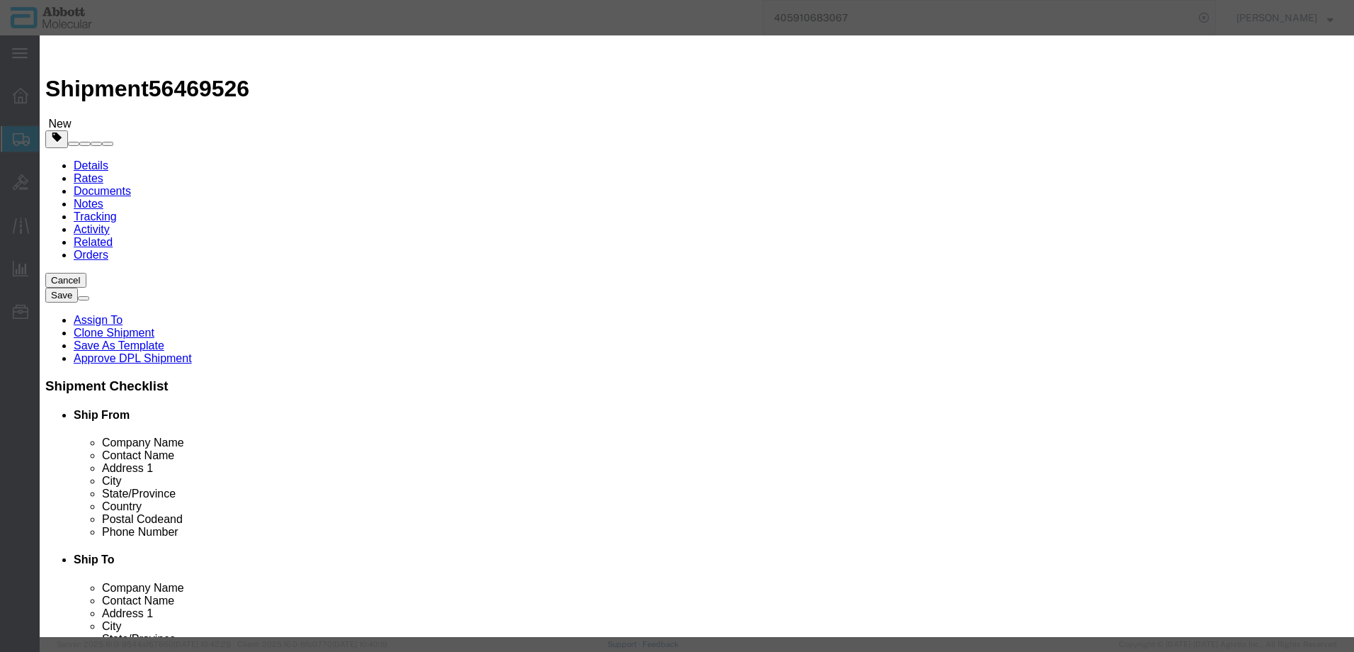
type input "1"
select select "70"
click button "Save & Add Another"
click input "text"
click td "Model: 56-160019"
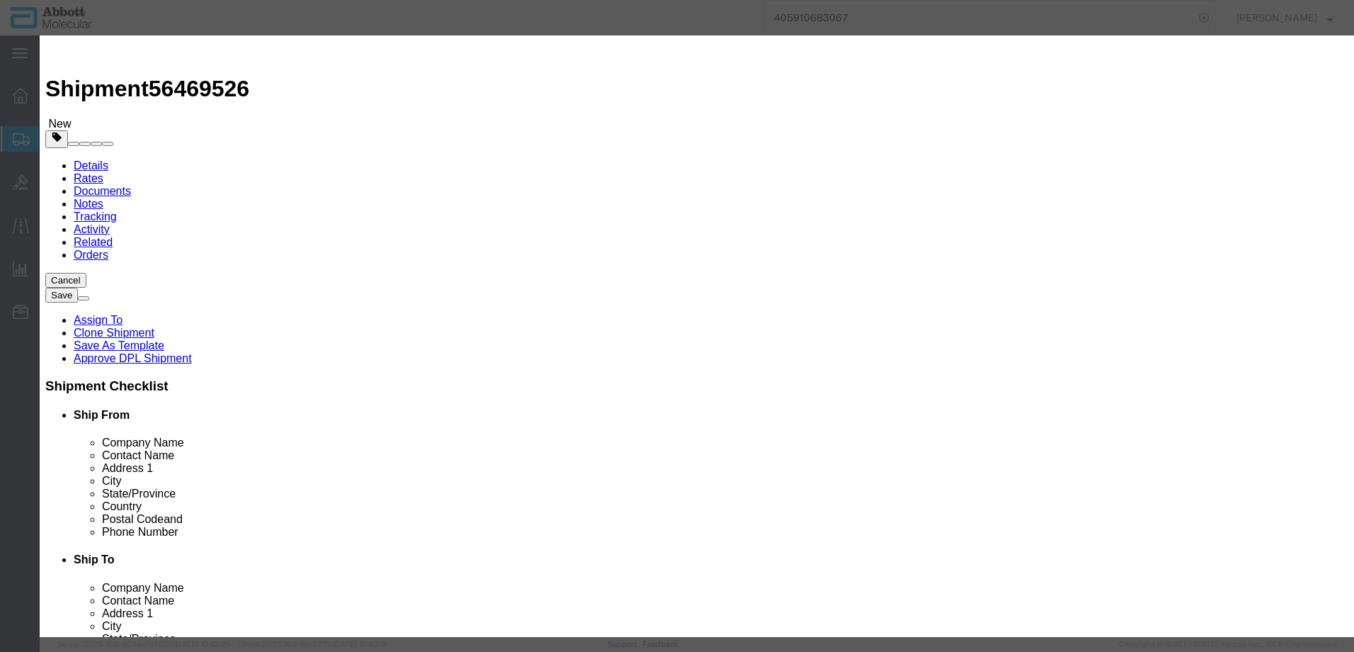
click div "Save & Add Another Save & Close Close"
click button "Save & Close"
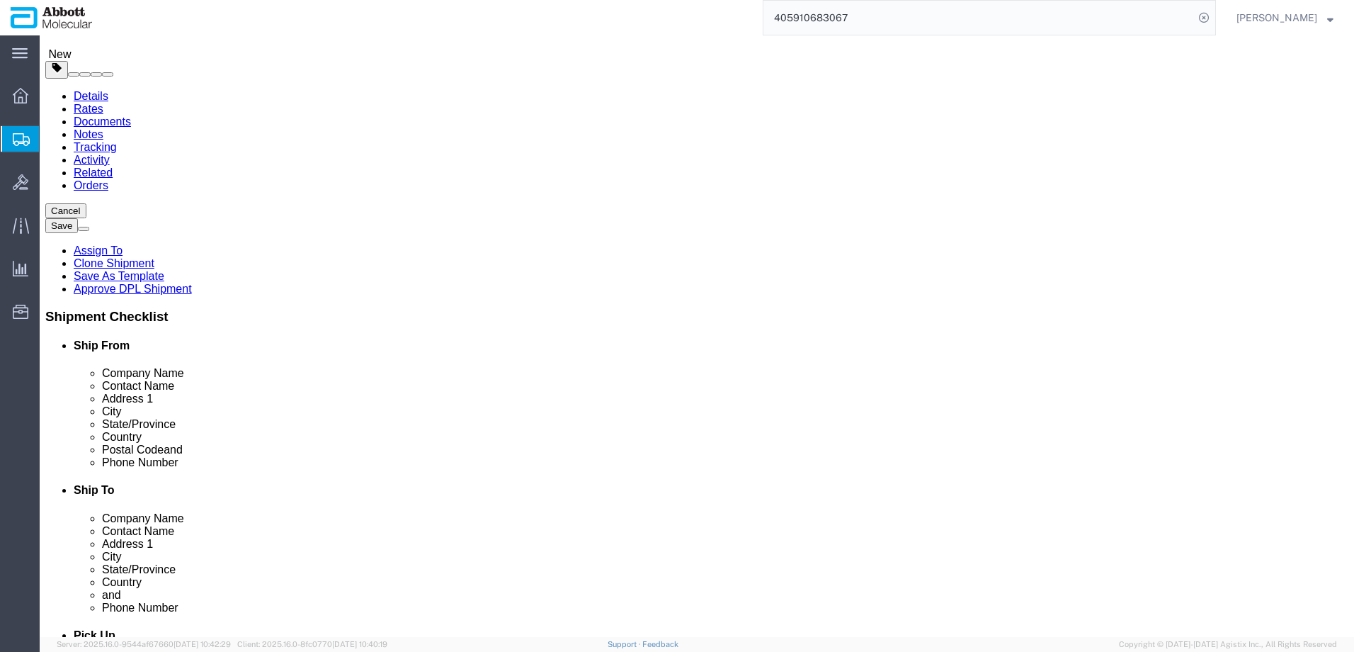
scroll to position [136, 0]
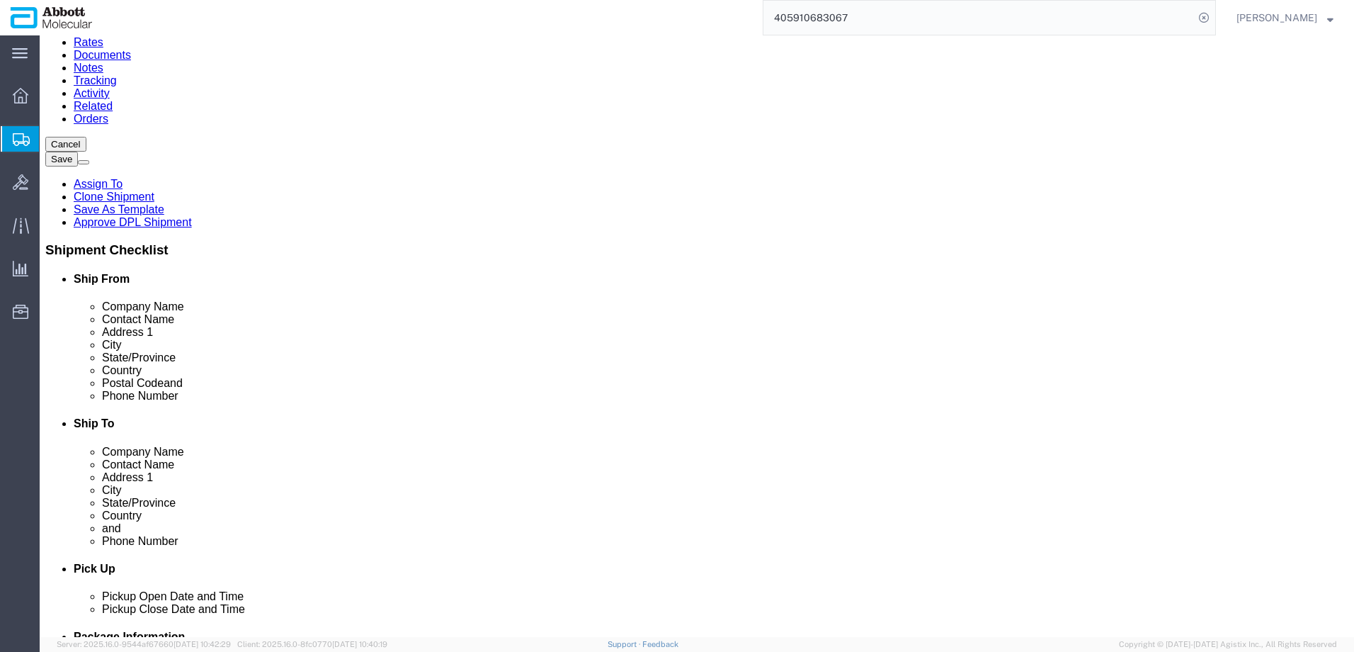
click button "Continue"
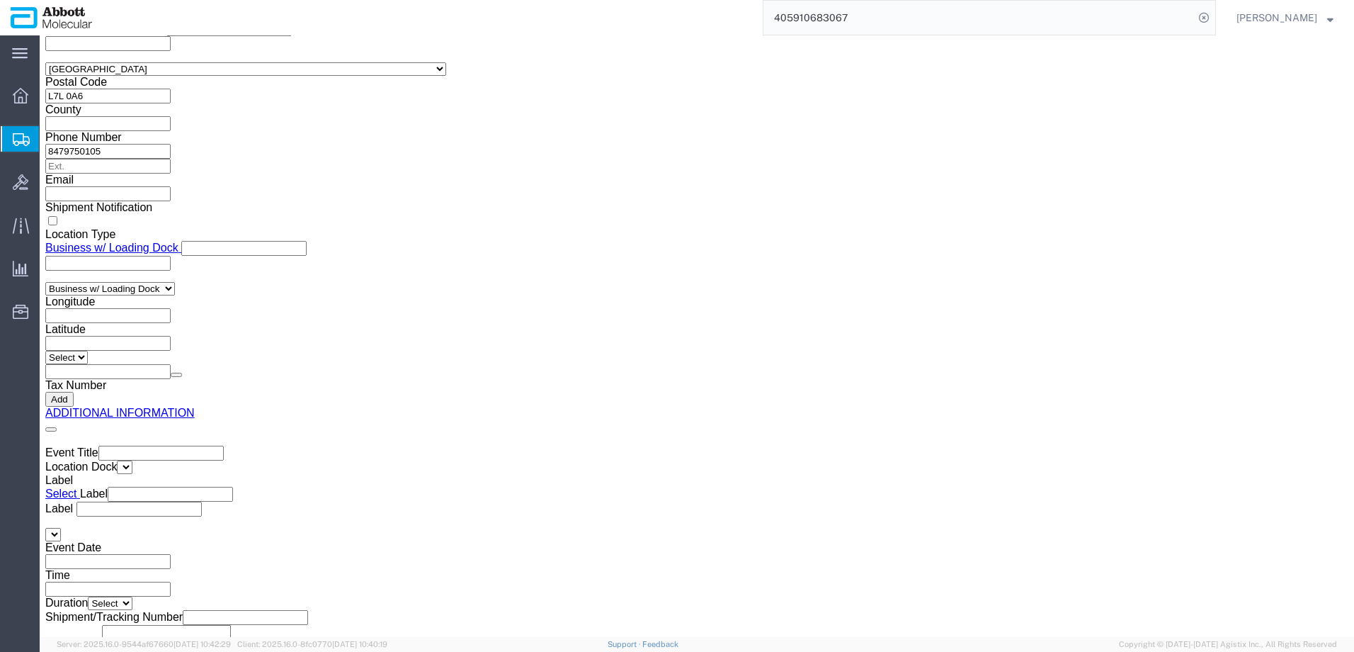
click button "Upload"
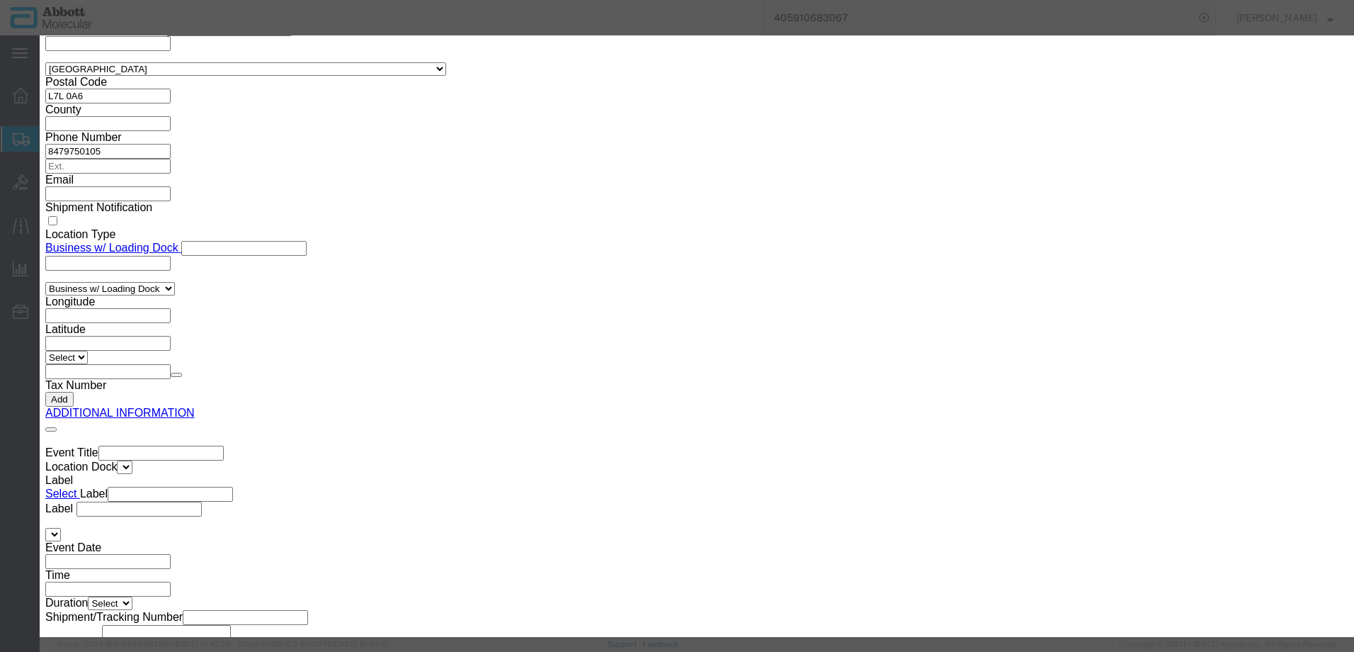
click button "Browse"
click button "Upload"
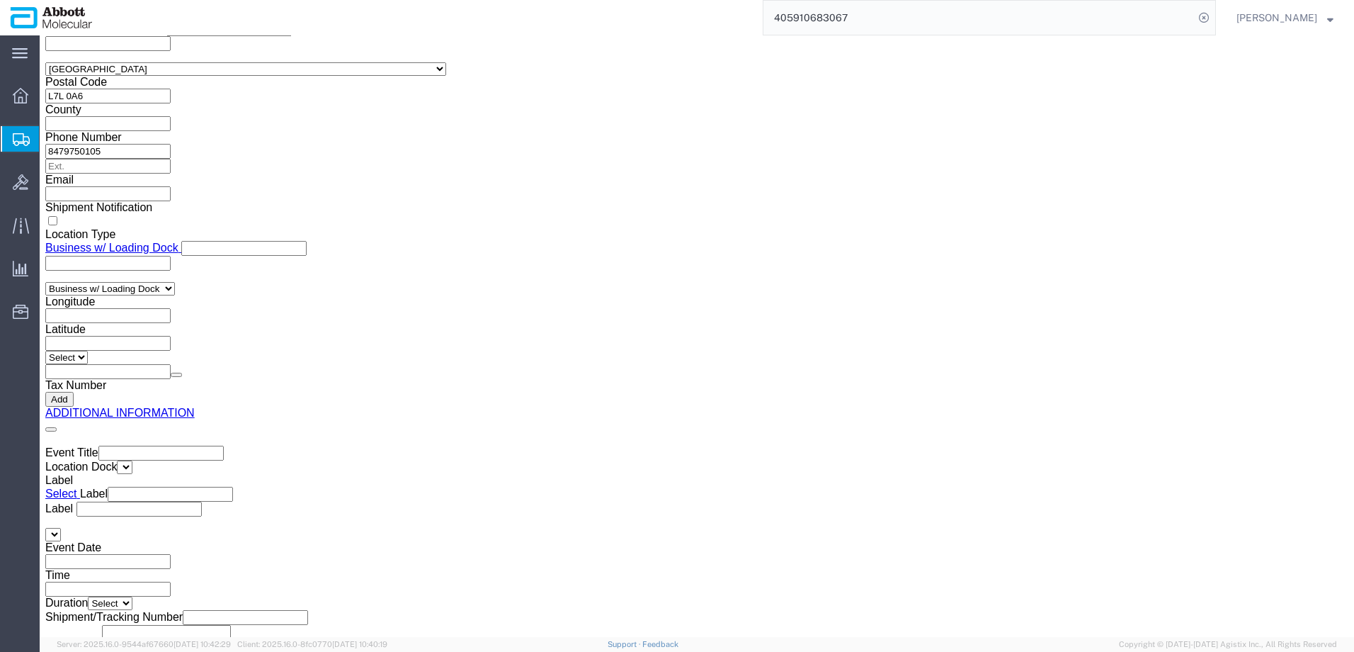
drag, startPoint x: 40, startPoint y: 18, endPoint x: 191, endPoint y: 16, distance: 150.9
click h1 "Shipment 56469526"
copy h1 "Shipment 56469526"
drag, startPoint x: 1067, startPoint y: 579, endPoint x: 0, endPoint y: 256, distance: 1115.2
click button "Rate Shipment"
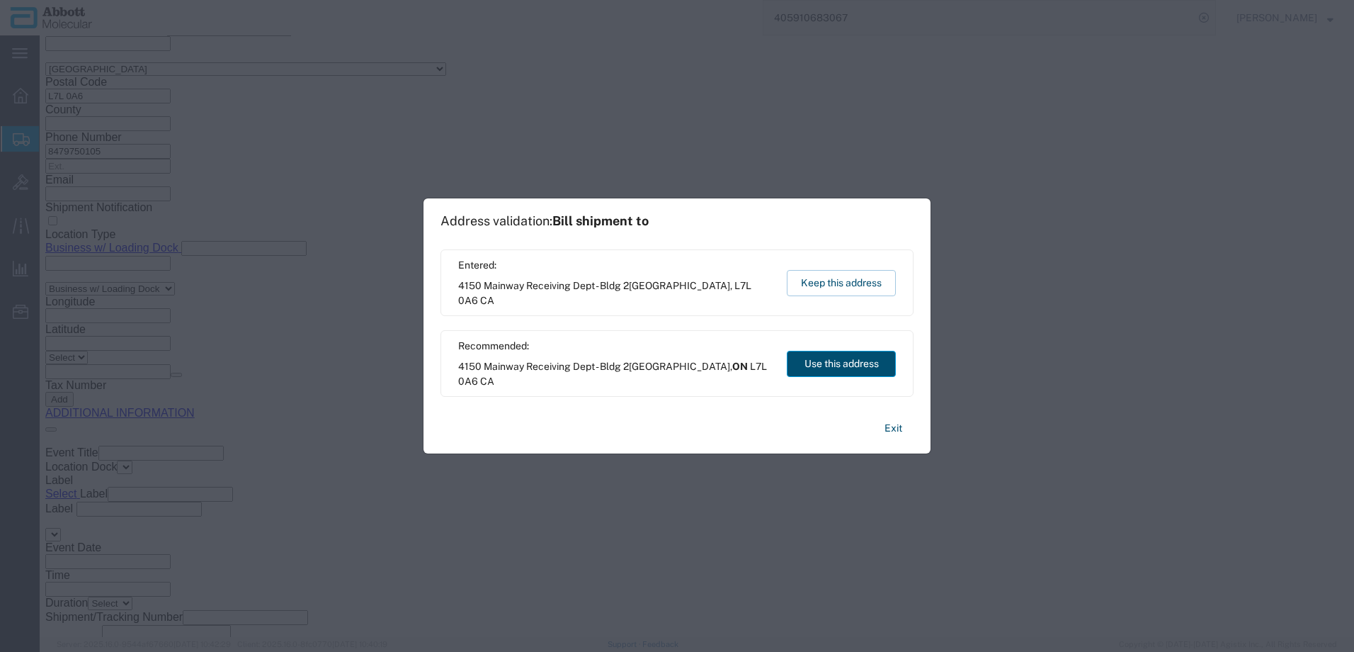
click at [818, 363] on button "Use this address" at bounding box center [841, 364] width 109 height 26
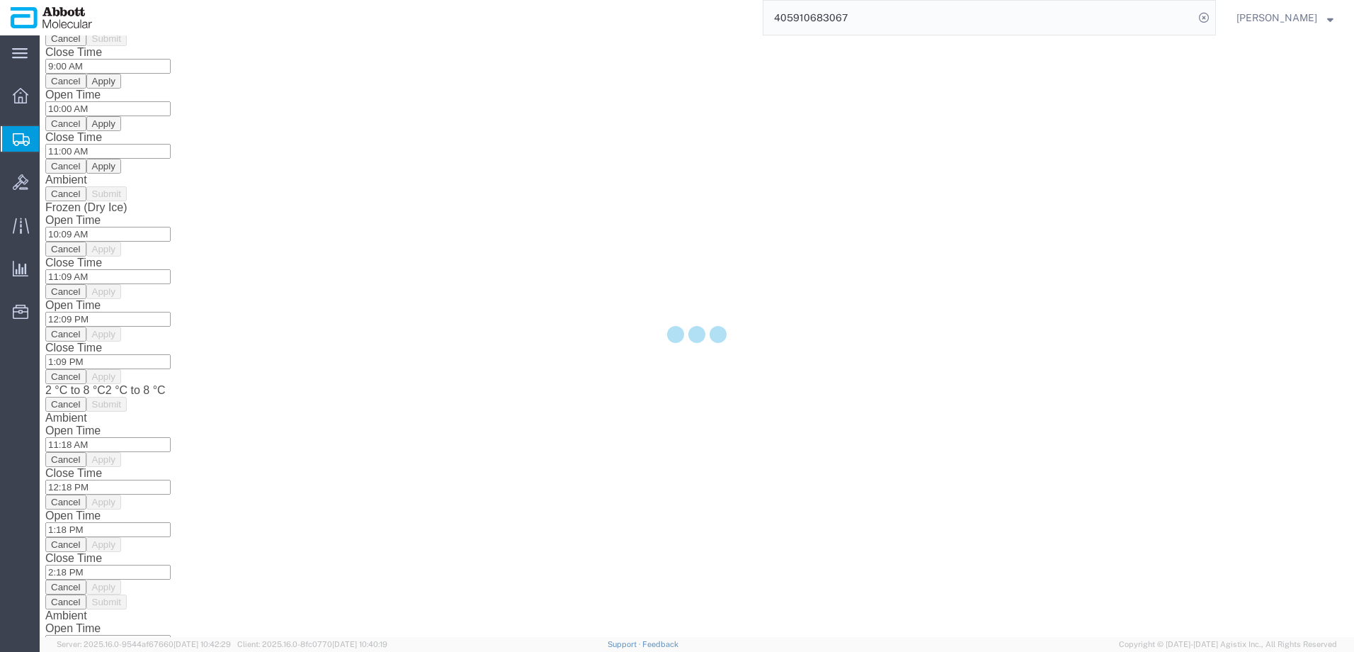
scroll to position [0, 0]
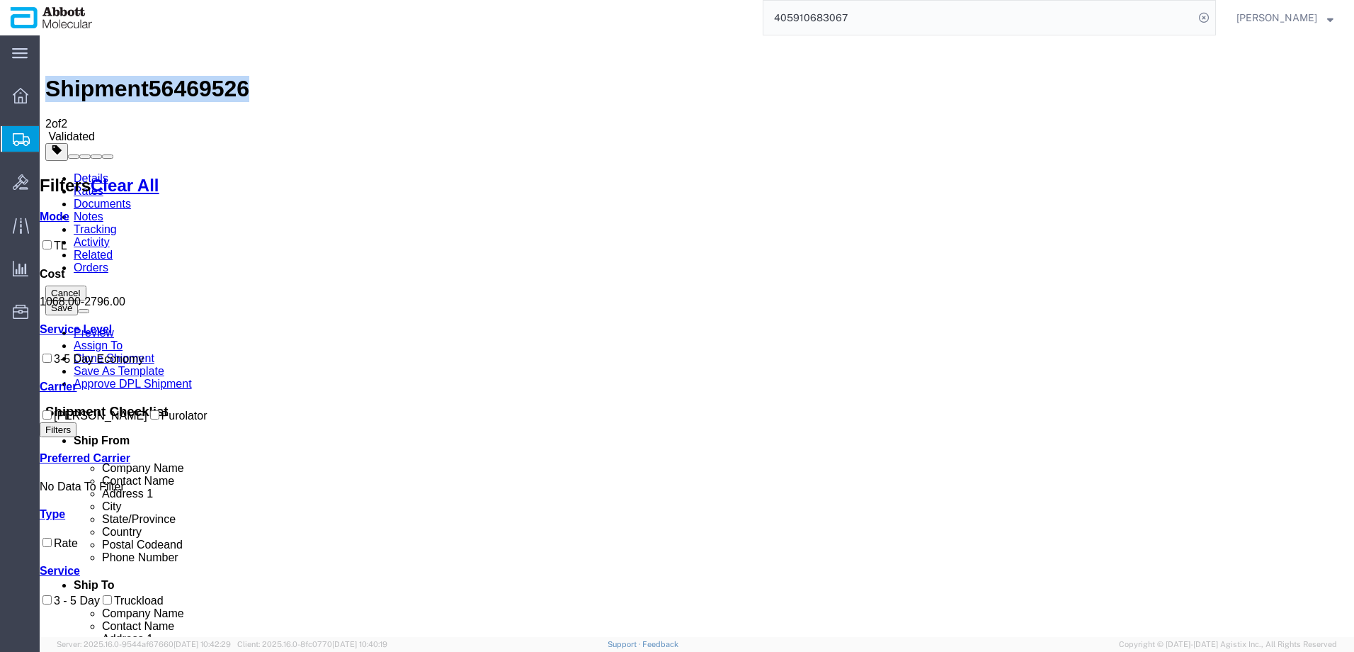
drag, startPoint x: 87, startPoint y: 428, endPoint x: 206, endPoint y: 401, distance: 122.1
click at [147, 421] on label "Purolator" at bounding box center [177, 415] width 60 height 12
click at [150, 419] on input "Purolator" at bounding box center [154, 414] width 9 height 9
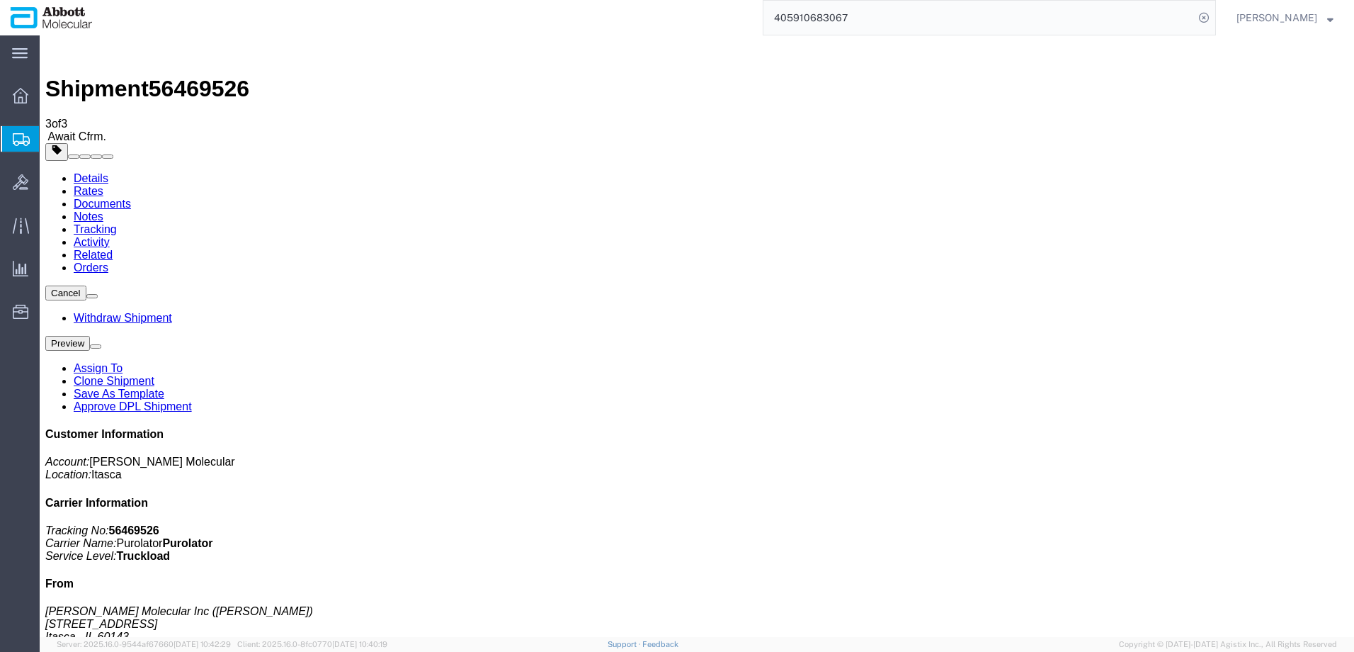
drag, startPoint x: 89, startPoint y: 207, endPoint x: 0, endPoint y: 211, distance: 89.3
click at [0, 0] on span "Create from Template" at bounding box center [0, 0] width 0 height 0
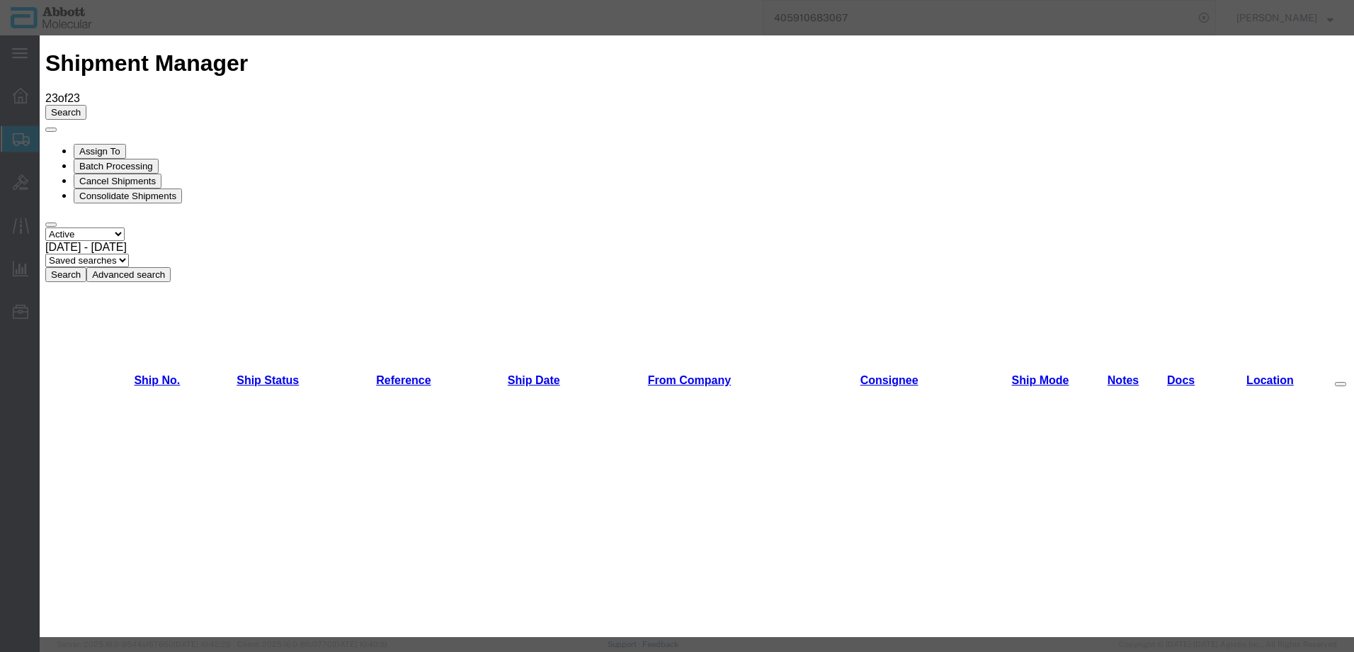
scroll to position [708, 0]
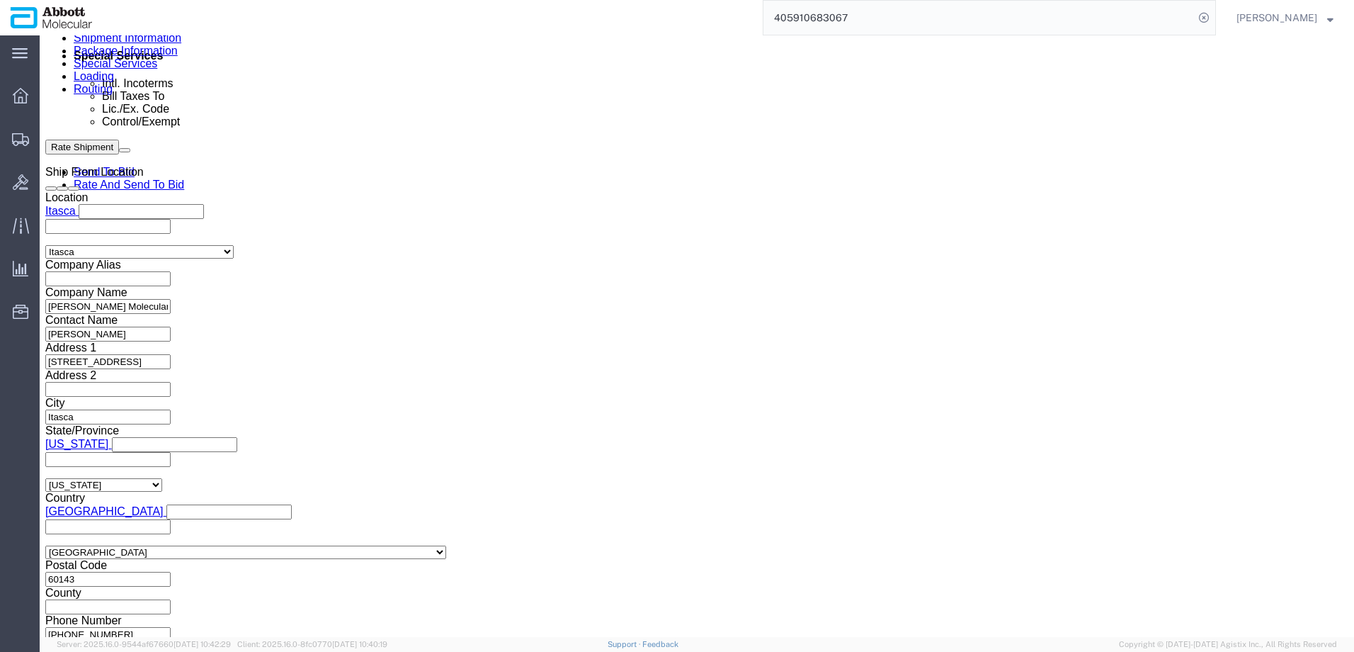
scroll to position [817, 0]
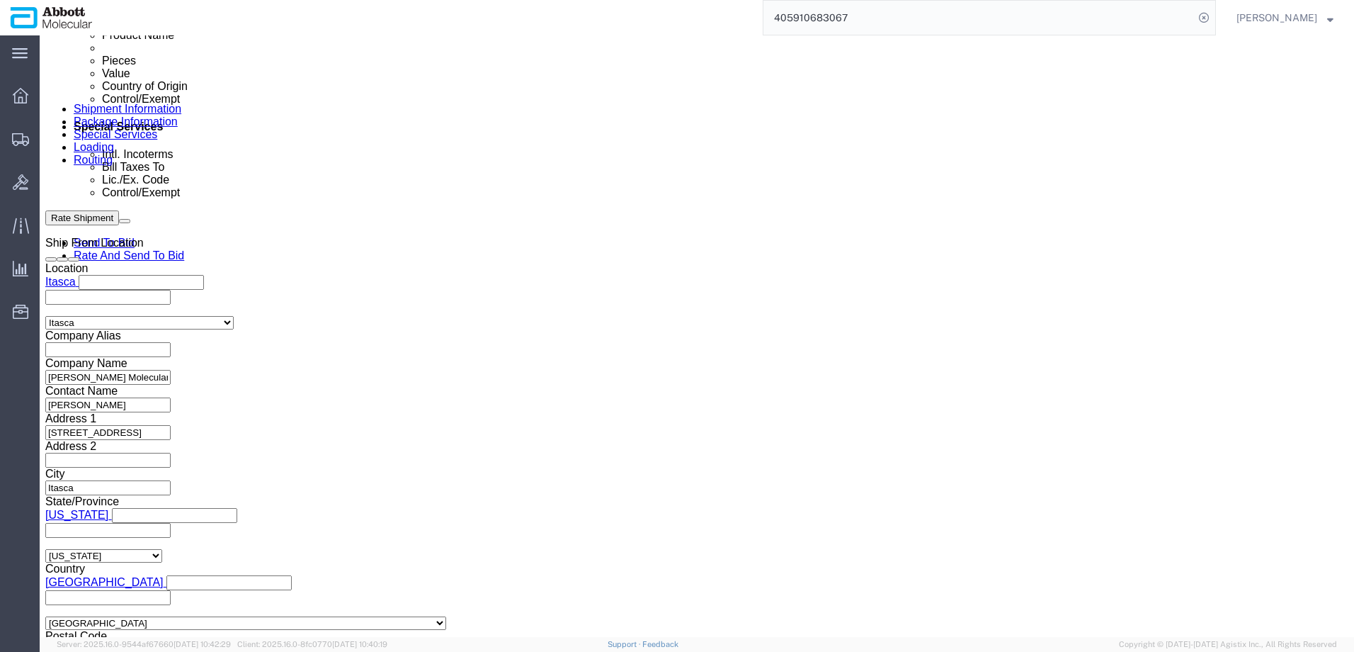
click button "Add reference"
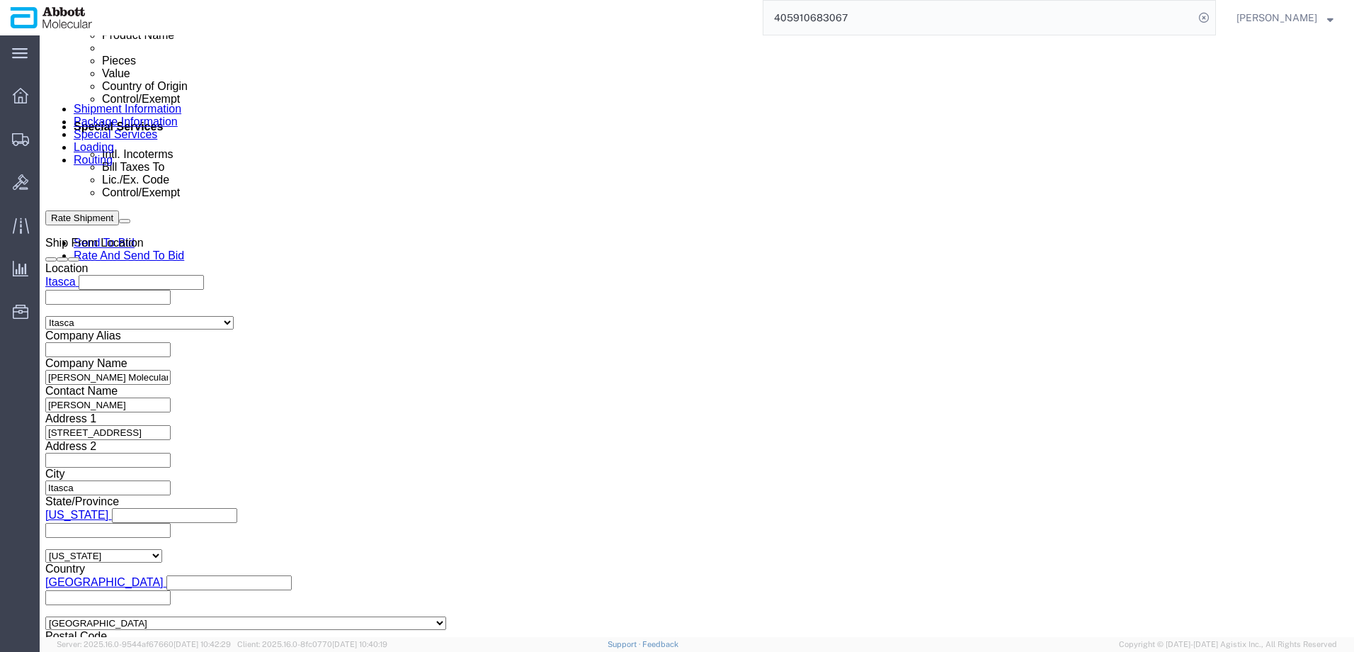
click button "Add reference"
click input "text"
paste input "917936669"
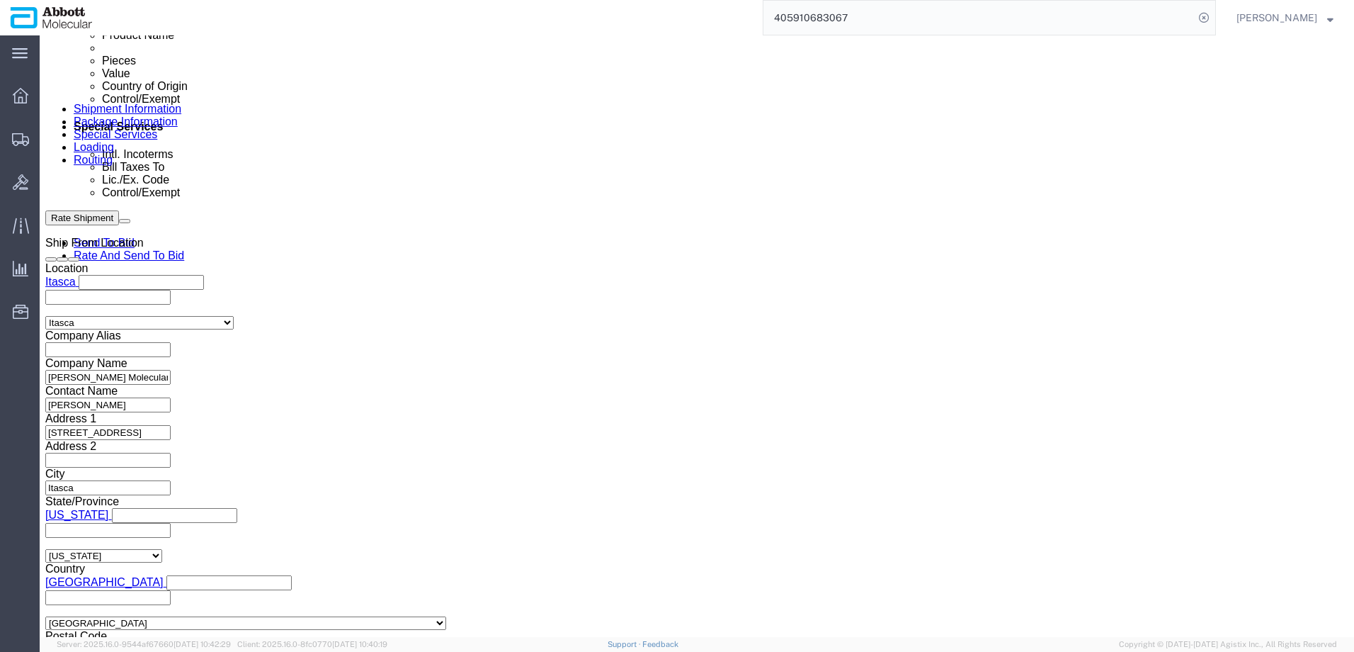
paste input "917936669"
paste input "917936670"
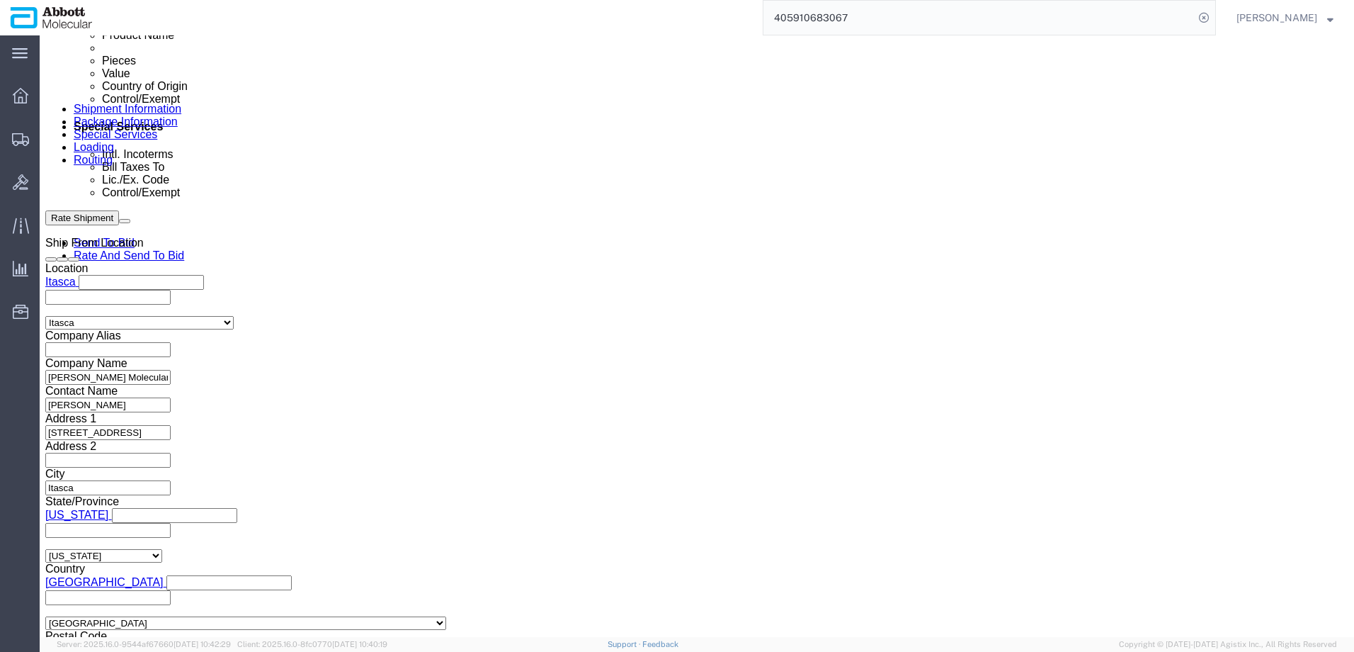
paste input "917936670"
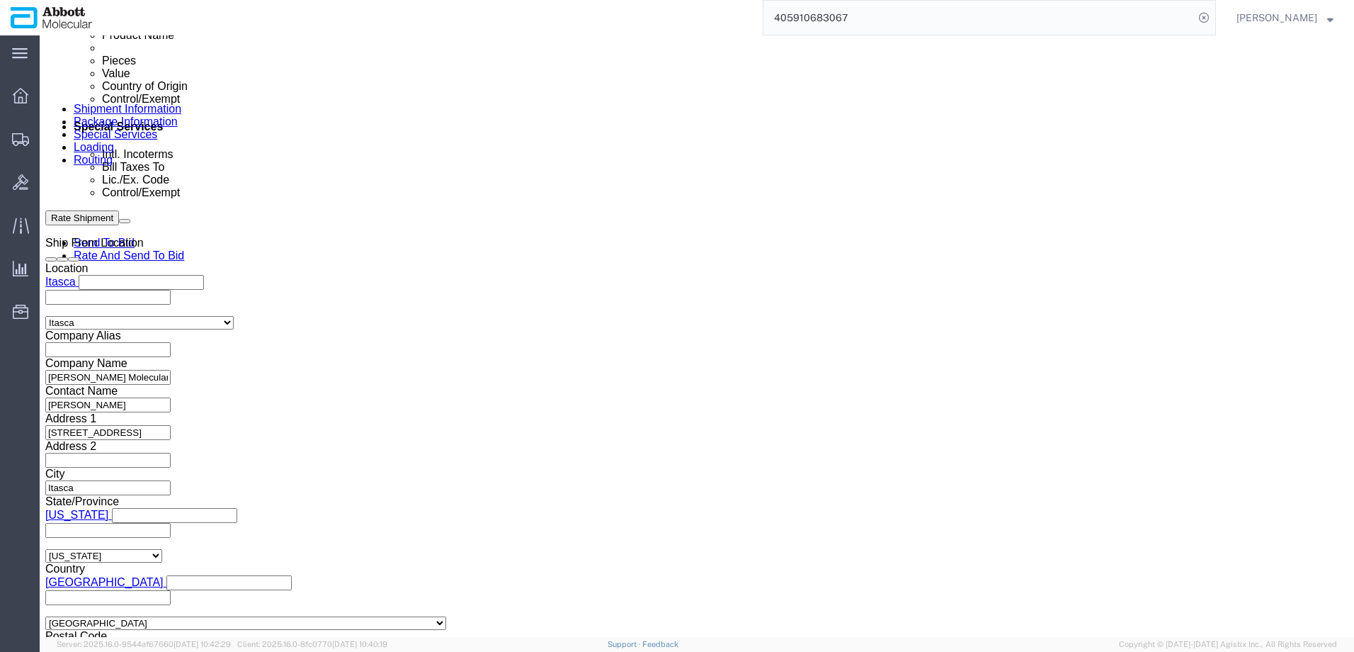
drag, startPoint x: 240, startPoint y: 283, endPoint x: 50, endPoint y: 297, distance: 190.3
click div "Select Account Type Activity ID Airline Appointment Number ASN Batch Request # …"
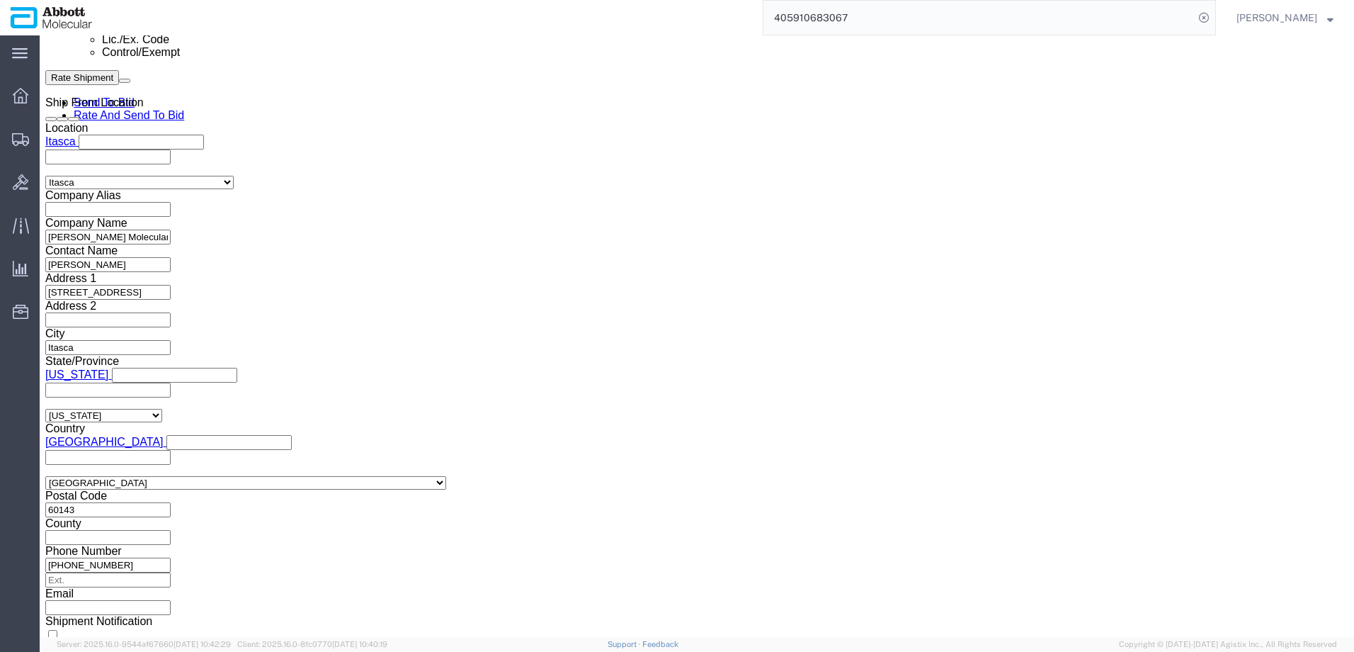
scroll to position [958, 0]
click button "Continue"
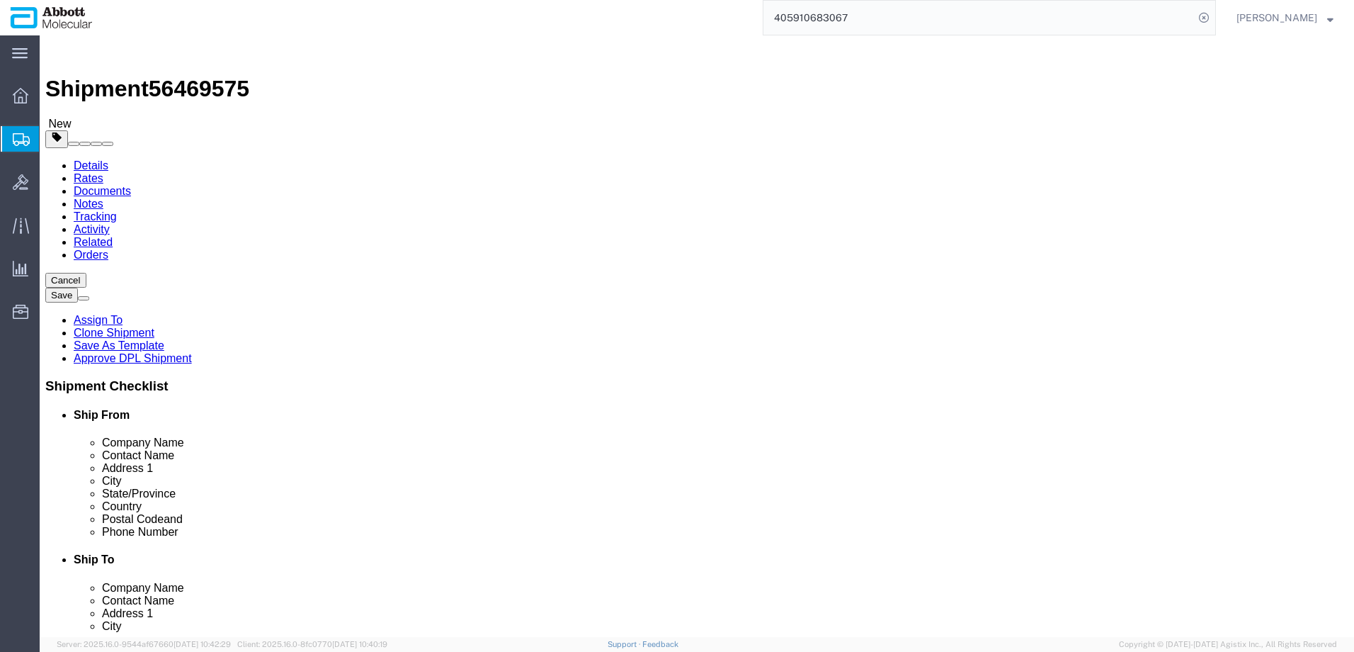
drag, startPoint x: 299, startPoint y: 250, endPoint x: 297, endPoint y: 258, distance: 8.8
click select "Select Box (B) Box (C) Box (D) Cardboard Box(es) Crate (Instrument) Crate(s) En…"
click link "Add Package"
drag, startPoint x: 216, startPoint y: 326, endPoint x: 67, endPoint y: 325, distance: 149.4
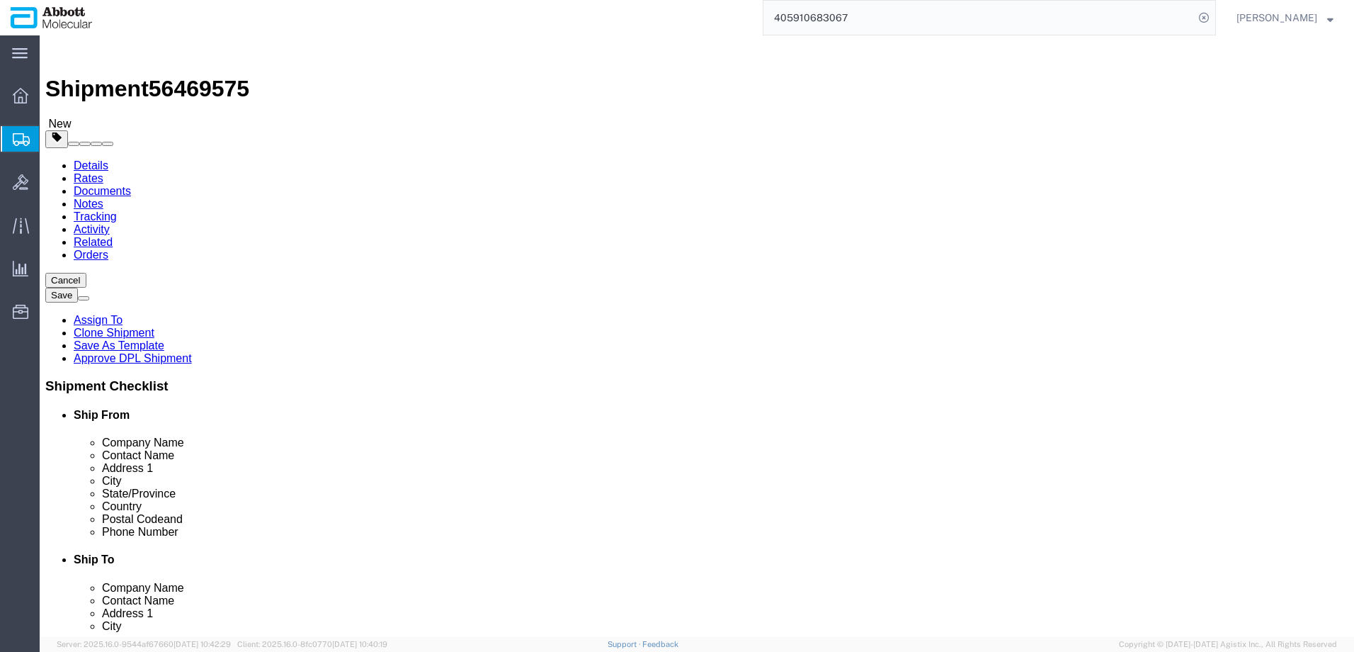
click div "Weight 0.00 Select kgs lbs Ship. t°"
click input "checkbox"
drag, startPoint x: 793, startPoint y: 246, endPoint x: 788, endPoint y: 258, distance: 13.3
click select "Select Box (B) Box (C) Box (D) Cardboard Box(es) Crate (Instrument) Crate(s) En…"
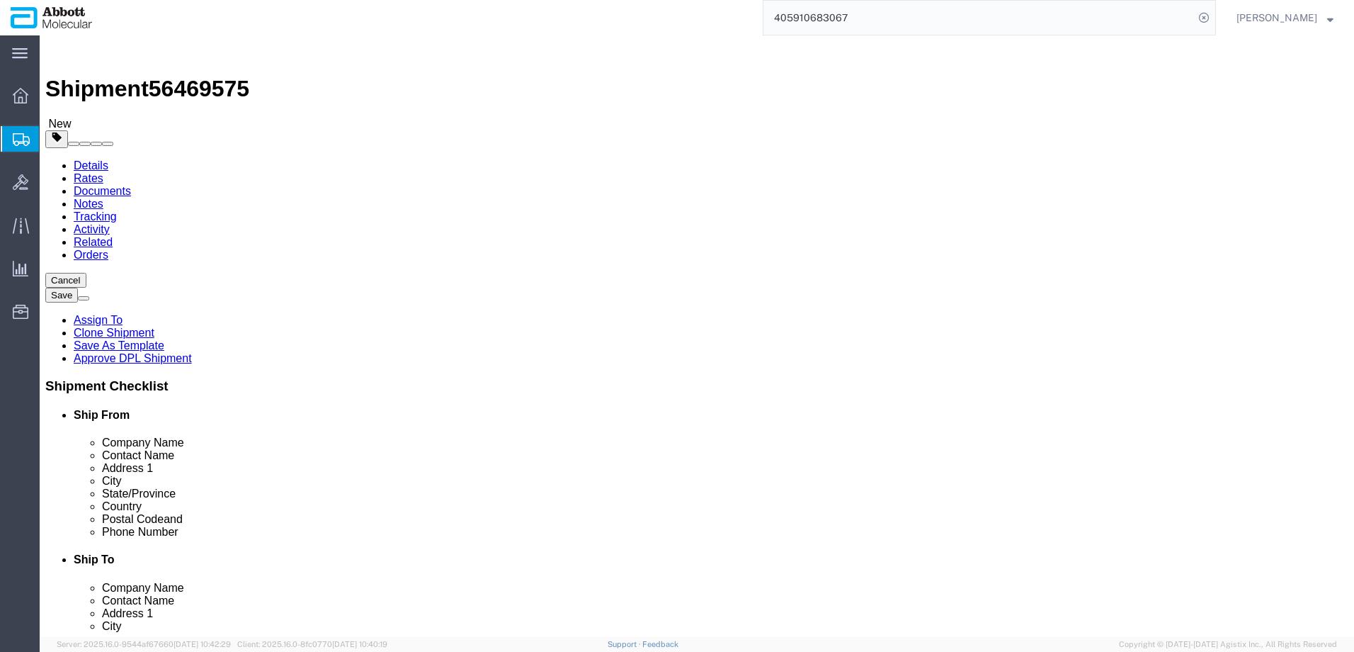
click input "checkbox"
click link "Add Content"
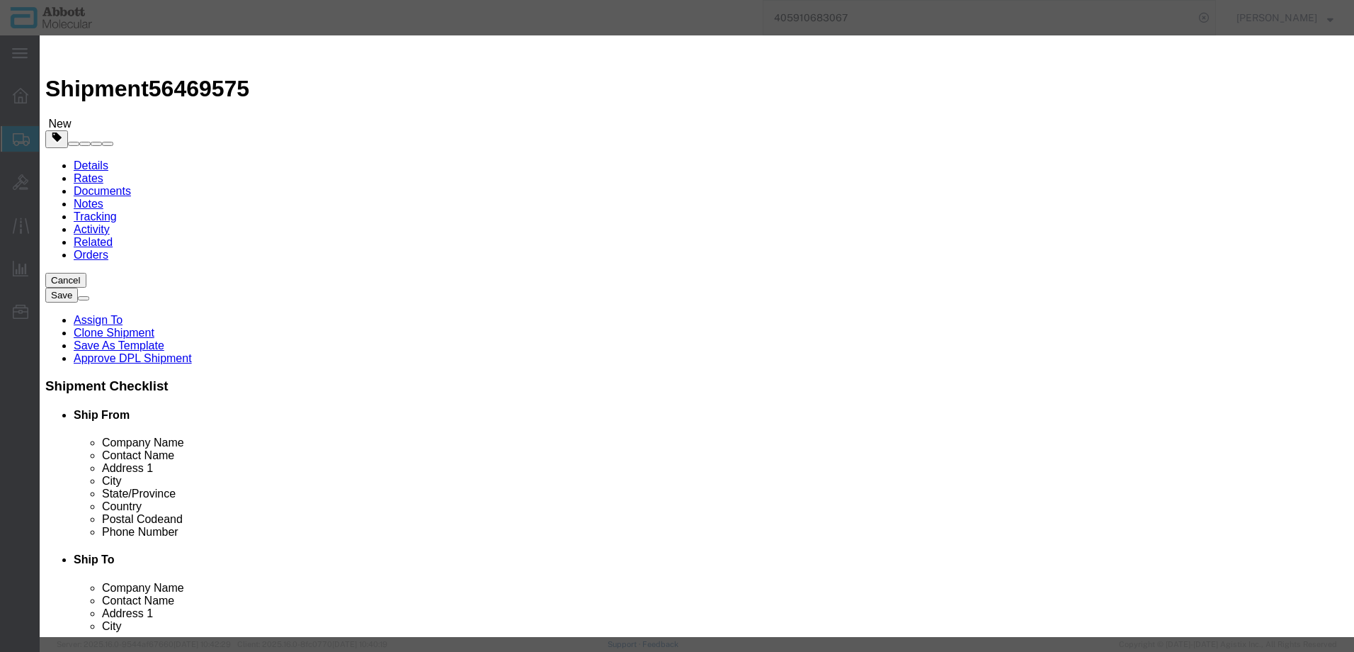
click input "text"
click strong "04N6020"
drag, startPoint x: 848, startPoint y: 227, endPoint x: 848, endPoint y: 241, distance: 14.9
click select "Select Account Type Activity ID Airline Appointment Number ASN Batch Number Bil…"
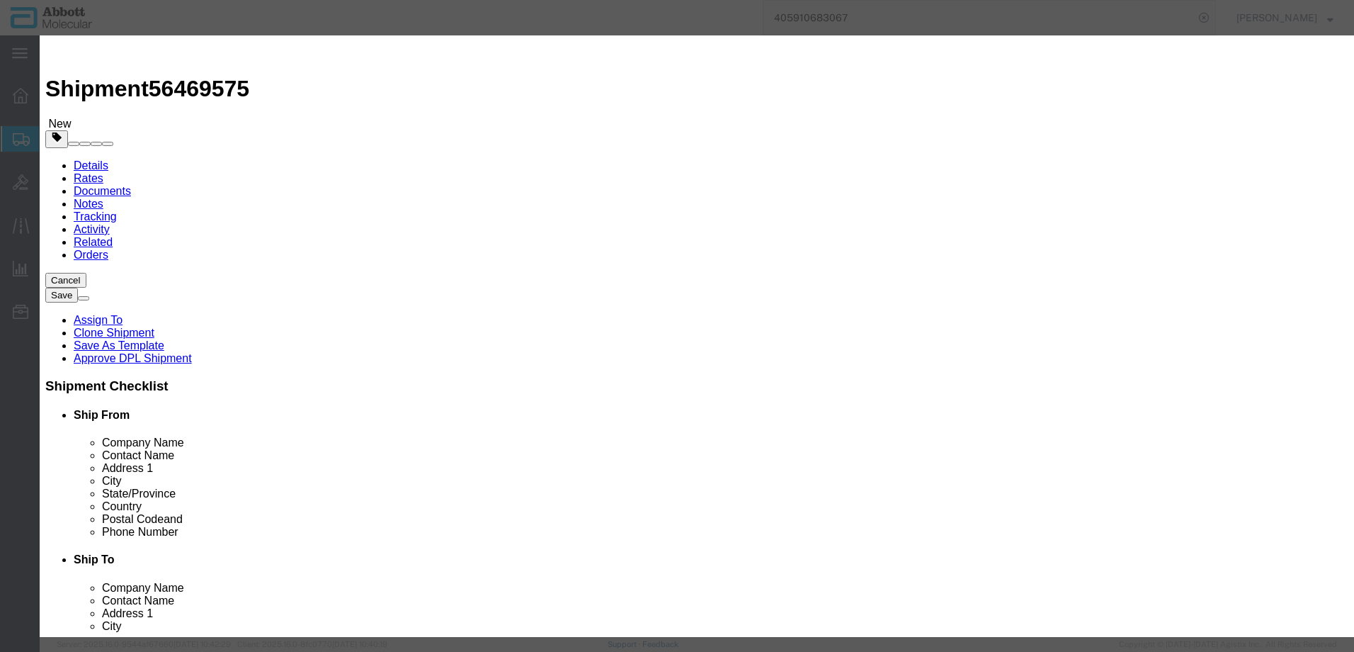
scroll to position [142, 0]
click button "Save & Add Another"
click input "text"
click td "Model: 07N7020"
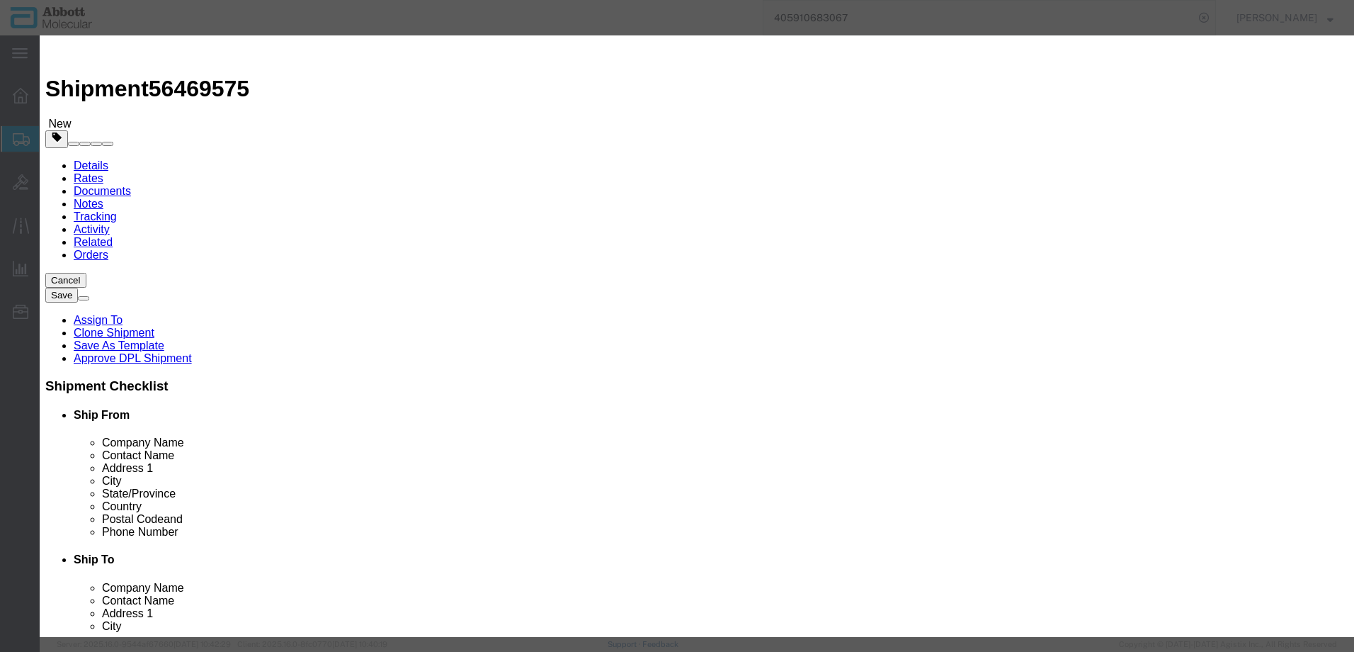
click select "Select Account Type Activity ID Airline Appointment Number ASN Batch Number Bil…"
click button "Save & Add Another"
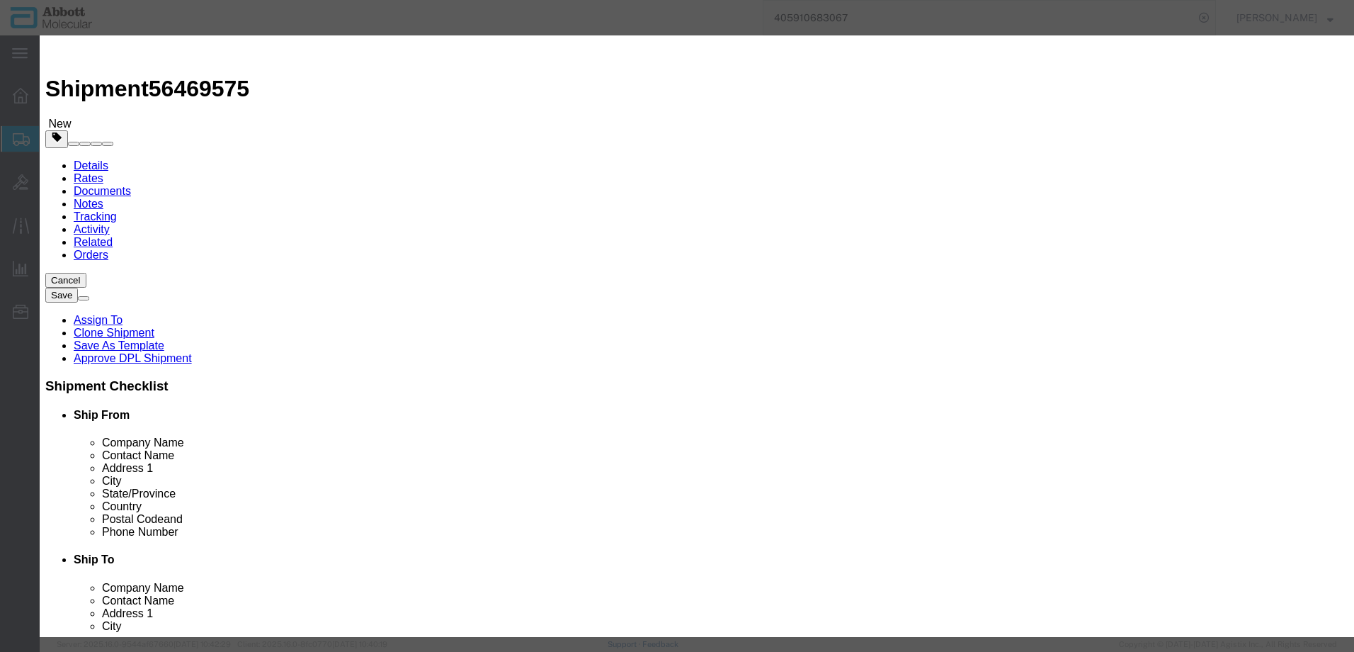
click input "text"
click td "Model: 07J2008"
click button "Save & Add Another"
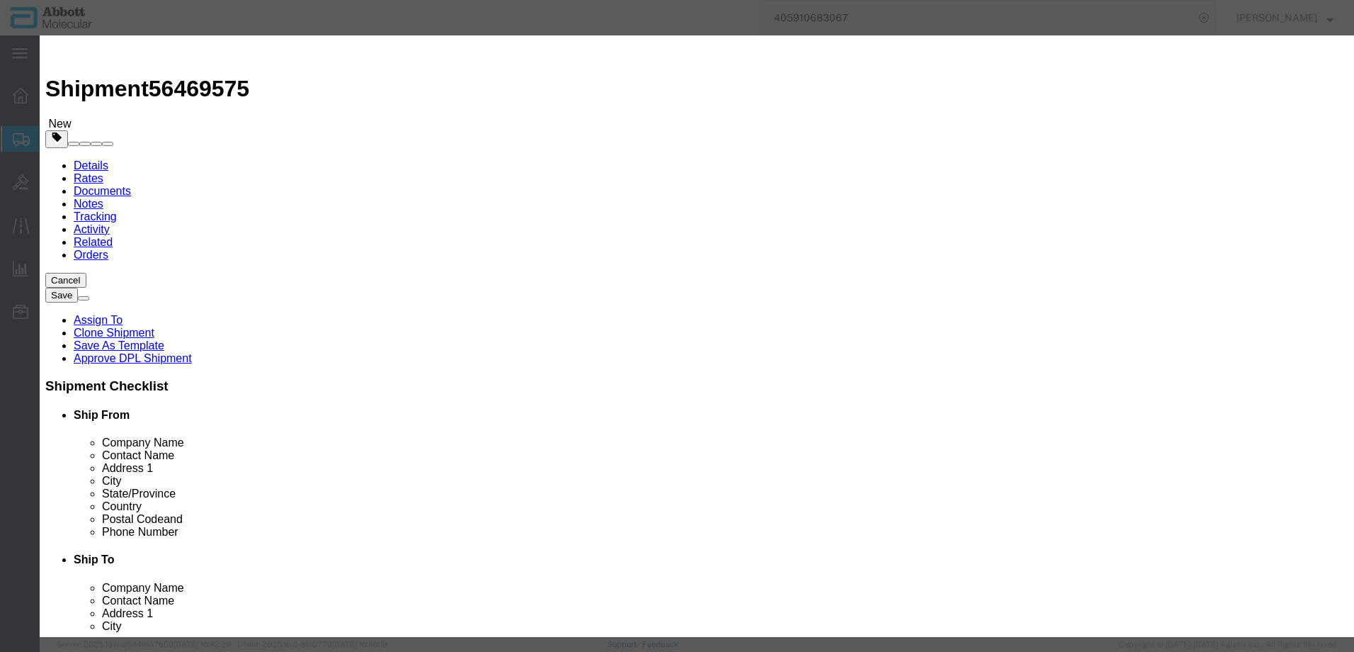
click input "text"
click td "Model: 01N8920"
drag, startPoint x: 832, startPoint y: 228, endPoint x: 829, endPoint y: 239, distance: 11.2
click select "Select Account Type Activity ID Airline Appointment Number ASN Batch Number Bil…"
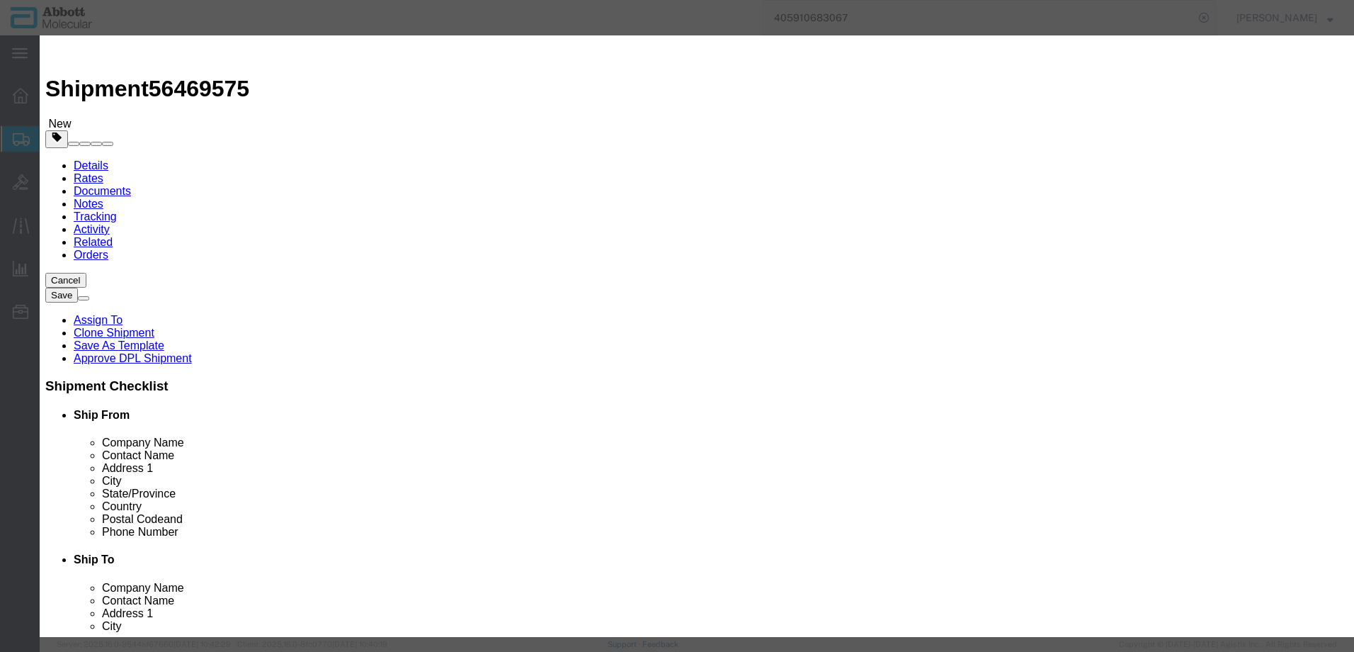
drag, startPoint x: 338, startPoint y: 524, endPoint x: 312, endPoint y: 523, distance: 25.5
click button "Save & Add Another"
click input "text"
click strong "03N8920"
drag, startPoint x: 836, startPoint y: 222, endPoint x: 834, endPoint y: 241, distance: 18.5
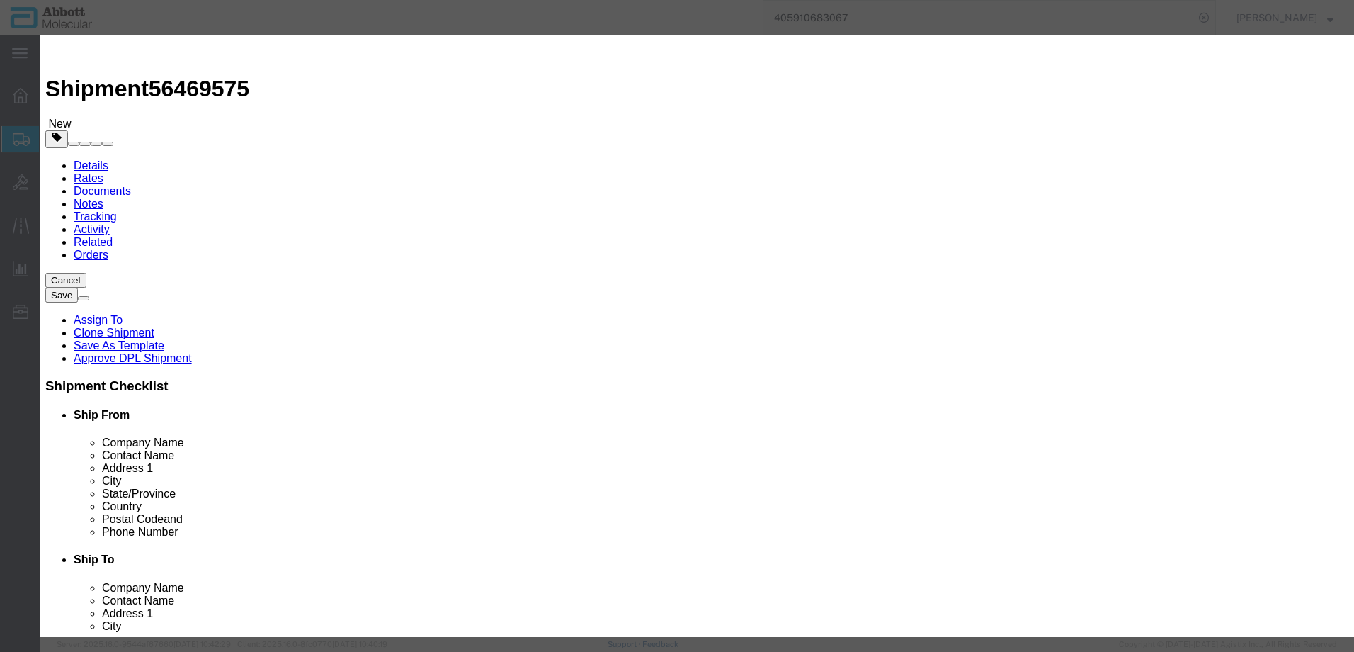
click select "Select Account Type Activity ID Airline Appointment Number ASN Batch Number Bil…"
click button "Save & Add Another"
click input "text"
click strong "03L7861"
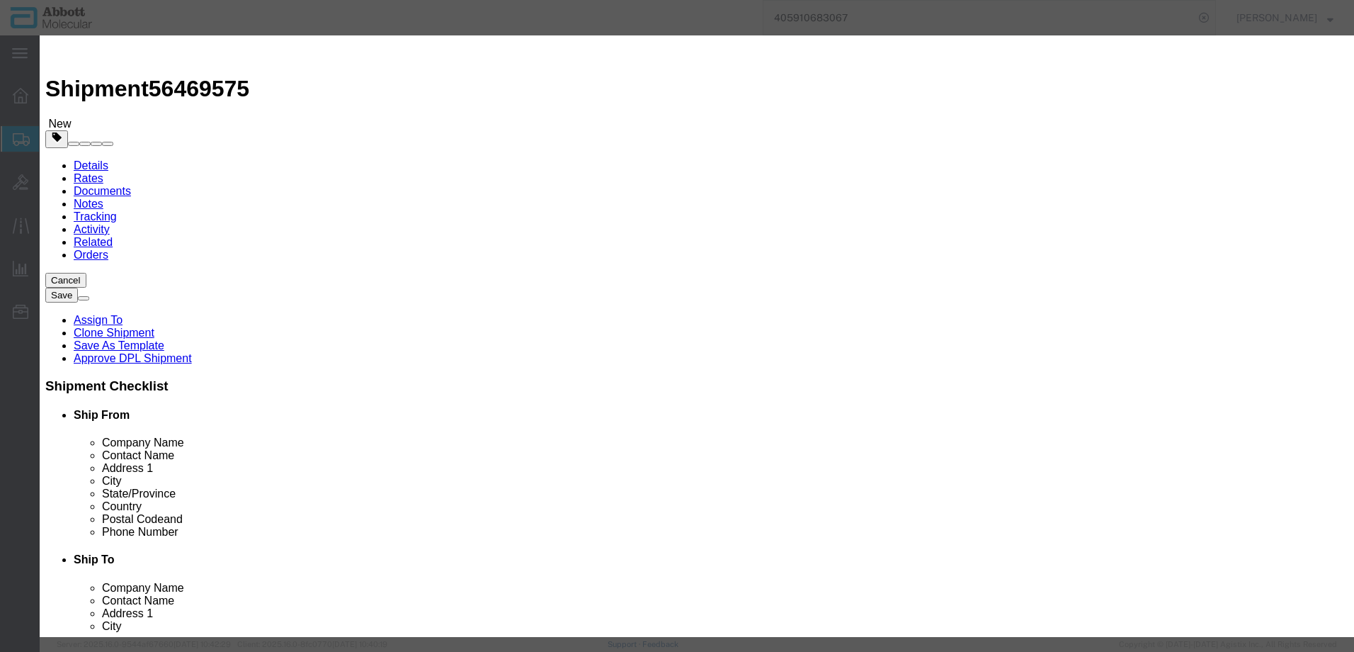
click select "Select Account Type Activity ID Airline Appointment Number ASN Batch Number Bil…"
click button "Save & Add Another"
click input "text"
click strong "03L7861"
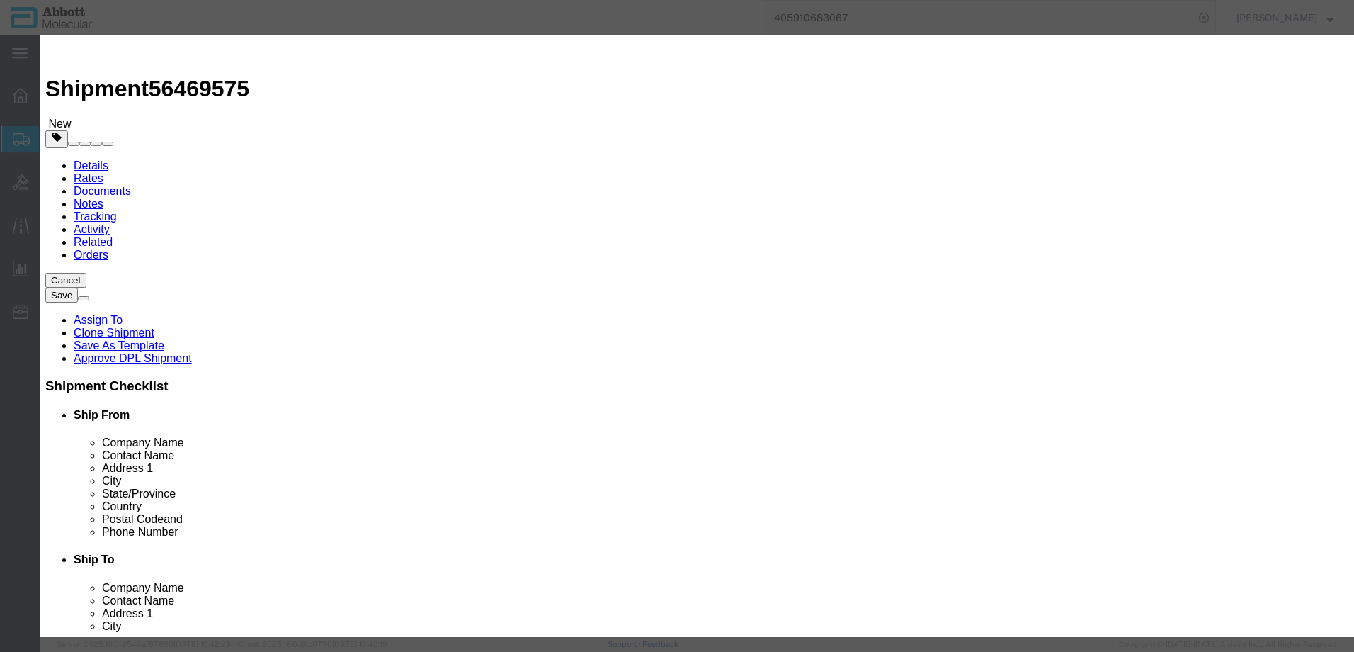
drag, startPoint x: 851, startPoint y: 223, endPoint x: 849, endPoint y: 239, distance: 15.6
click select "Select Account Type Activity ID Airline Appointment Number ASN Batch Number Bil…"
click button "Save & Add Another"
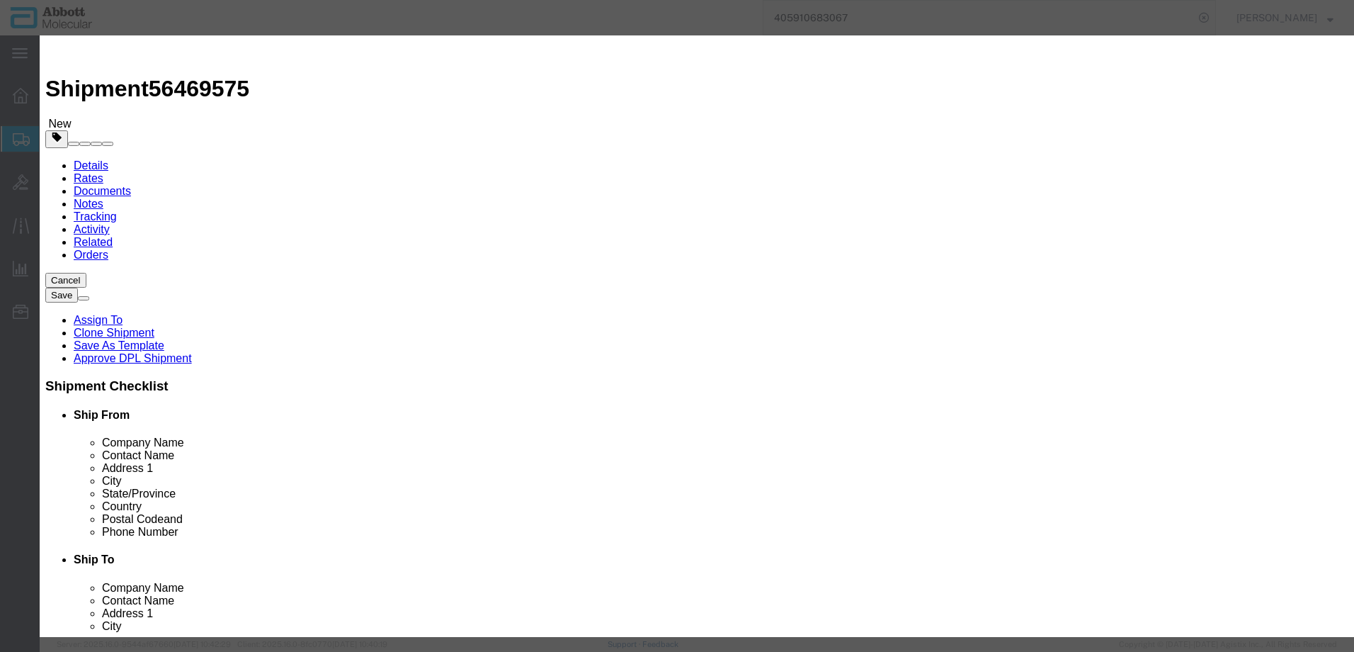
scroll to position [0, 0]
click input "text"
click strong "01N3620"
drag, startPoint x: 468, startPoint y: 133, endPoint x: 49, endPoint y: 138, distance: 419.3
click div "Add content Commodity library Product Name 01N3620 01N3620 Pieces Number of pie…"
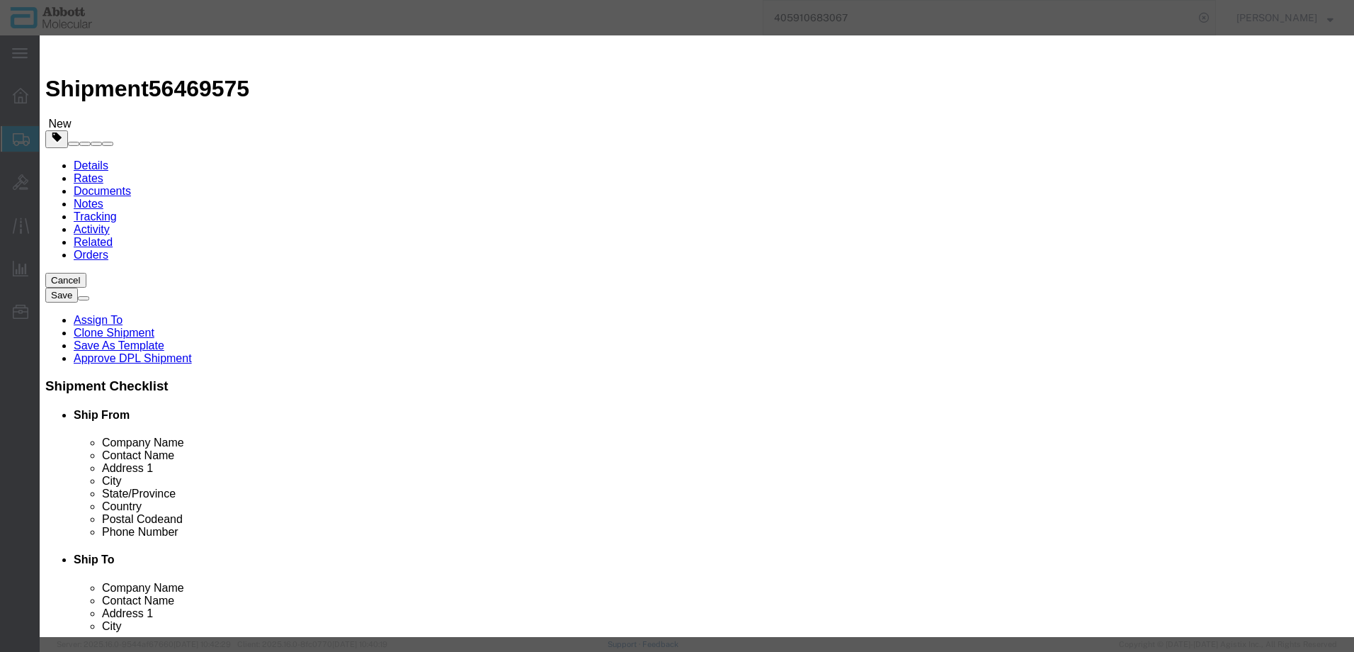
drag, startPoint x: 860, startPoint y: 231, endPoint x: 855, endPoint y: 242, distance: 12.7
click select "Select Account Type Activity ID Airline Appointment Number ASN Batch Number Bil…"
click button "Save & Add Another"
click input "text"
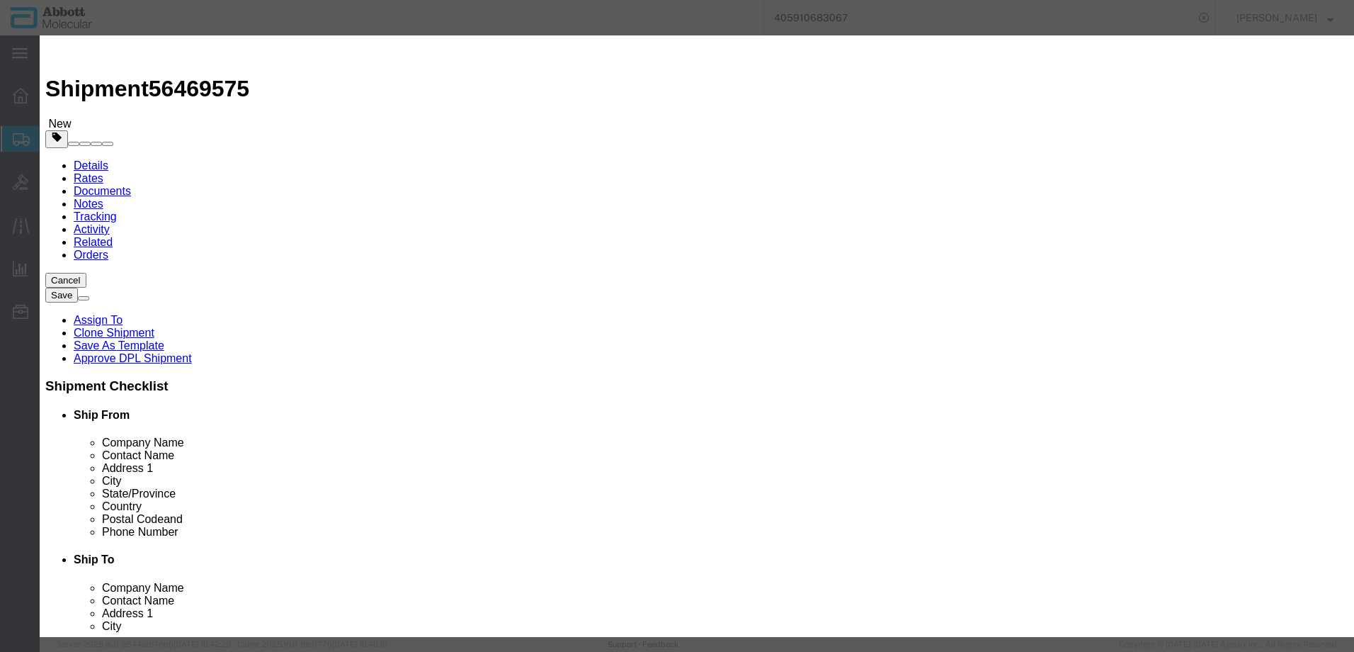
click td "Model: 02G3180"
click div "GL Reference Select Account Type Activity ID Airline Appointment Number ASN Bat…"
click select "Select Account Type Activity ID Airline Appointment Number ASN Batch Number Bil…"
drag, startPoint x: 342, startPoint y: 525, endPoint x: 335, endPoint y: 525, distance: 7.1
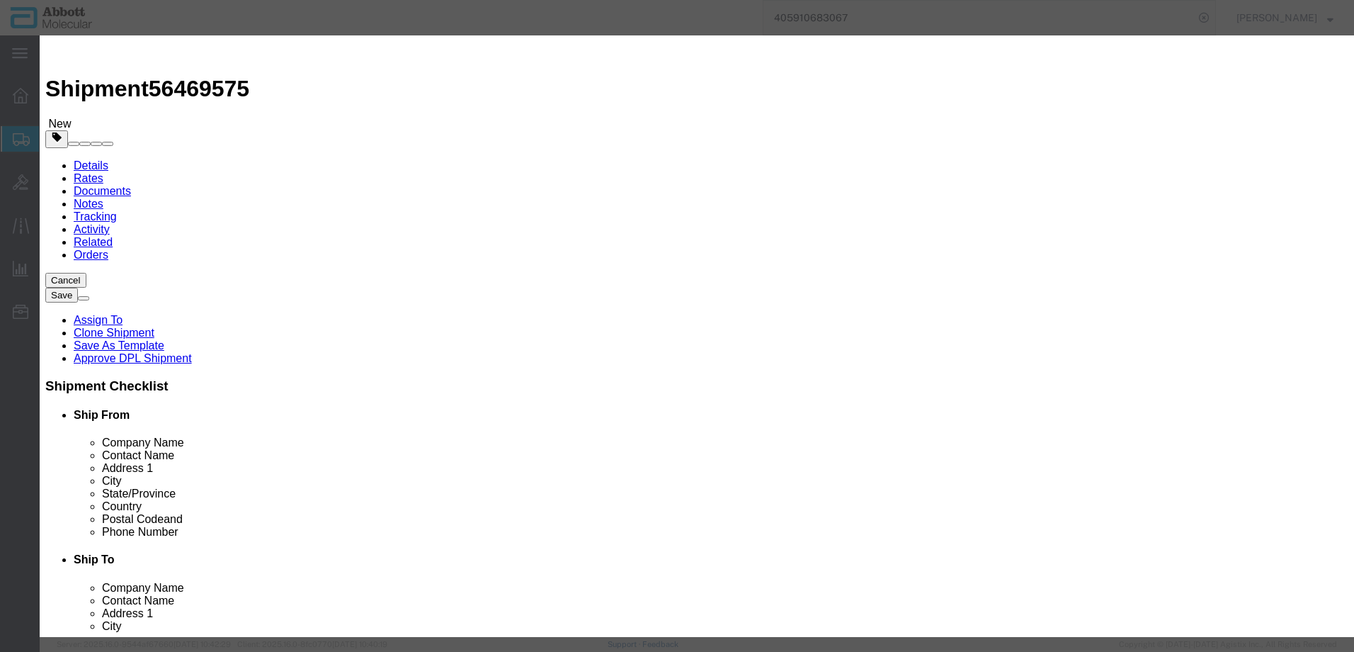
click button "Save & Add Another"
click input "text"
click td "Model: 02G3490"
drag, startPoint x: 882, startPoint y: 233, endPoint x: 876, endPoint y: 241, distance: 10.6
click select "Select Account Type Activity ID Airline Appointment Number ASN Batch Number Bil…"
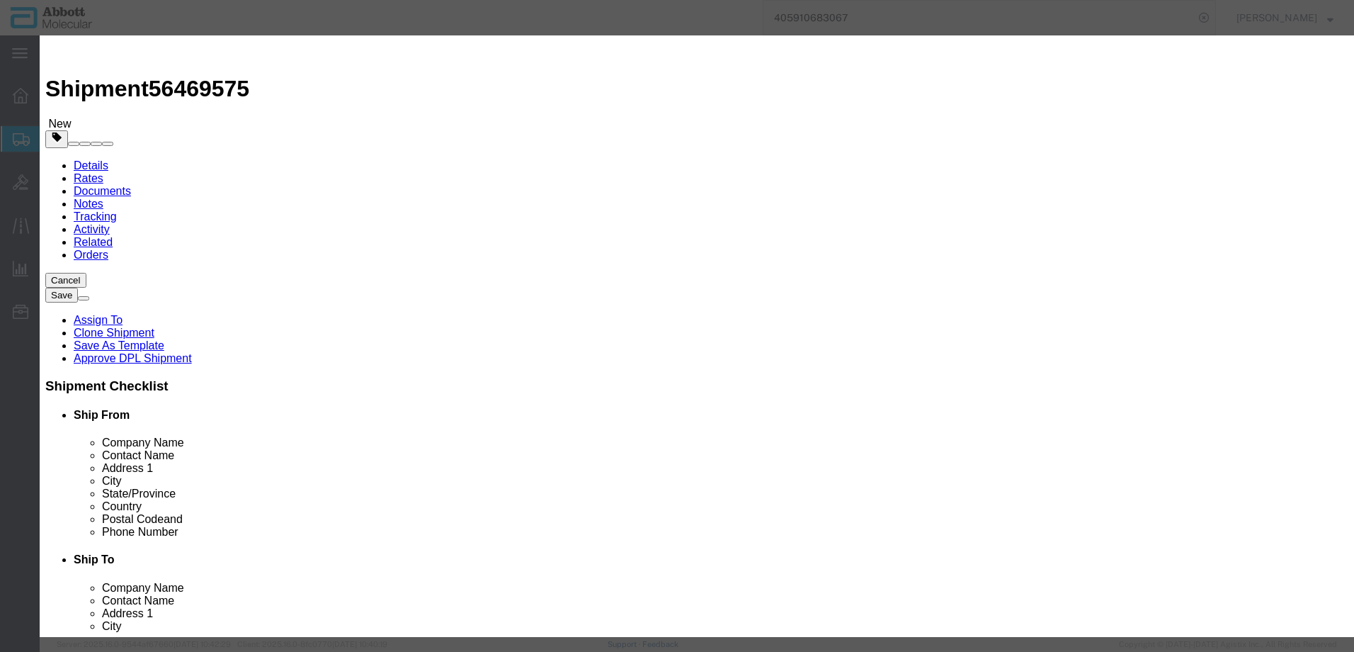
click select "Select Account Type Activity ID Airline Appointment Number ASN Batch Number Bil…"
click button "Save & Add Another"
click input "text"
click td "Model: 05J0420"
drag, startPoint x: 809, startPoint y: 232, endPoint x: 809, endPoint y: 240, distance: 8.5
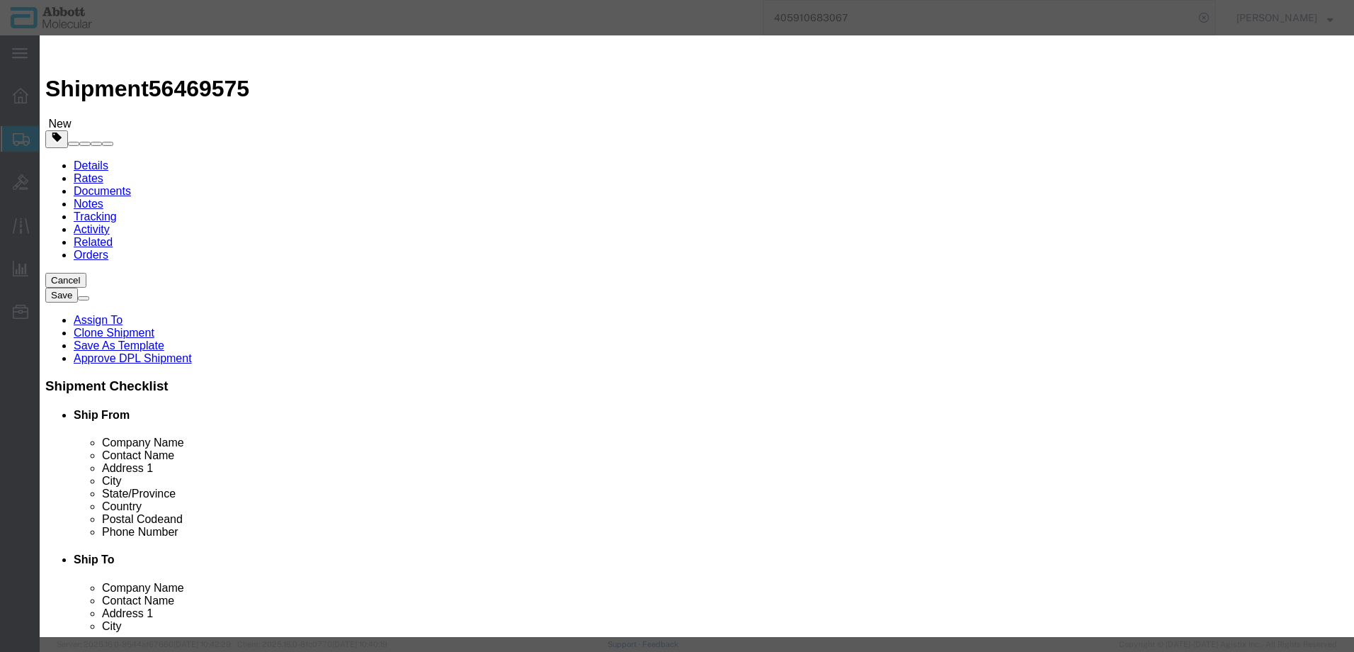
click select "Select Account Type Activity ID Airline Appointment Number ASN Batch Number Bil…"
click button "Save & Add Another"
click button "Close"
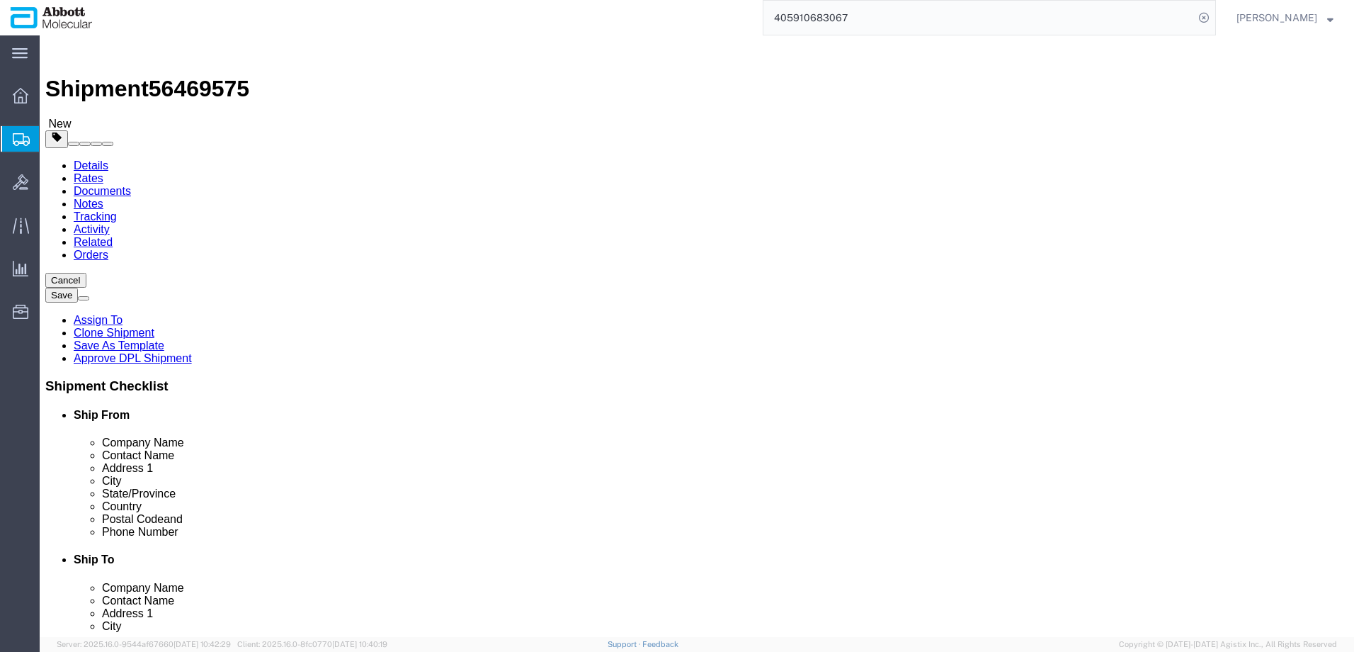
drag, startPoint x: 38, startPoint y: 363, endPoint x: 555, endPoint y: 400, distance: 518.3
click icon
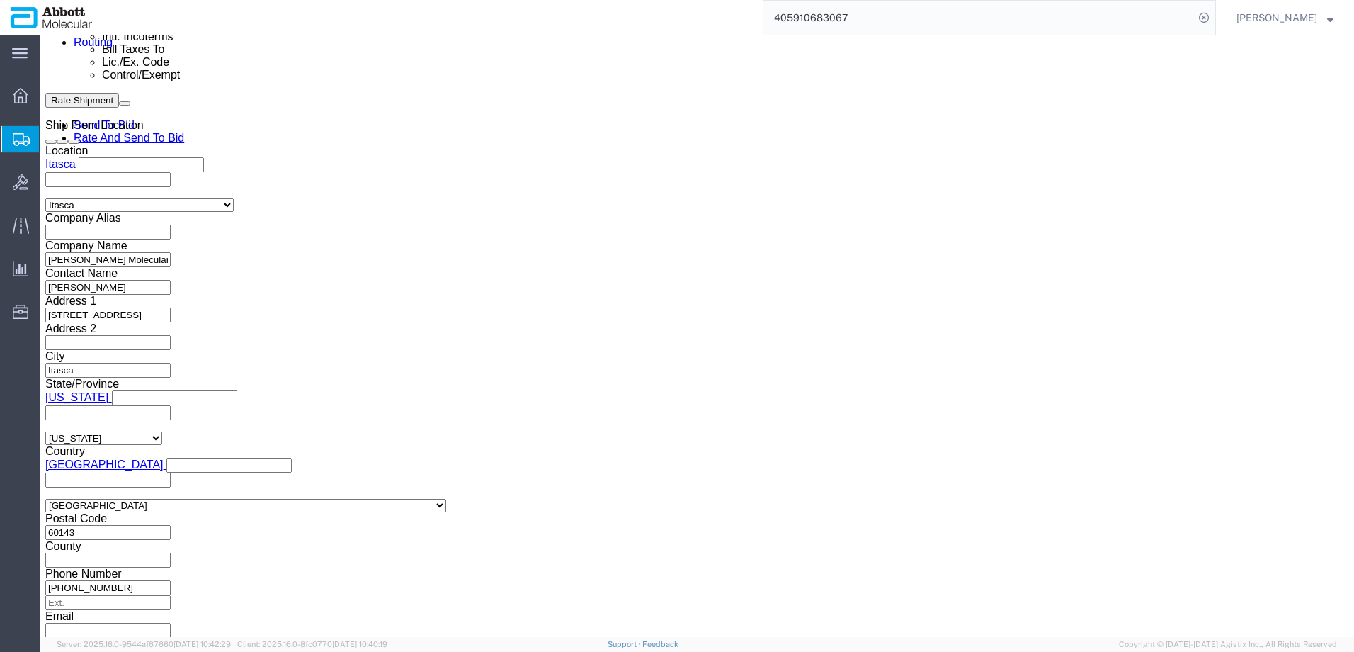
scroll to position [952, 0]
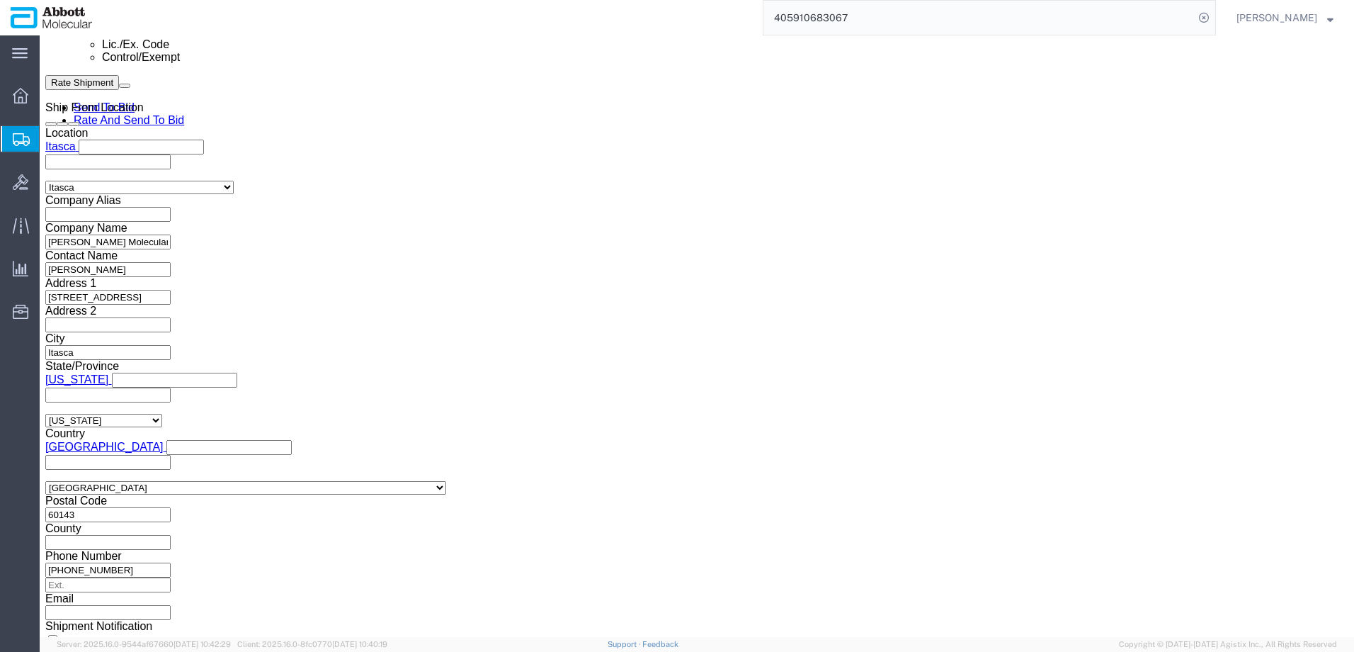
click button "Continue"
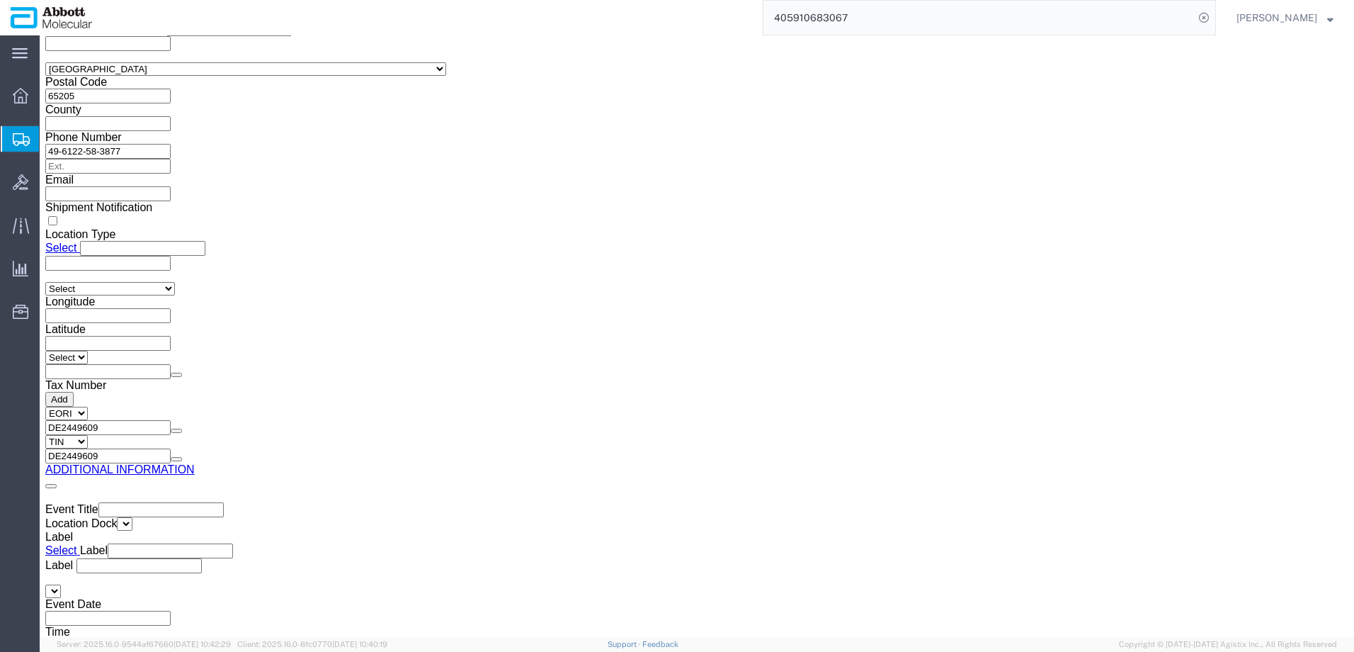
click button "Upload"
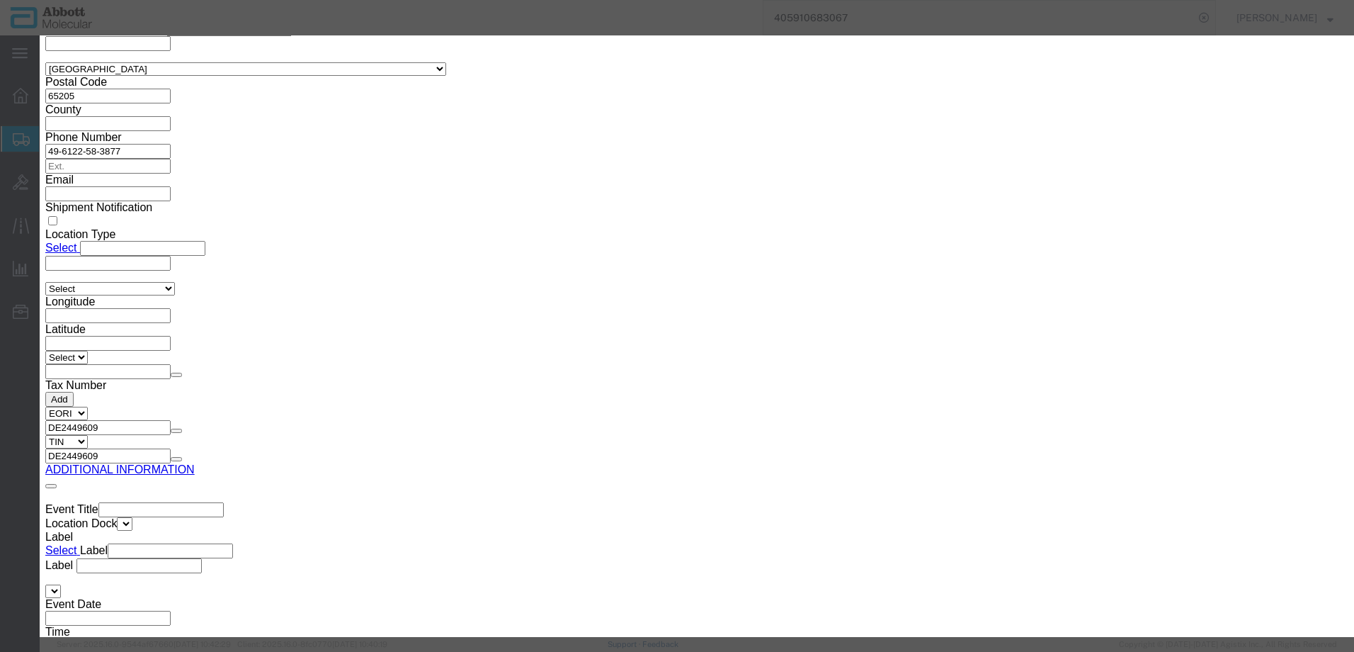
click button "Browse"
click button "Upload"
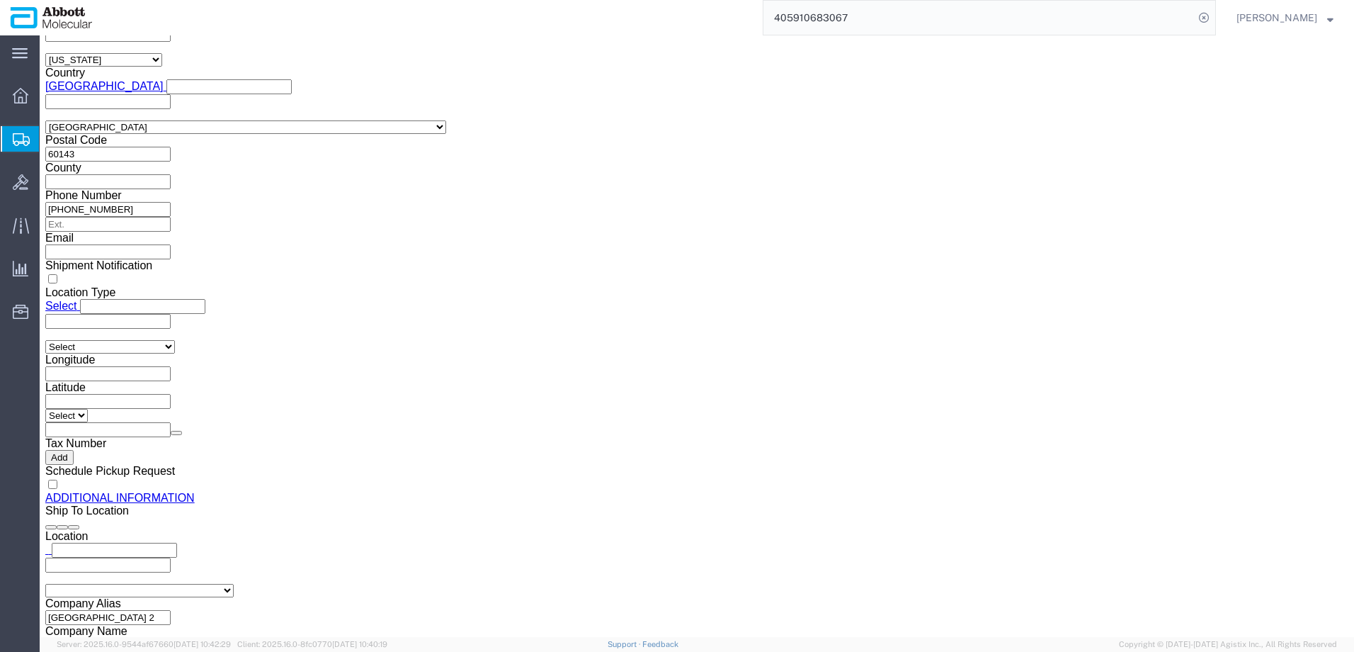
scroll to position [1284, 0]
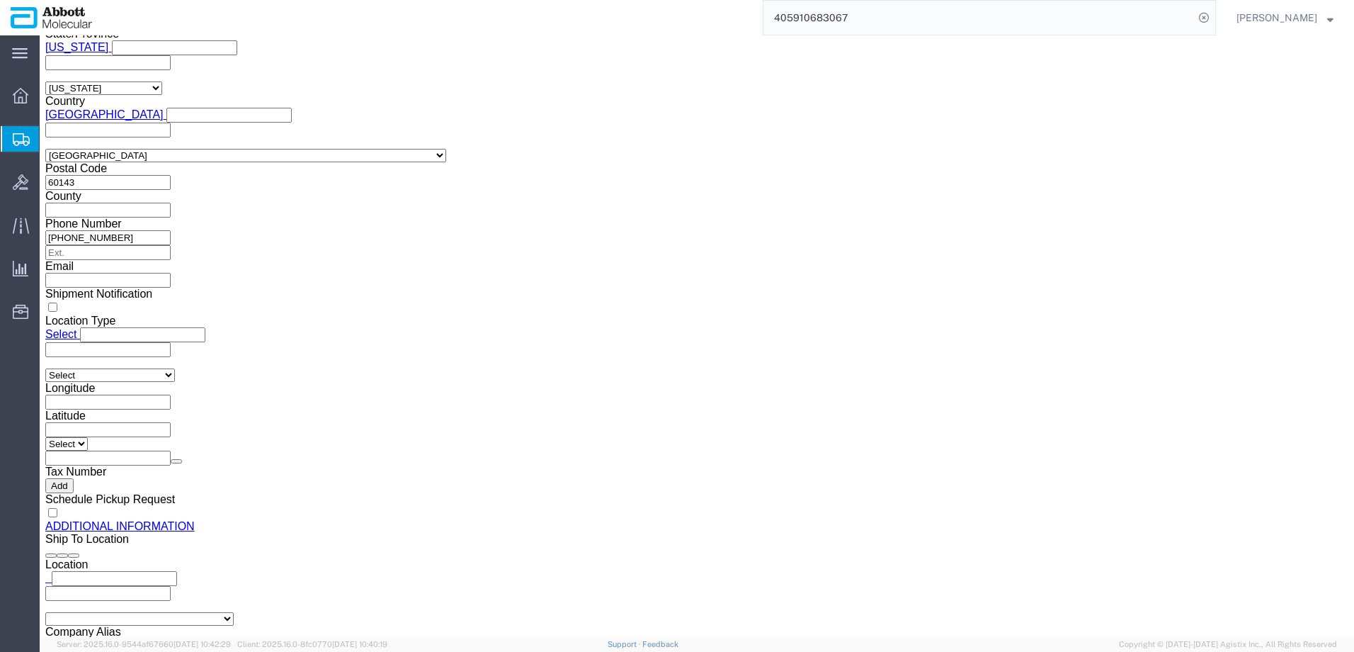
drag, startPoint x: 40, startPoint y: 19, endPoint x: 191, endPoint y: 16, distance: 151.6
click h1 "Shipment 56469575"
copy h1 "Shipment 56469575"
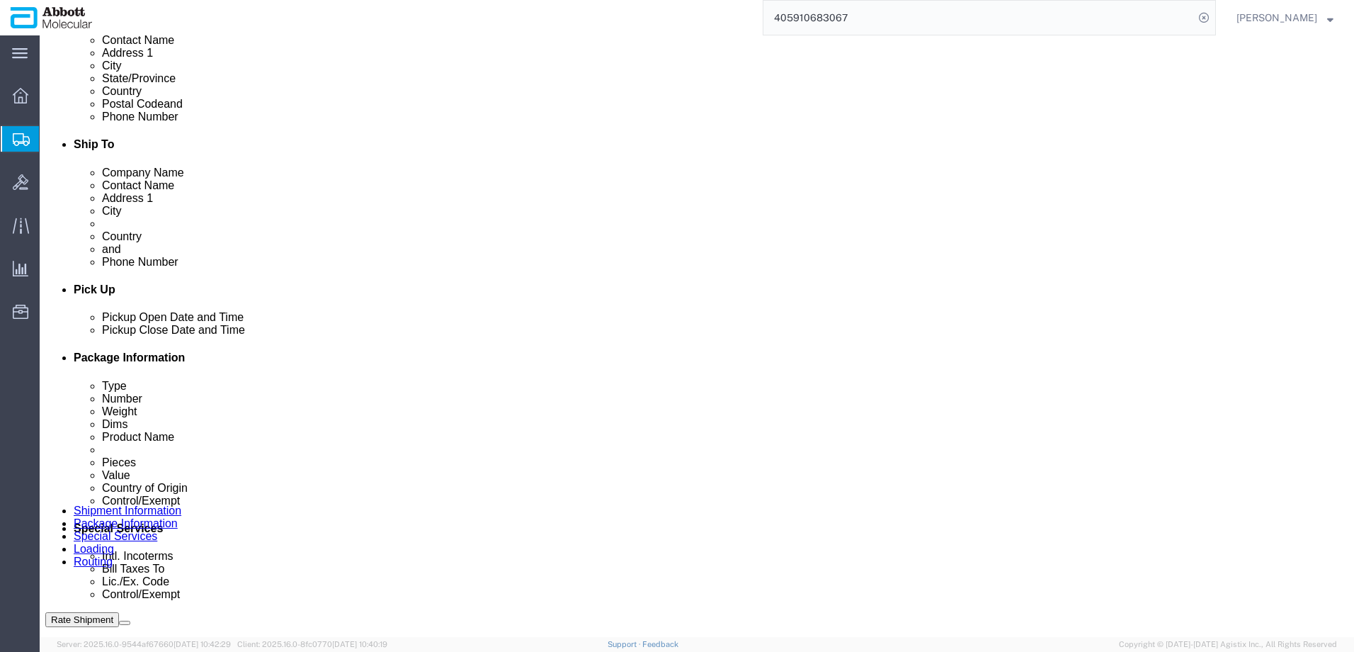
scroll to position [434, 0]
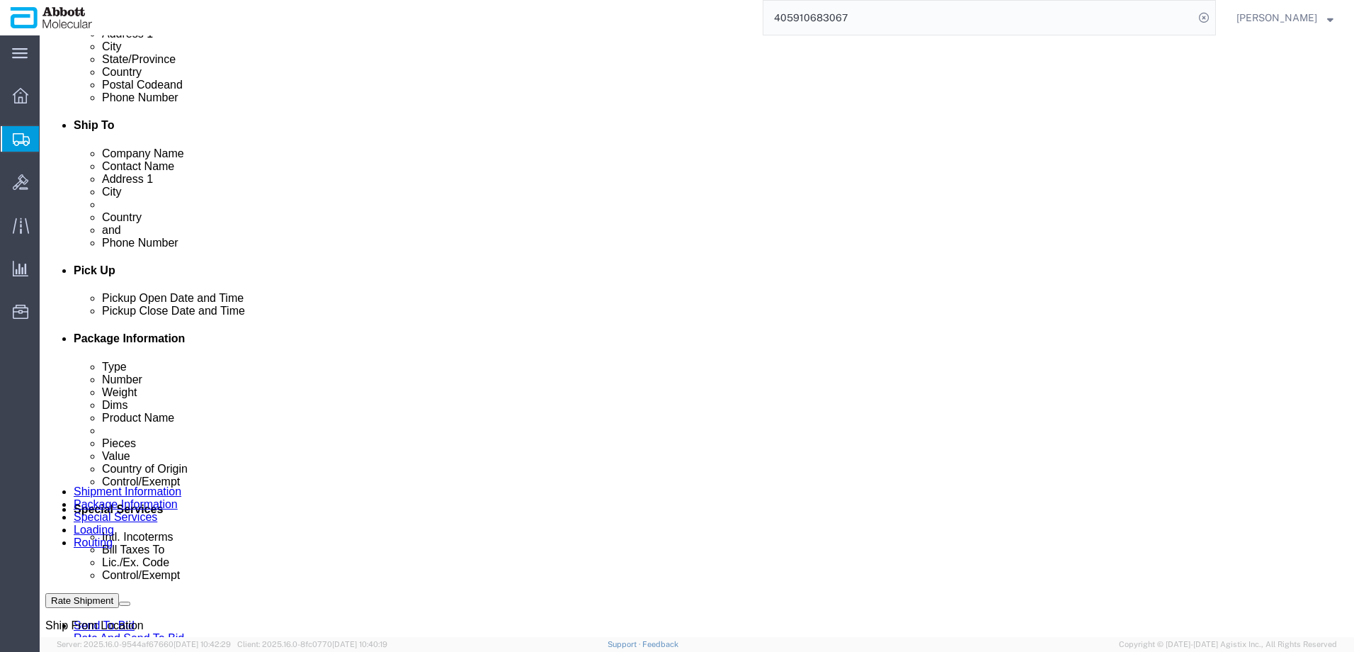
click button "Rate Shipment"
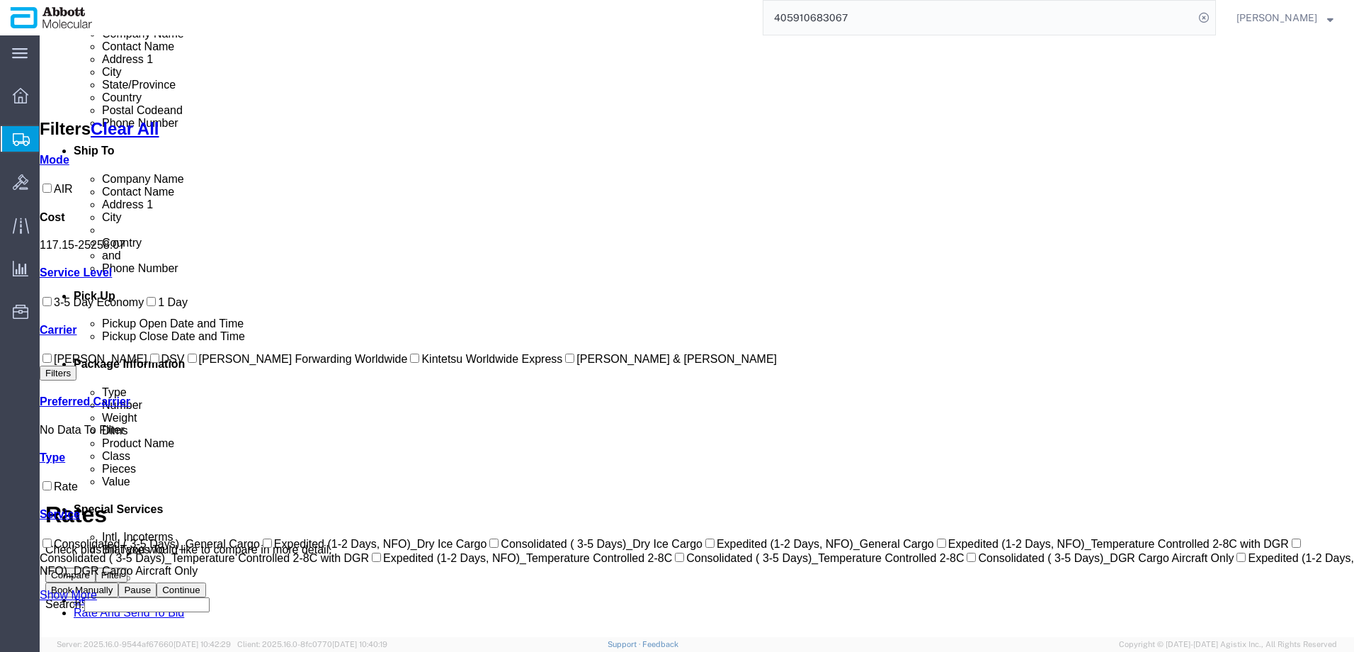
click at [188, 363] on input "[PERSON_NAME] Forwarding Worldwide" at bounding box center [192, 357] width 9 height 9
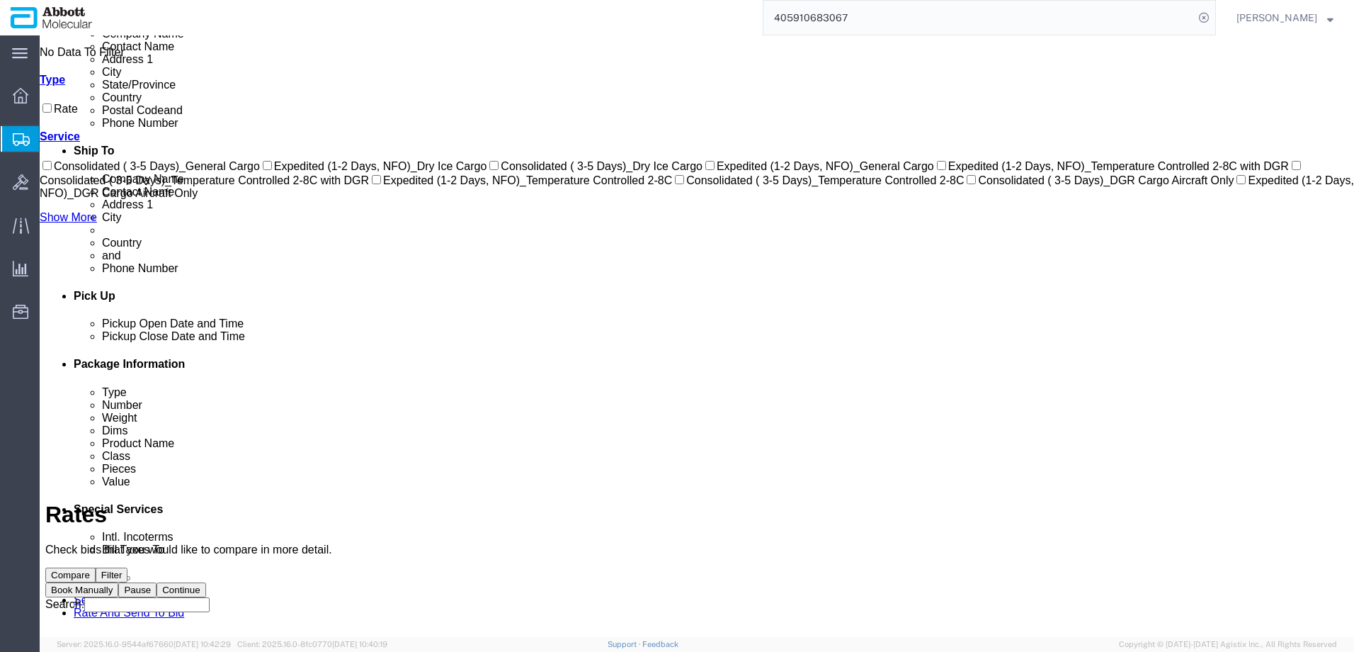
scroll to position [0, 0]
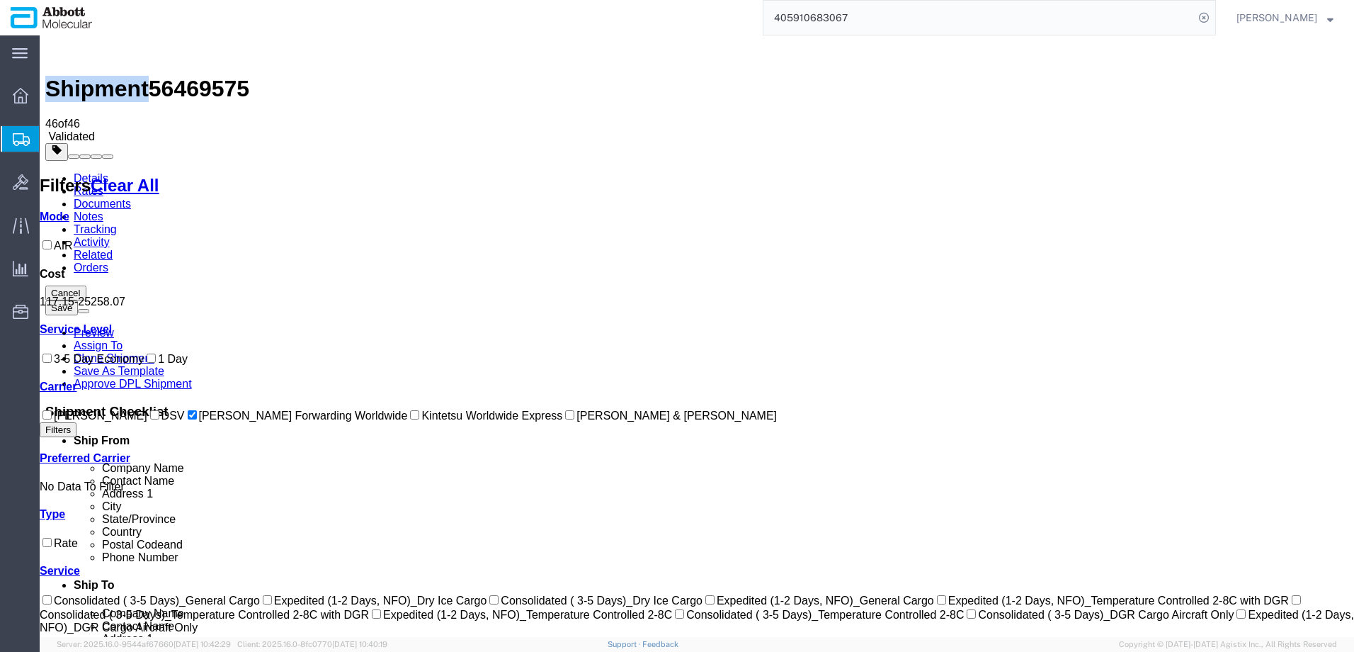
drag, startPoint x: 359, startPoint y: 174, endPoint x: 419, endPoint y: 191, distance: 62.5
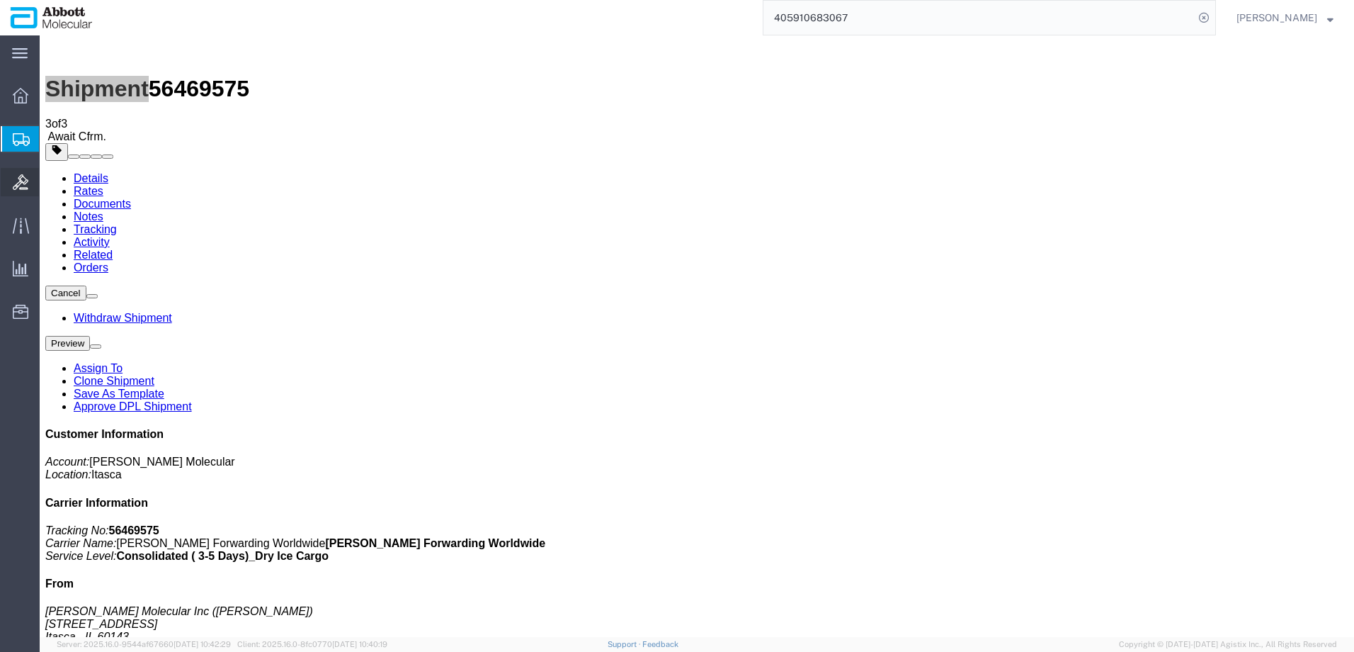
drag, startPoint x: 106, startPoint y: 201, endPoint x: 18, endPoint y: 188, distance: 88.7
click at [0, 0] on span "Create from Template" at bounding box center [0, 0] width 0 height 0
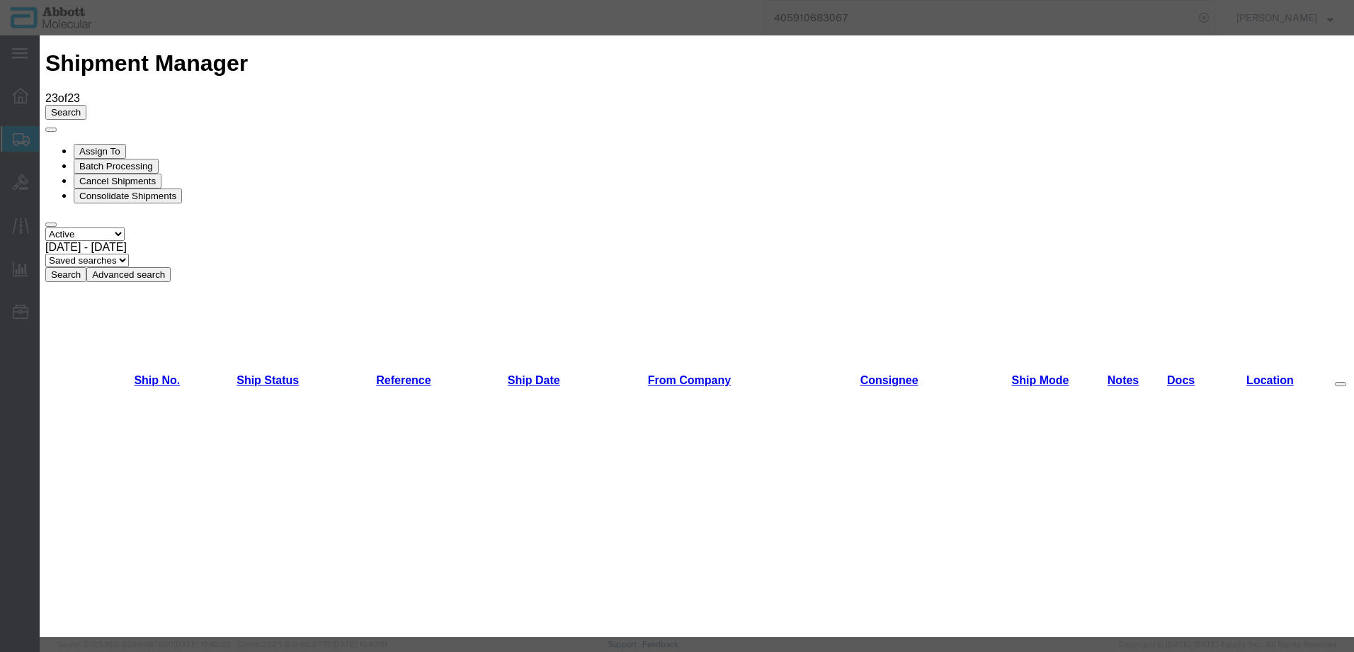
scroll to position [354, 0]
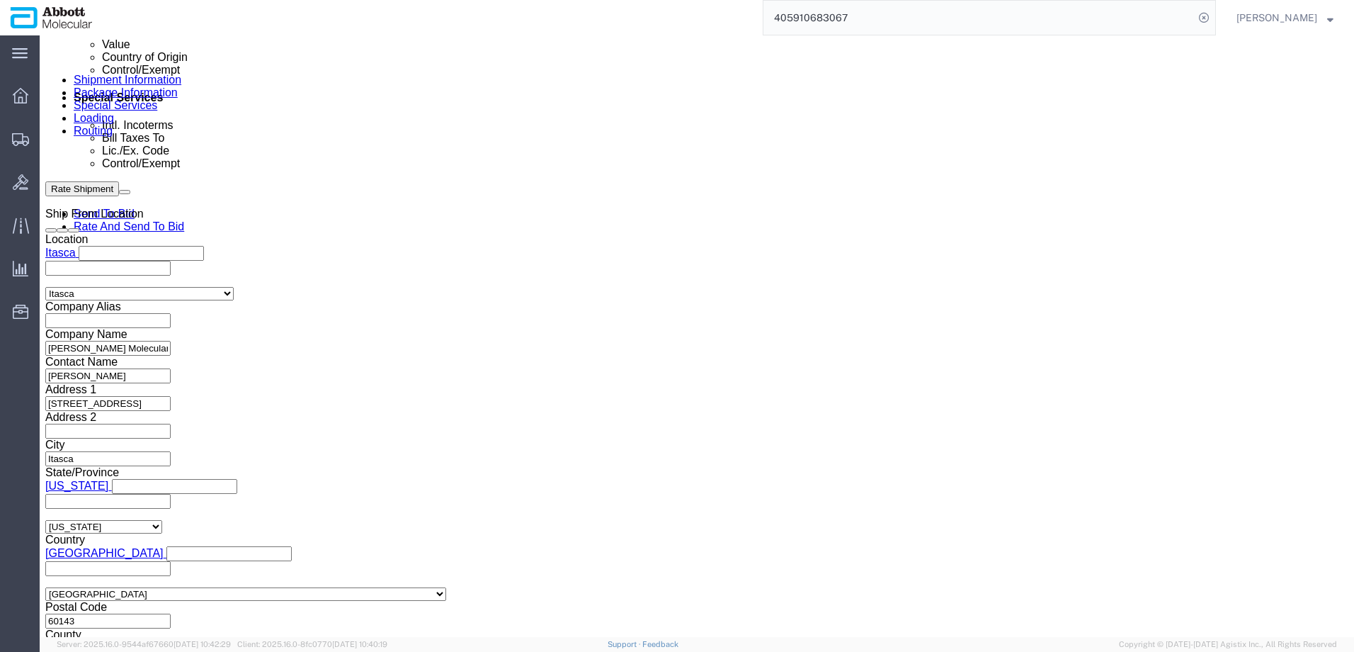
scroll to position [852, 0]
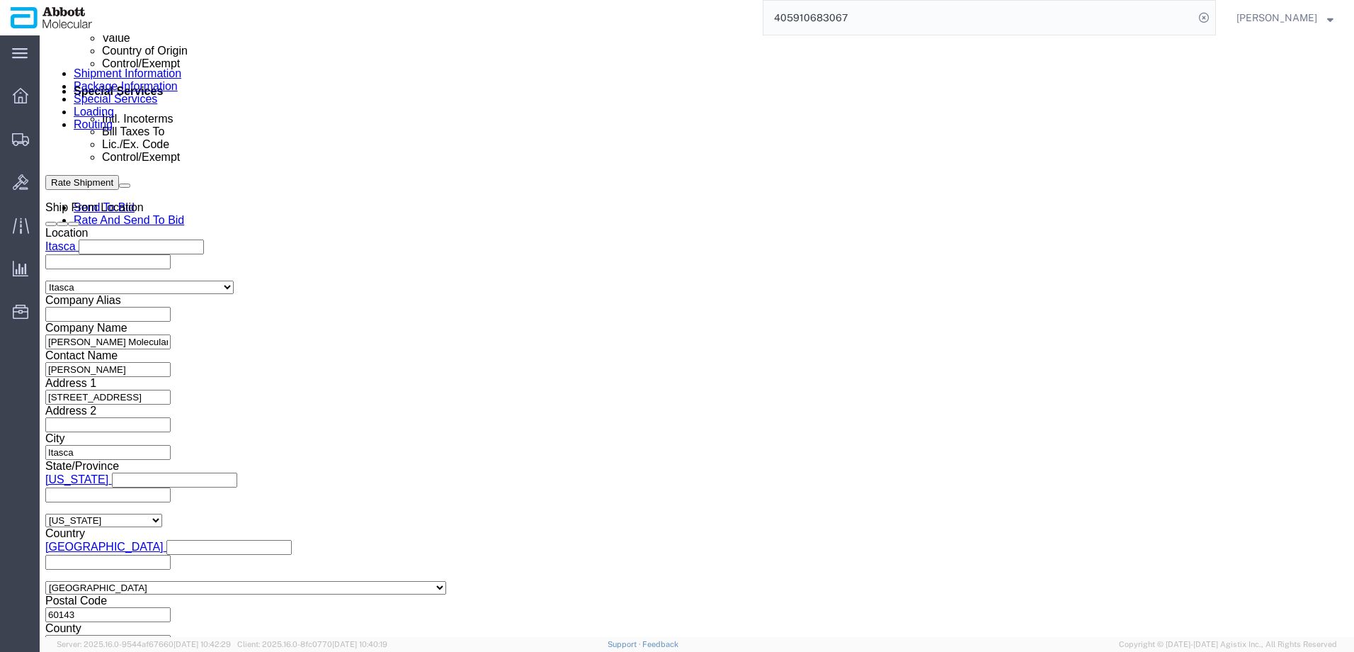
click input "text"
paste input "917969353"
click button "Continue"
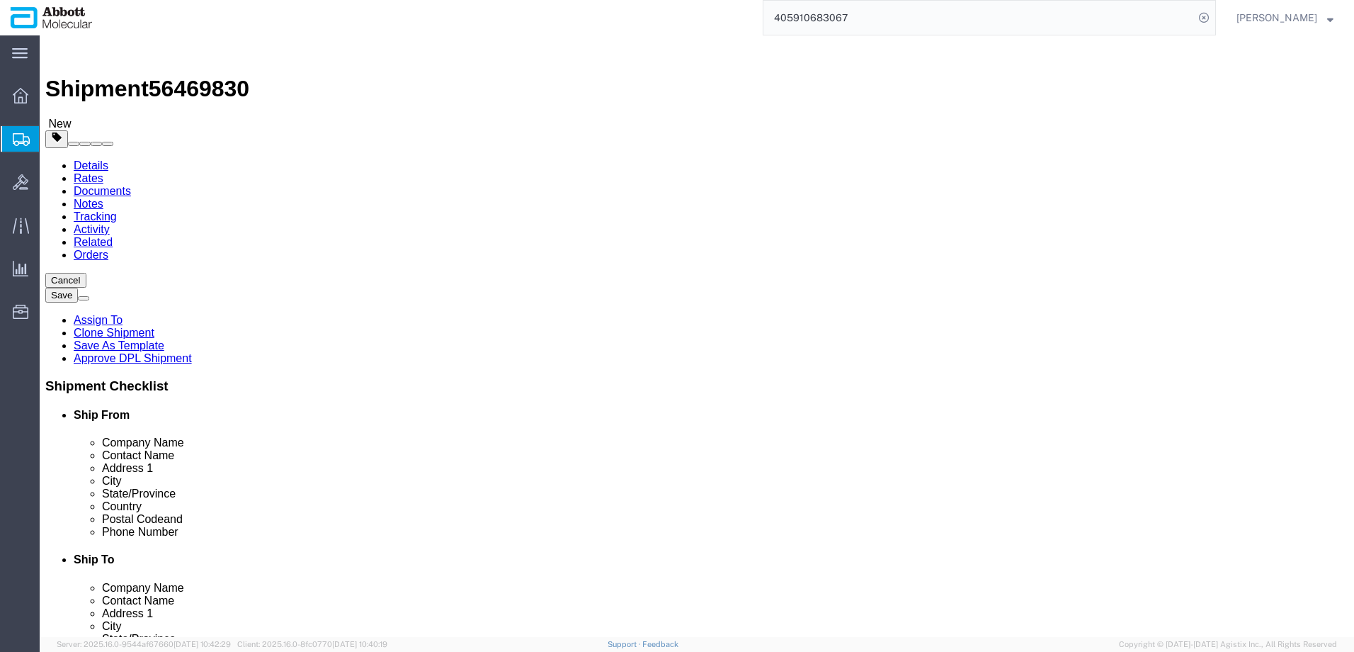
drag, startPoint x: 304, startPoint y: 249, endPoint x: 299, endPoint y: 259, distance: 11.7
click select "Select Box (B) Box (C) Box (D) Cardboard Box(es) Crate (Instrument) Crate(s) En…"
click input "checkbox"
click link "Add Content"
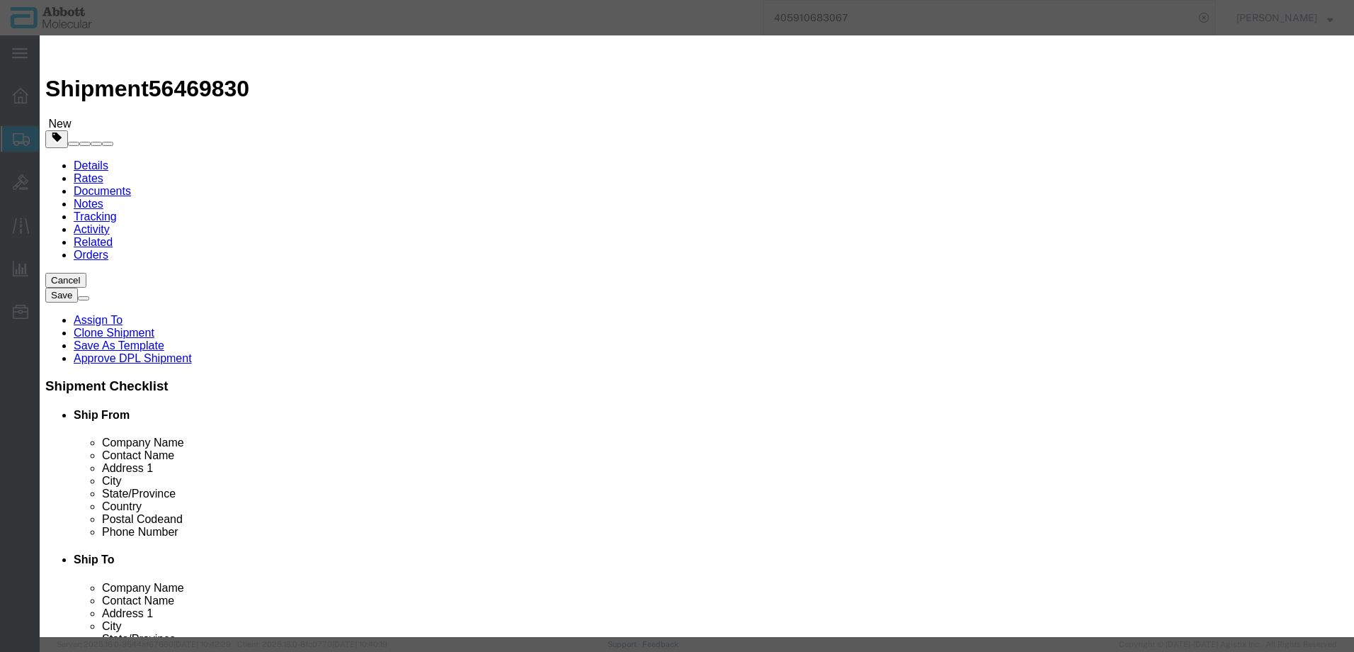
click input "text"
click strong "04J7024"
click select "Select Account Type Activity ID Airline Appointment Number ASN Batch Number Bil…"
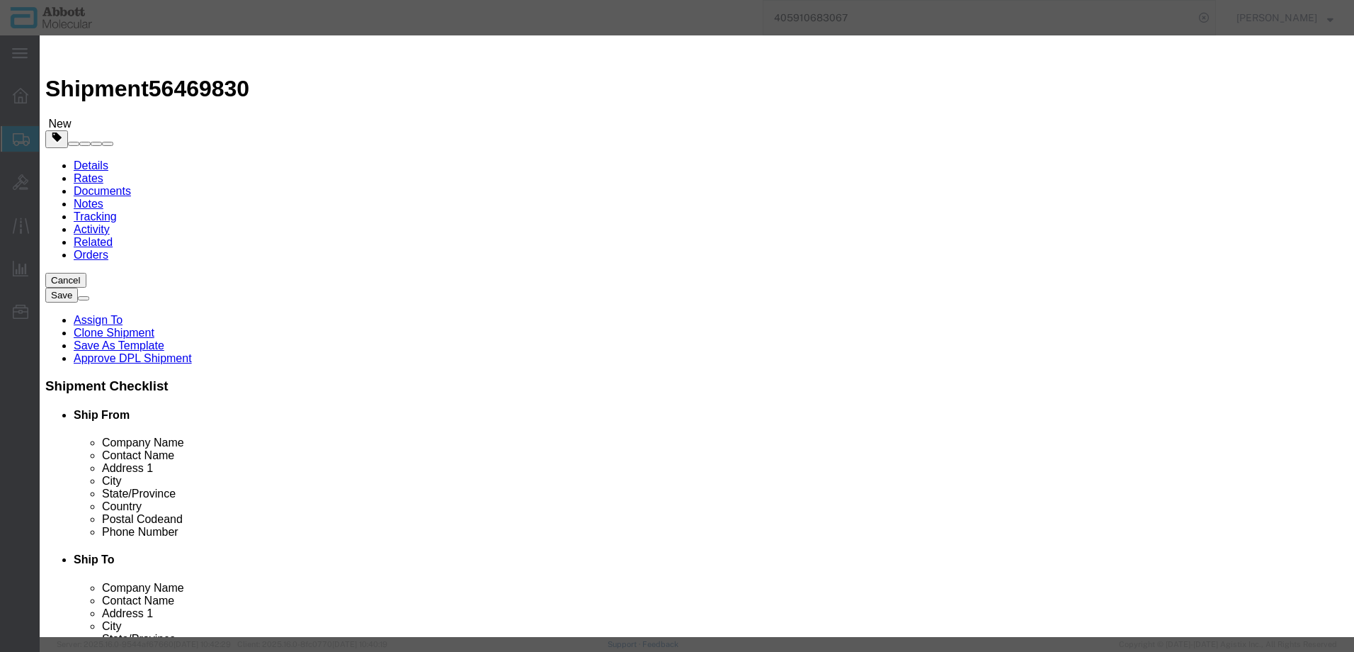
click input "text"
click div "Proper Shipping Name [MEDICAL_DATA] LIQUID, N.O.S. (GUANIDINE THIOCYANATE SOLUT…"
click select "Select curies gallons kgs lbs liters milliliters"
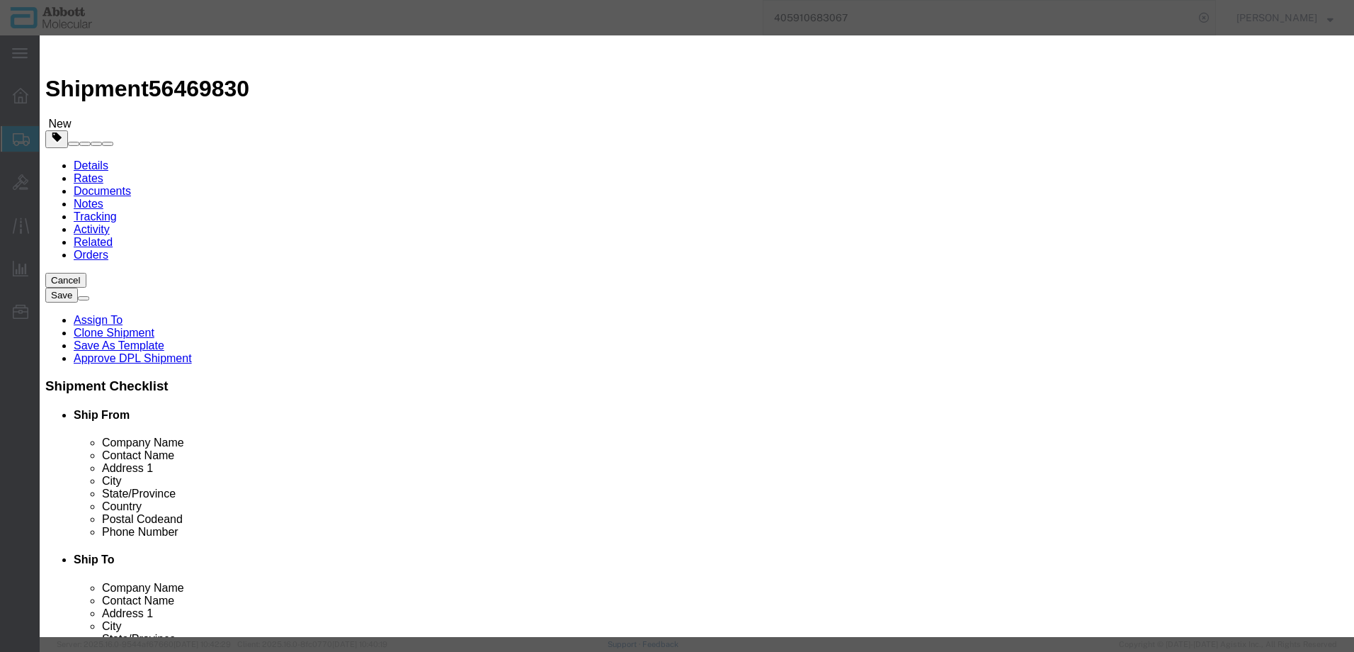
click button "Save & Add Another"
click input "text"
click strong "09N2001"
click select "Select Account Type Activity ID Airline Appointment Number ASN Batch Number Bil…"
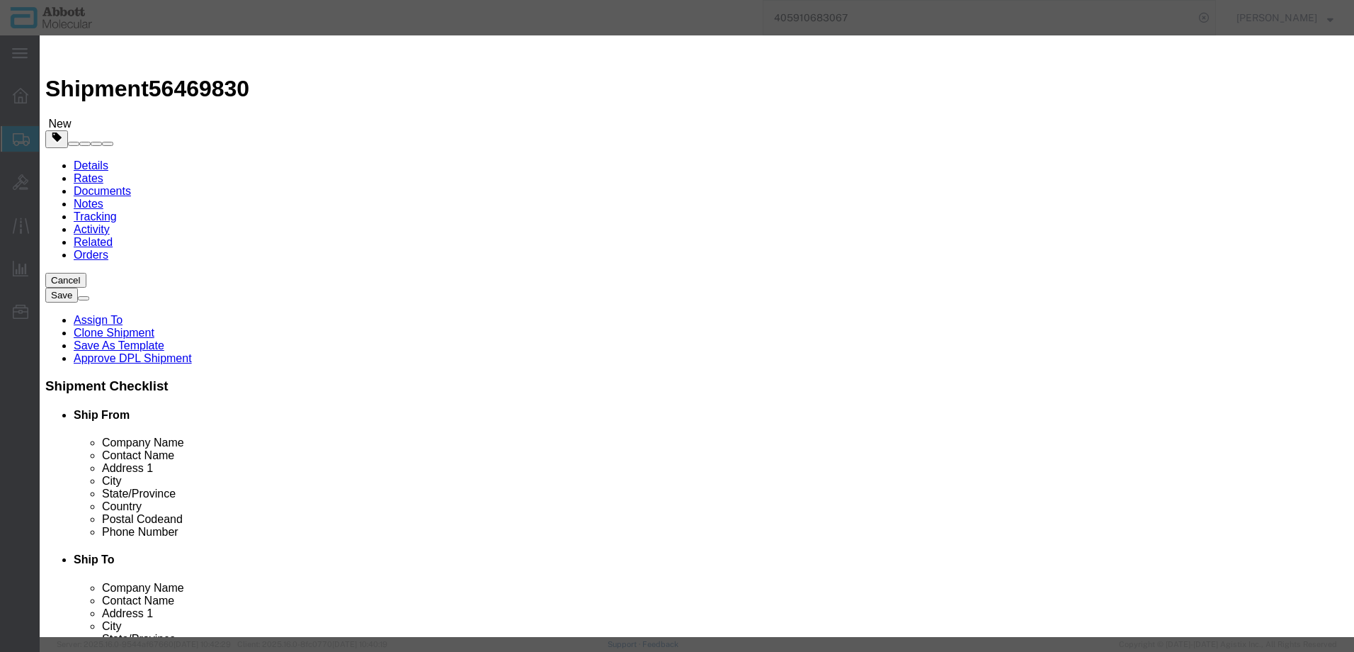
click select "Select Account Type Activity ID Airline Appointment Number ASN Batch Number Bil…"
click input "text"
click select "Select curies gallons kgs lbs liters milliliters"
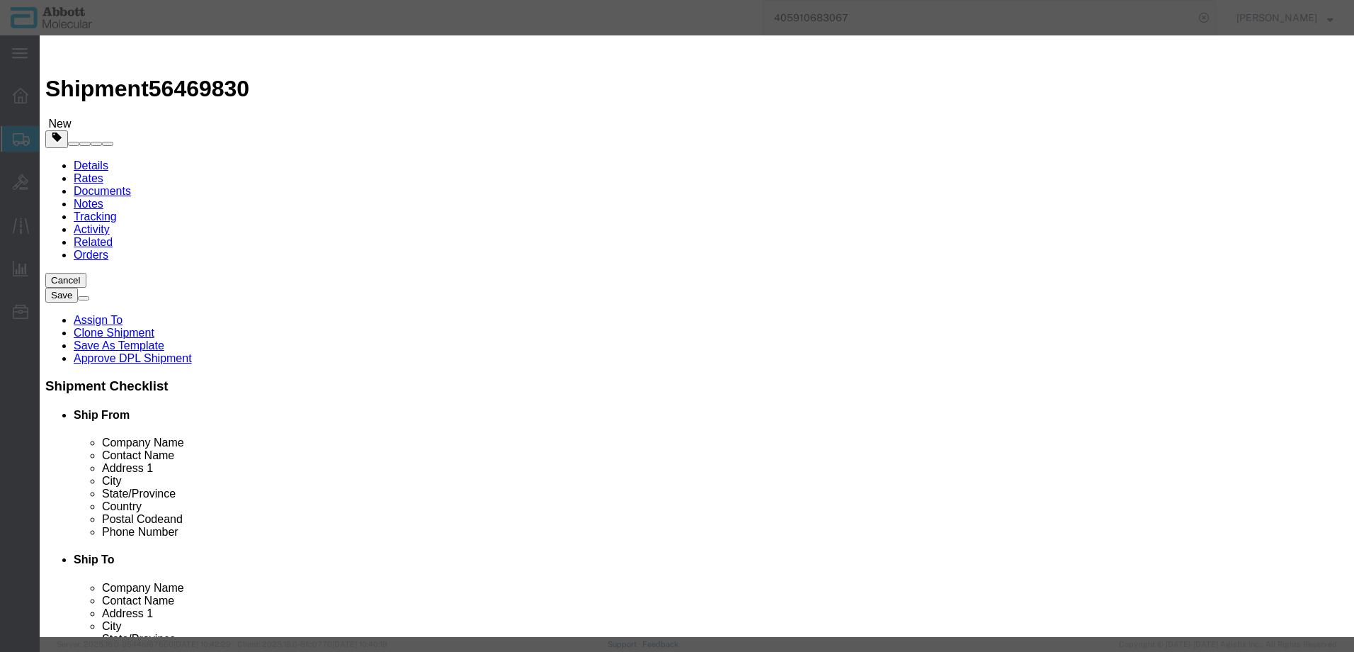
click select "Select curies gallons kgs lbs liters milliliters"
click button "Save & Close"
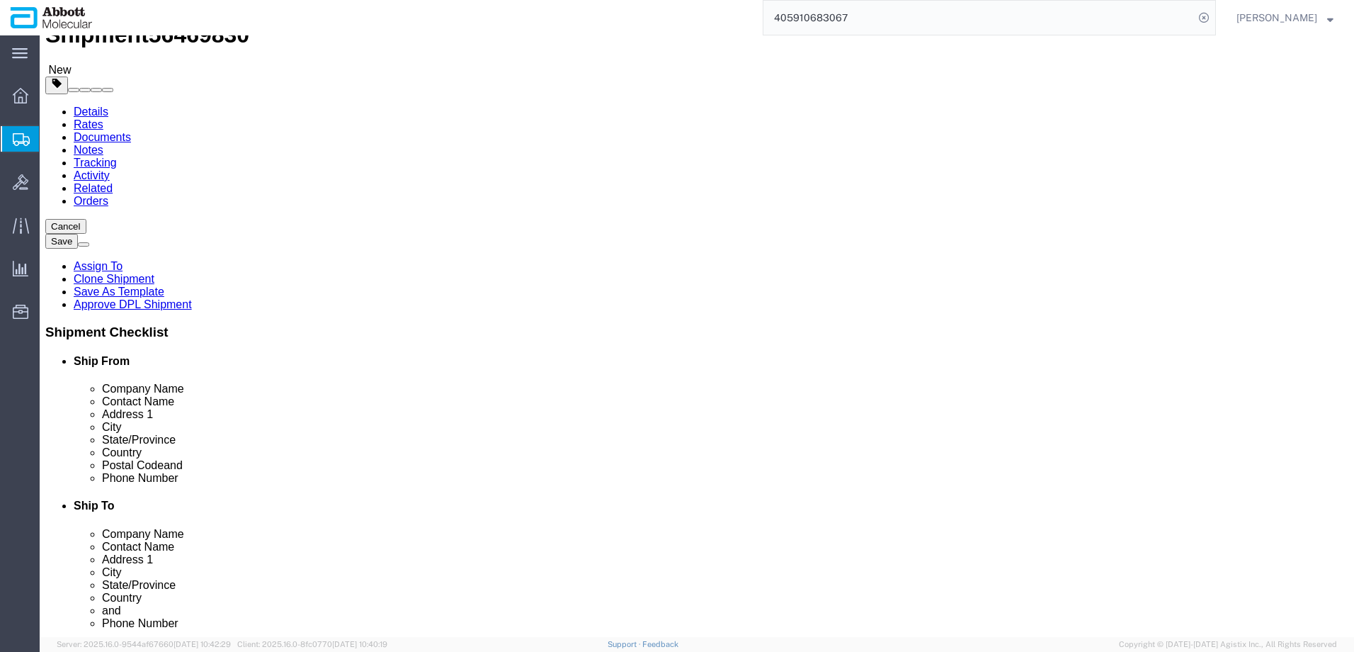
scroll to position [163, 0]
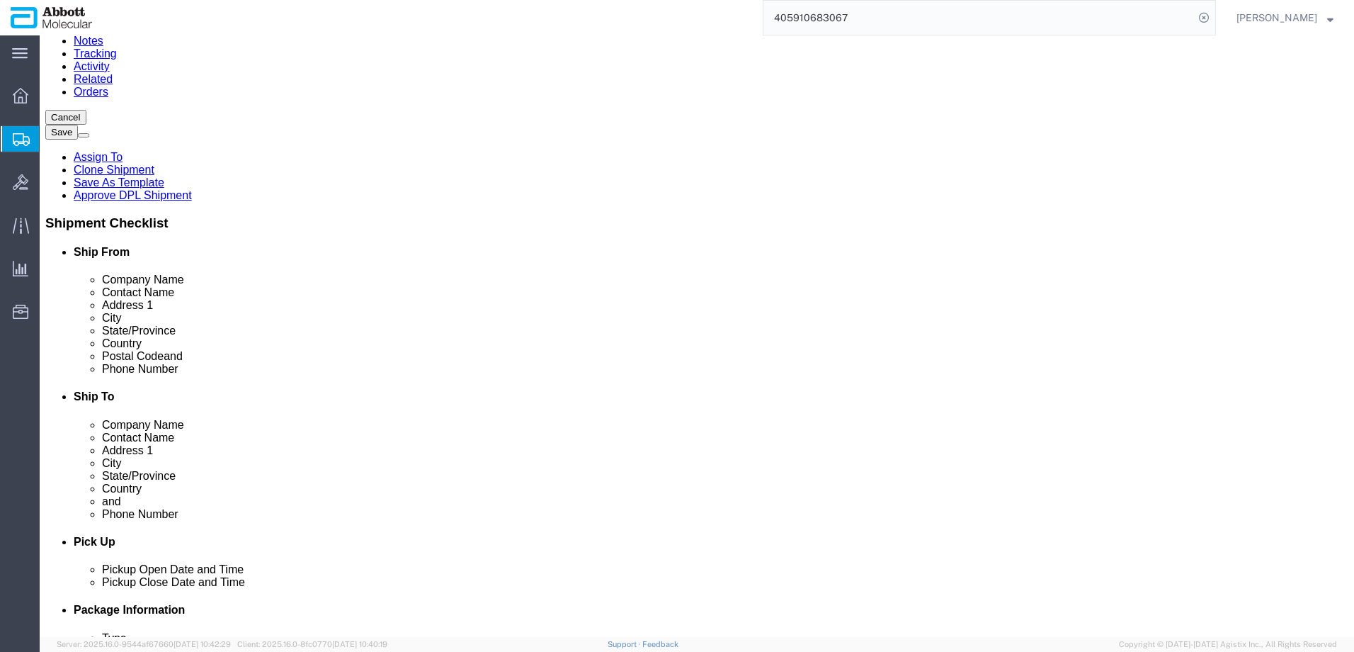
drag, startPoint x: 987, startPoint y: 542, endPoint x: 759, endPoint y: 519, distance: 229.2
click button "Continue"
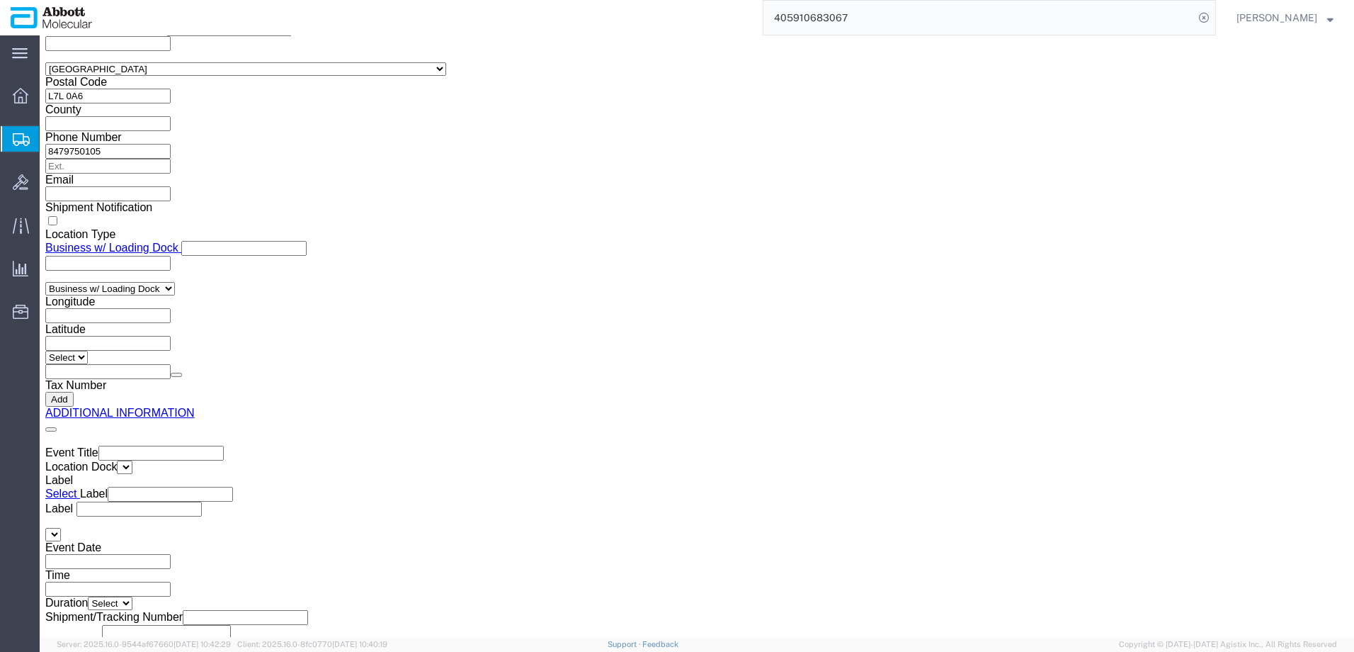
click button "Upload"
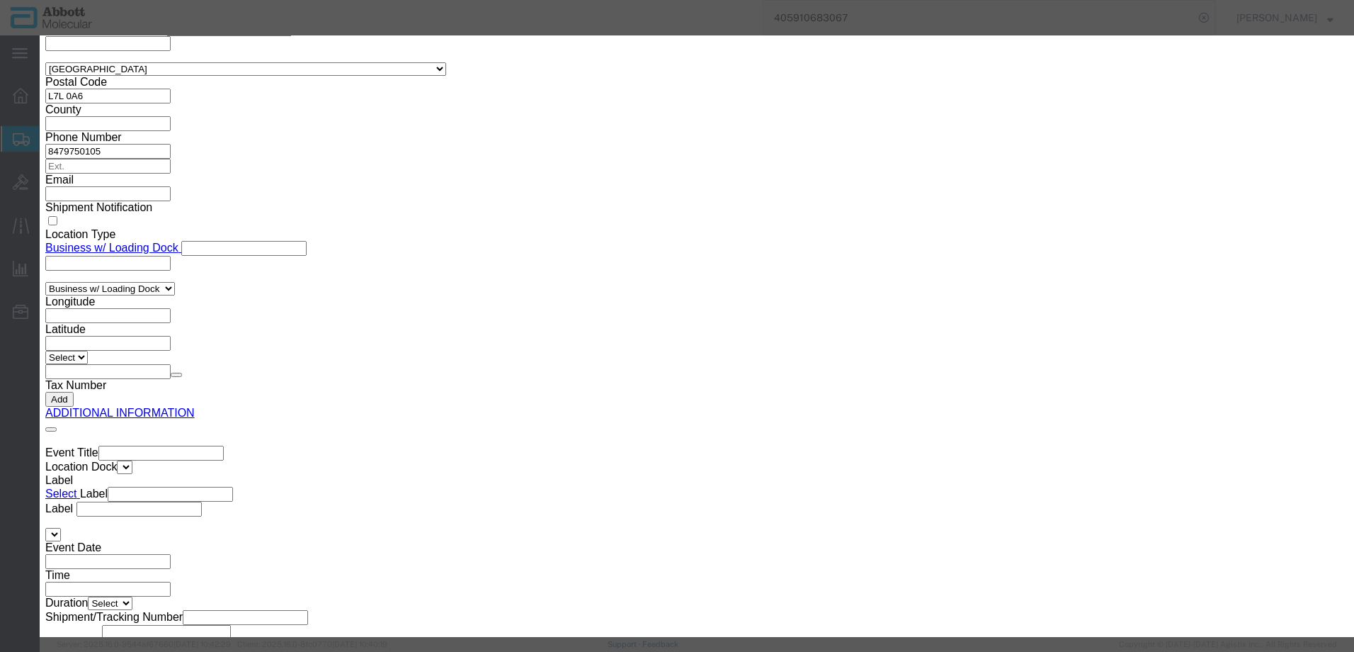
click button "Browse"
drag, startPoint x: 992, startPoint y: 227, endPoint x: 969, endPoint y: 222, distance: 23.9
click button "Upload"
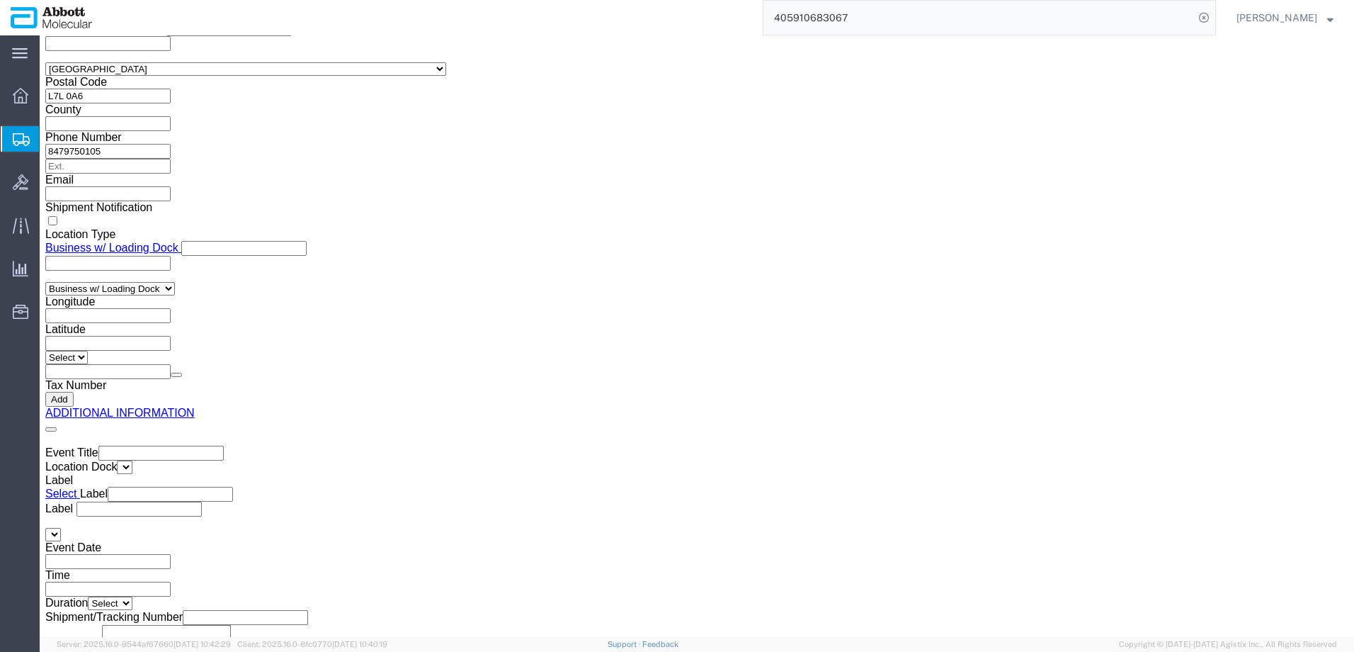
drag, startPoint x: 41, startPoint y: 21, endPoint x: 193, endPoint y: 18, distance: 151.6
click h1 "Shipment 56469830"
copy h1 "Shipment 56469830"
click button "Rate Shipment"
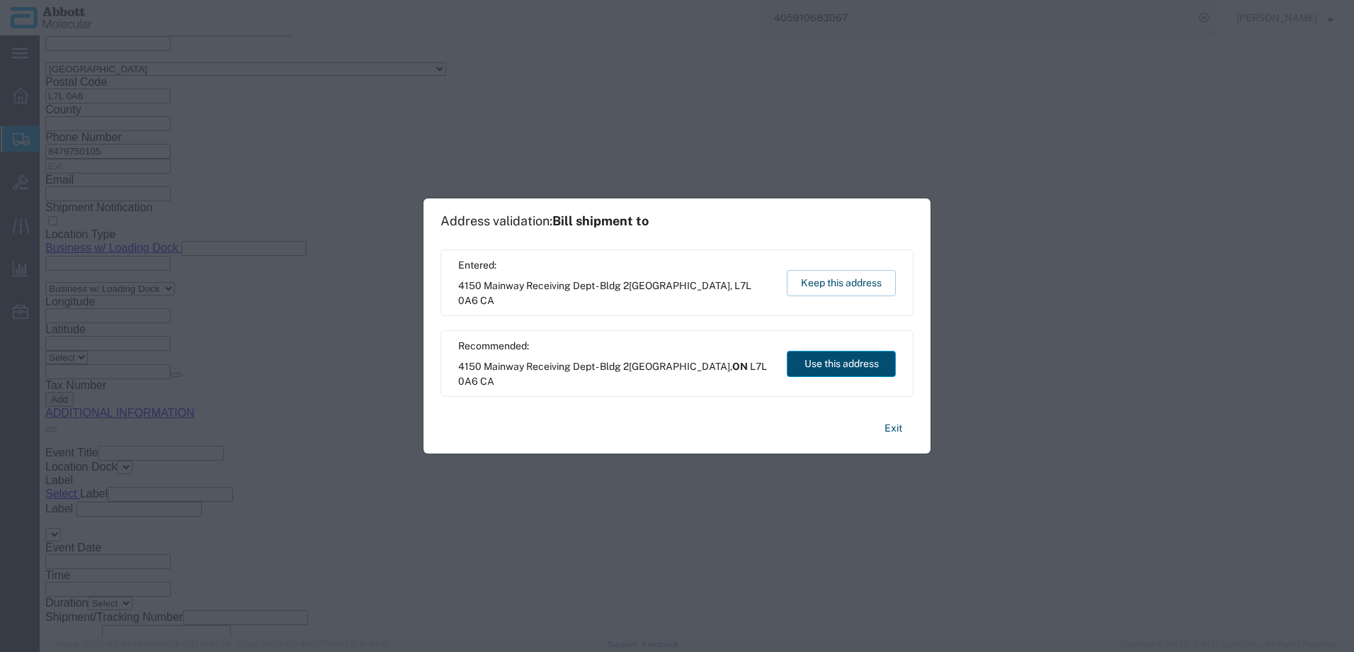
click at [816, 366] on button "Use this address" at bounding box center [841, 364] width 109 height 26
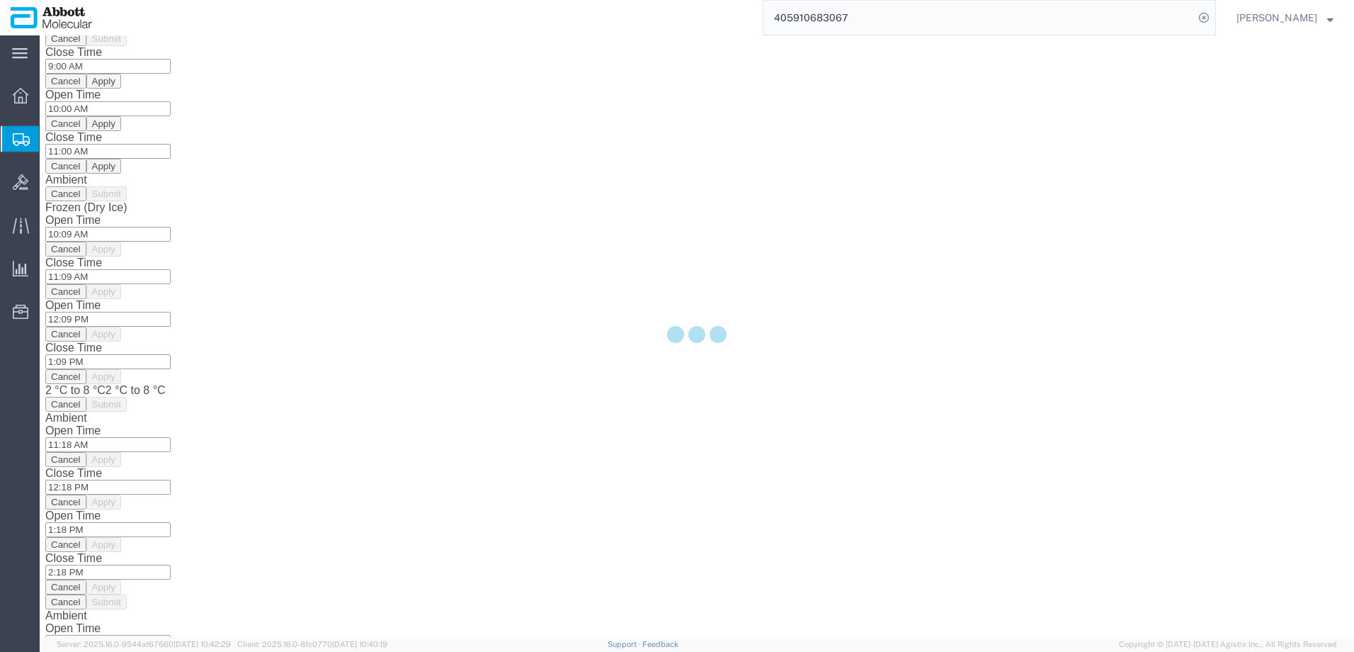
scroll to position [0, 0]
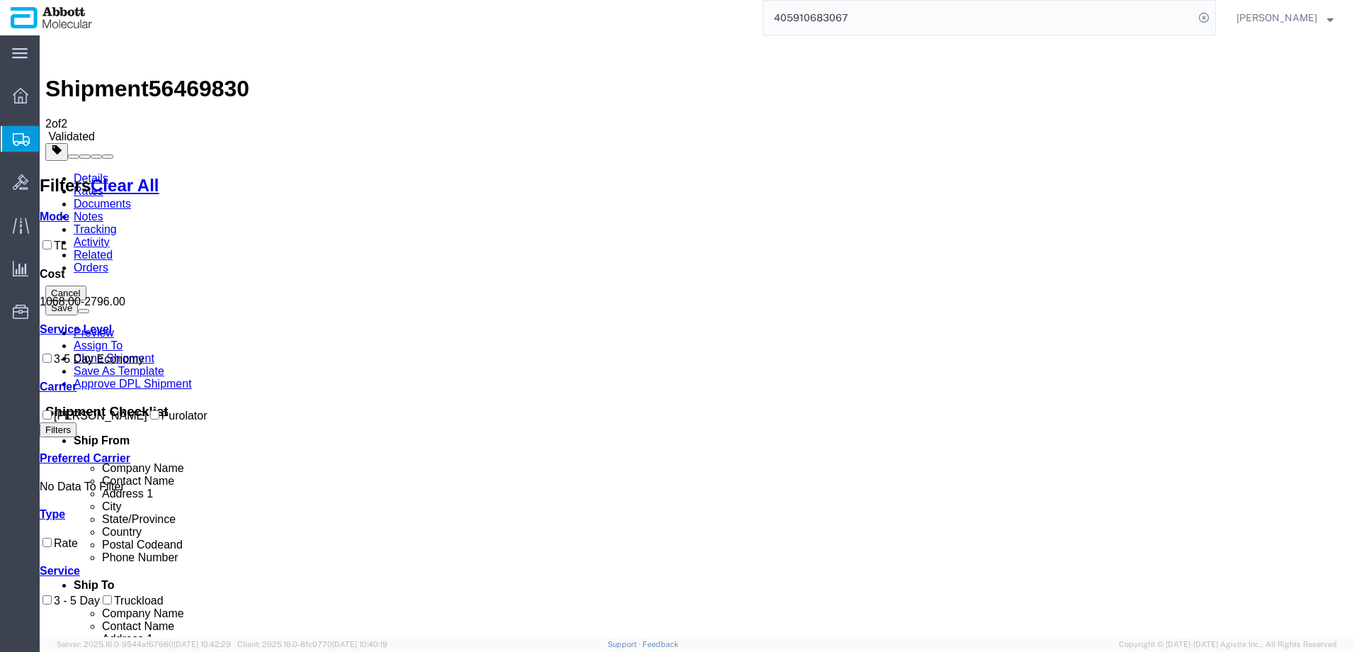
drag, startPoint x: 69, startPoint y: 428, endPoint x: 182, endPoint y: 414, distance: 114.3
click at [147, 421] on label "Purolator" at bounding box center [177, 415] width 60 height 12
click at [150, 419] on input "Purolator" at bounding box center [154, 414] width 9 height 9
